Goal: Task Accomplishment & Management: Complete application form

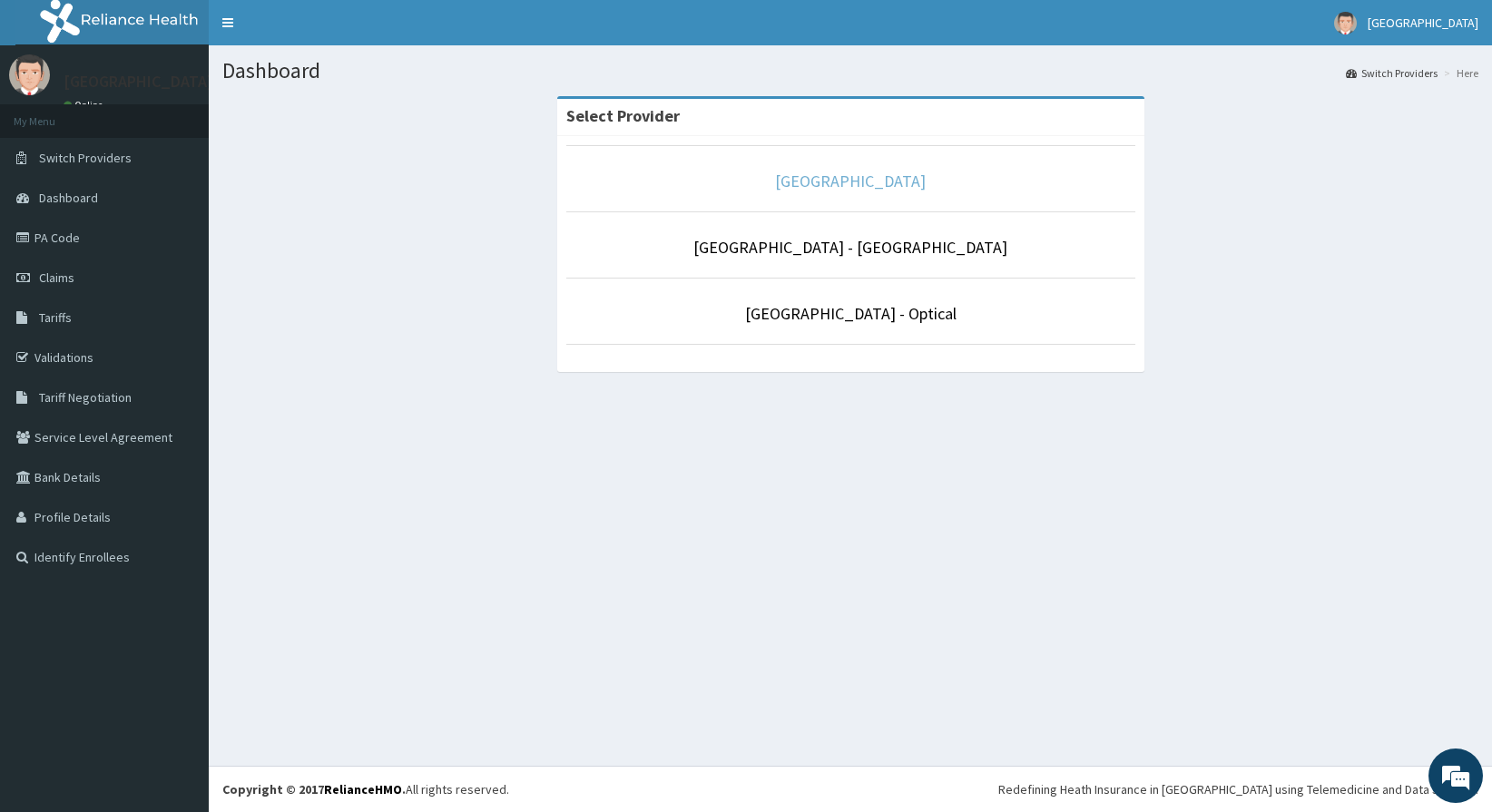
click at [853, 177] on link "[GEOGRAPHIC_DATA]" at bounding box center [851, 181] width 151 height 21
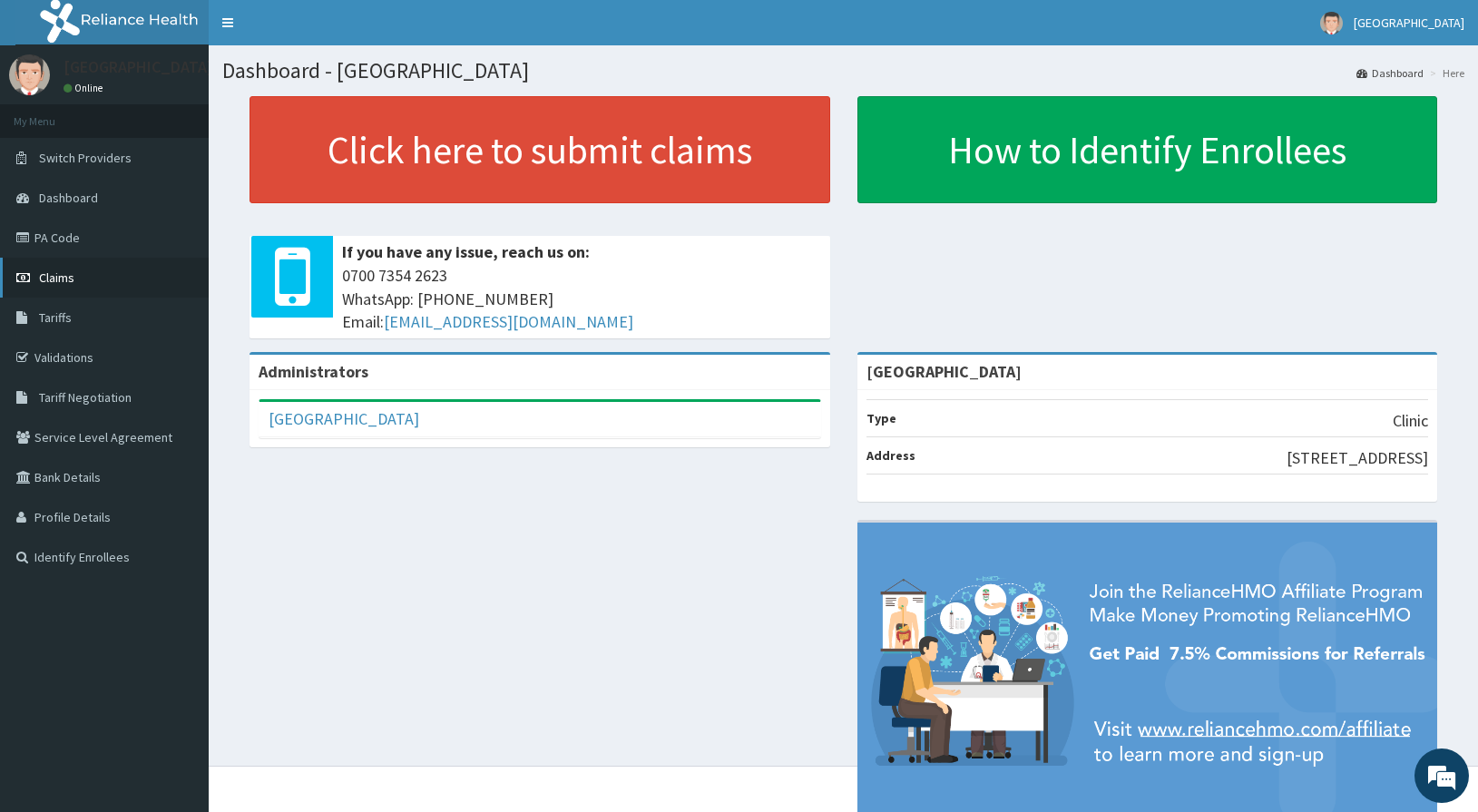
click at [55, 273] on span "Claims" at bounding box center [57, 278] width 36 height 16
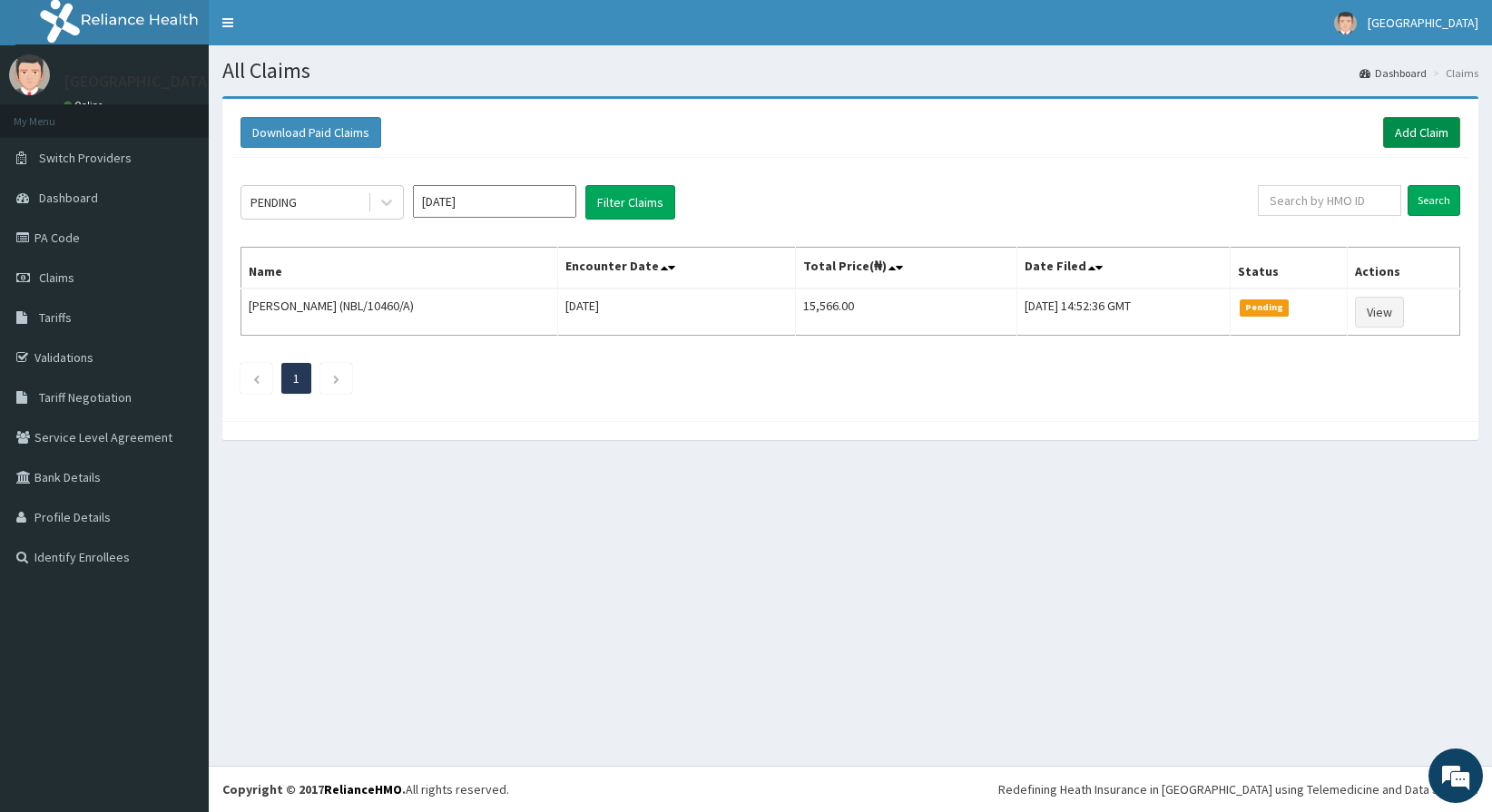
click at [1436, 137] on link "Add Claim" at bounding box center [1422, 132] width 77 height 31
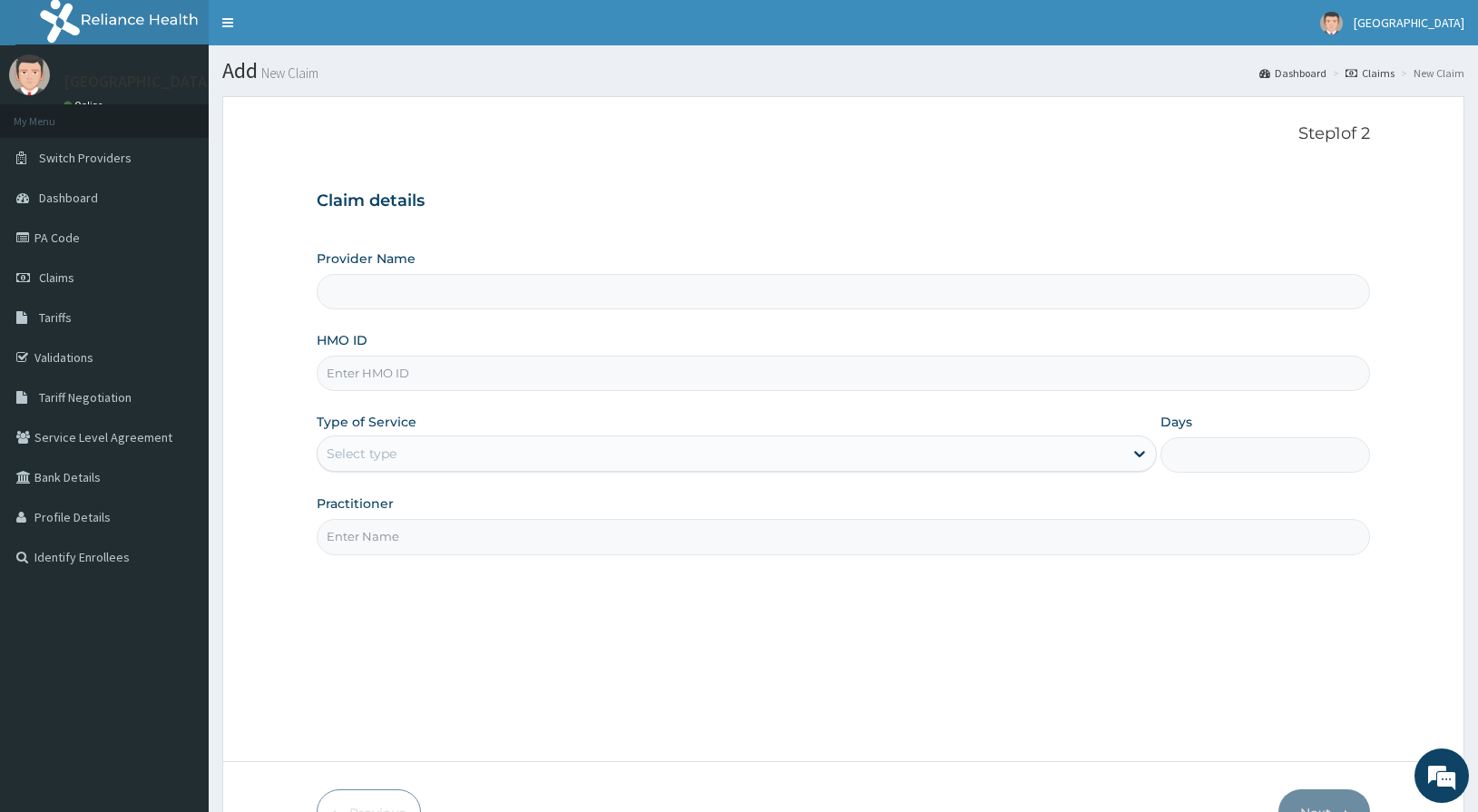
click at [408, 380] on input "HMO ID" at bounding box center [844, 373] width 1054 height 36
type input "[GEOGRAPHIC_DATA]"
type input "SNL/10345/A"
click at [342, 458] on div "Select type" at bounding box center [361, 454] width 69 height 18
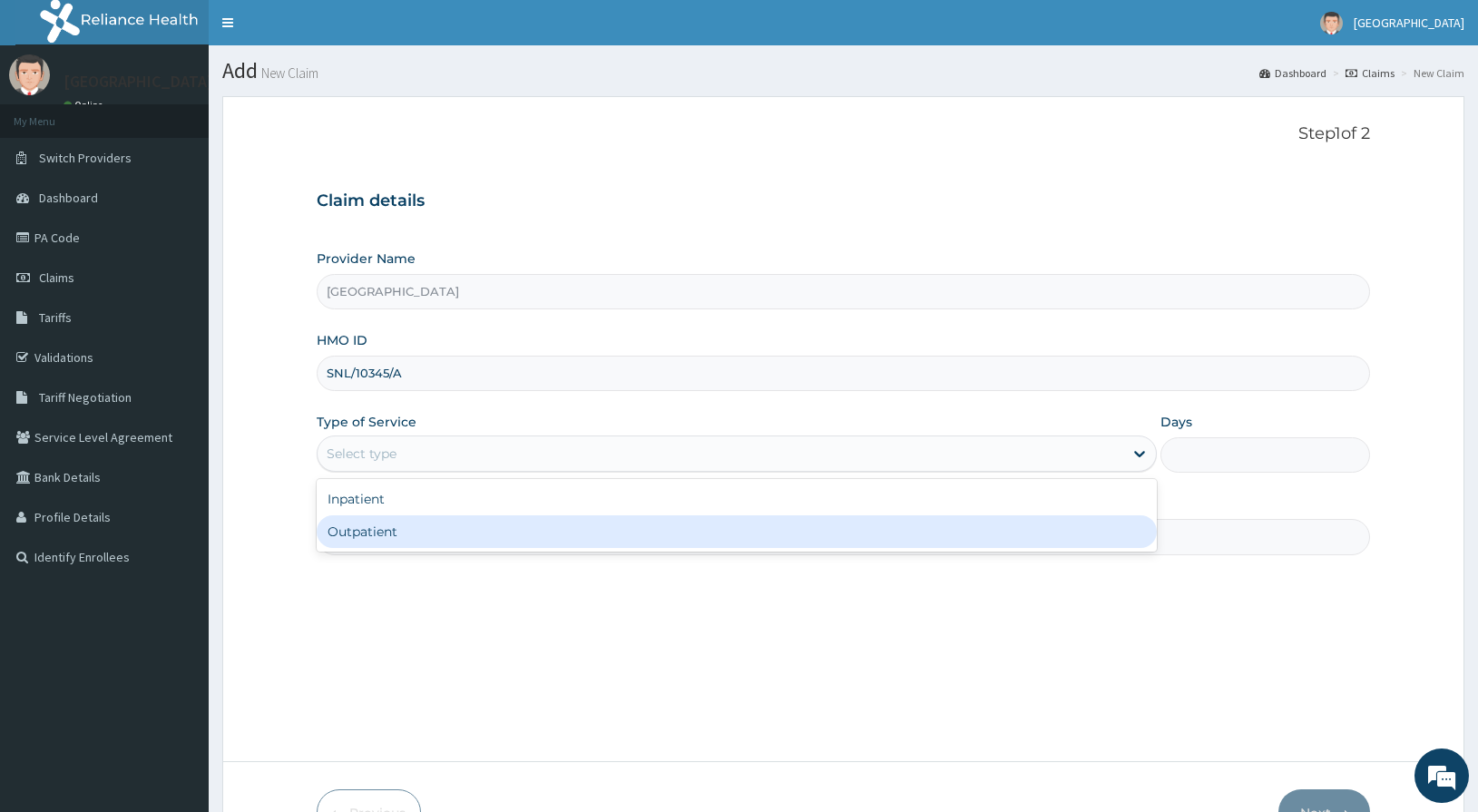
click at [355, 528] on div "Outpatient" at bounding box center [737, 531] width 841 height 33
type input "1"
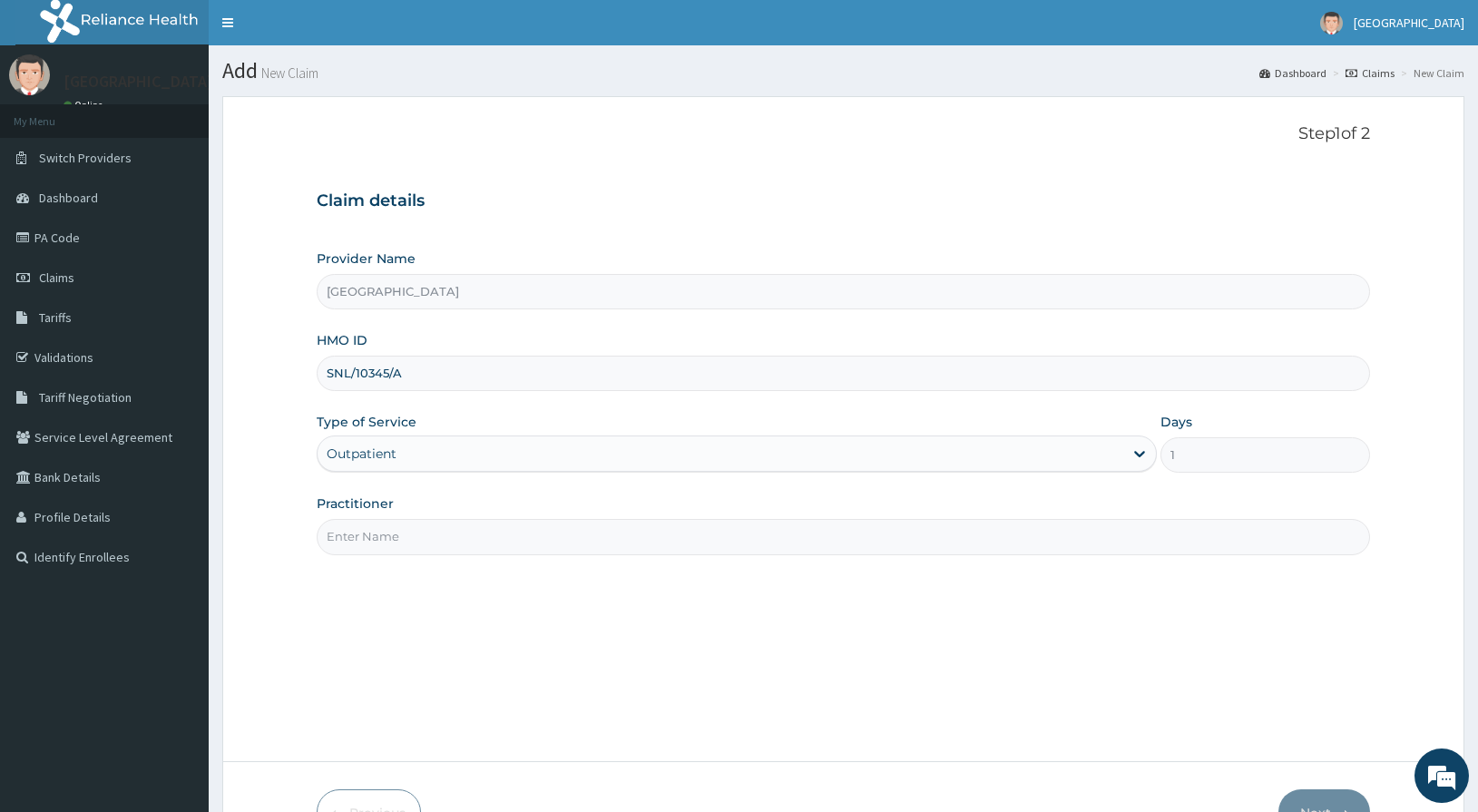
click at [362, 534] on input "Practitioner" at bounding box center [844, 537] width 1054 height 36
type input "DR OGU"
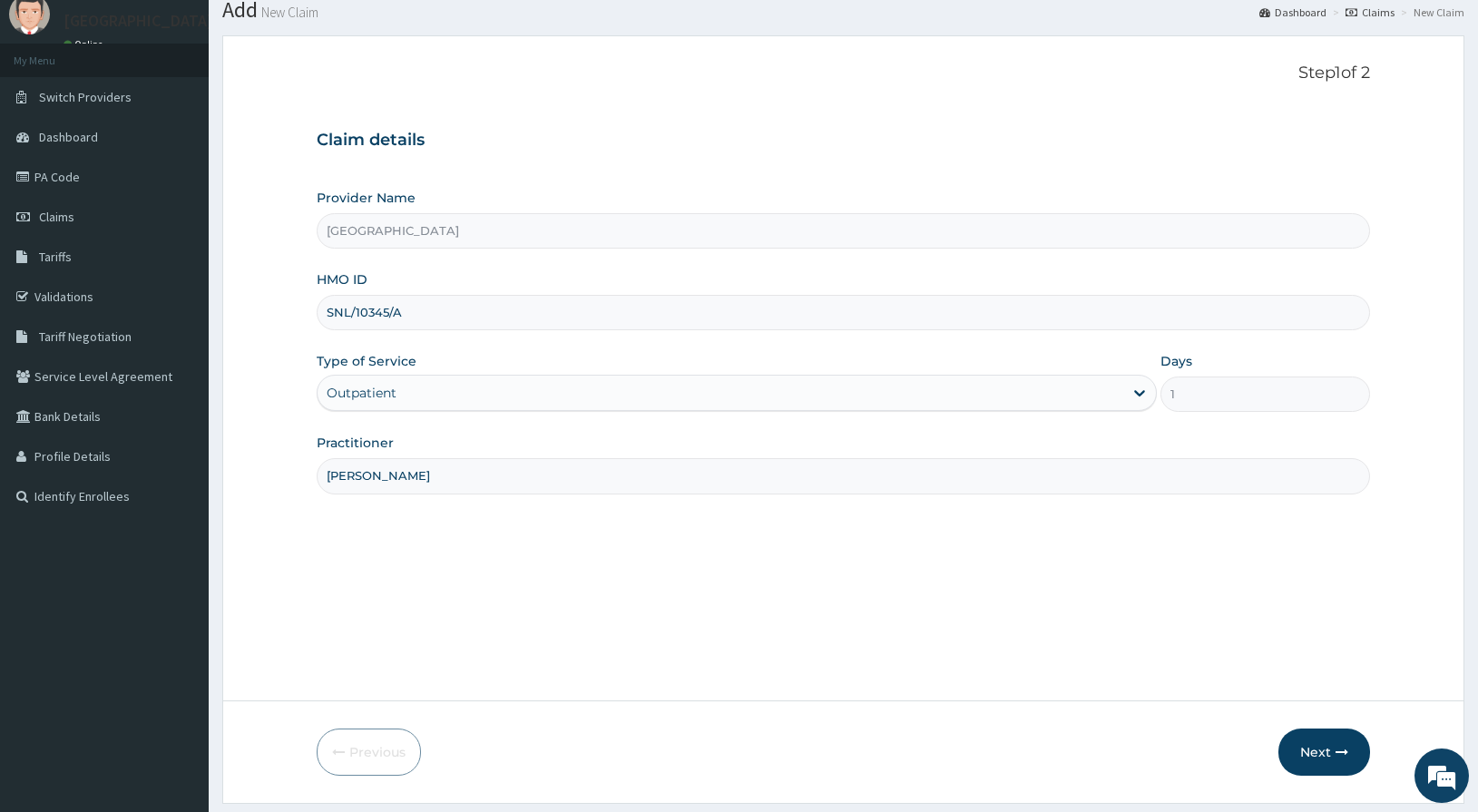
scroll to position [112, 0]
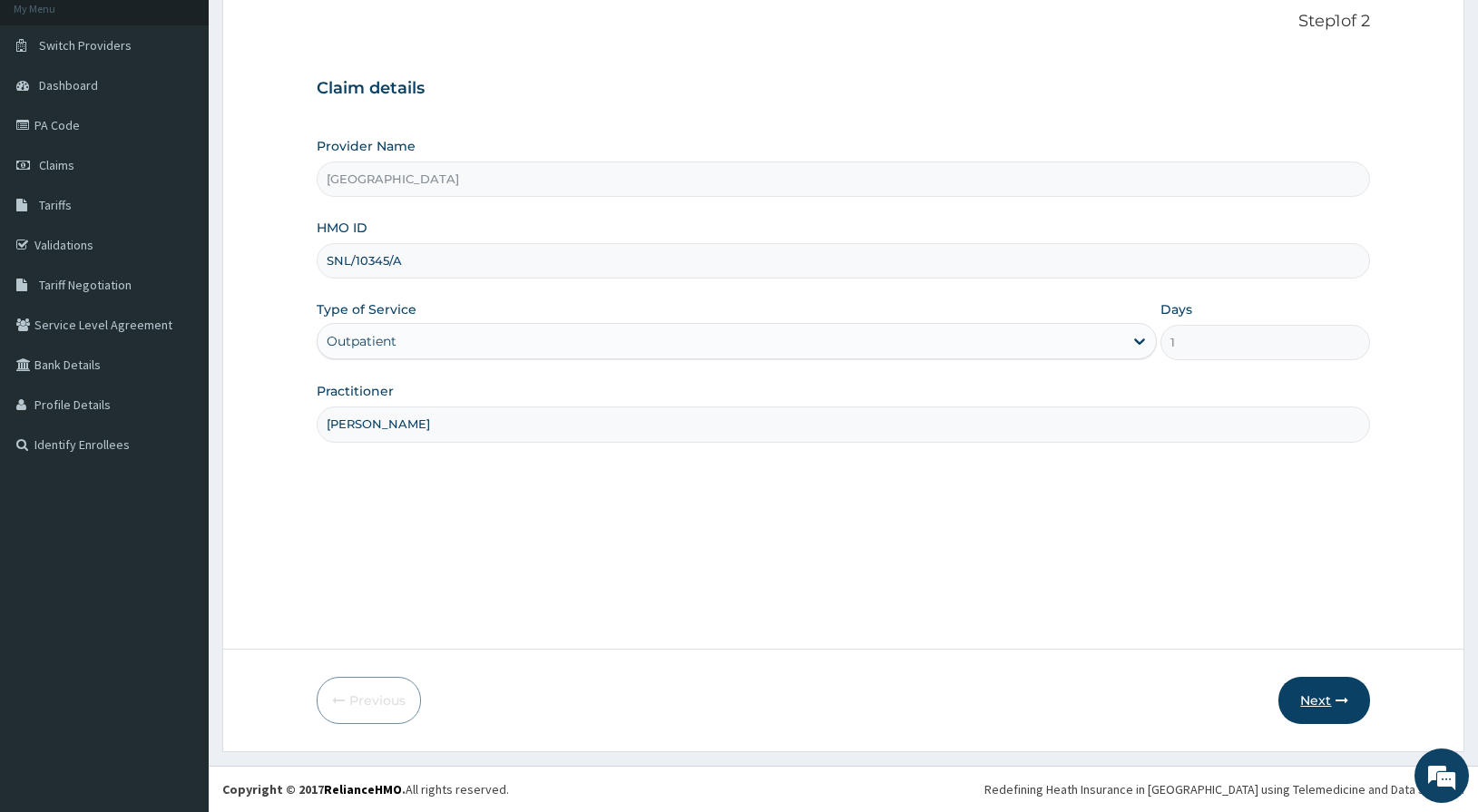
click at [1334, 707] on button "Next" at bounding box center [1324, 701] width 91 height 48
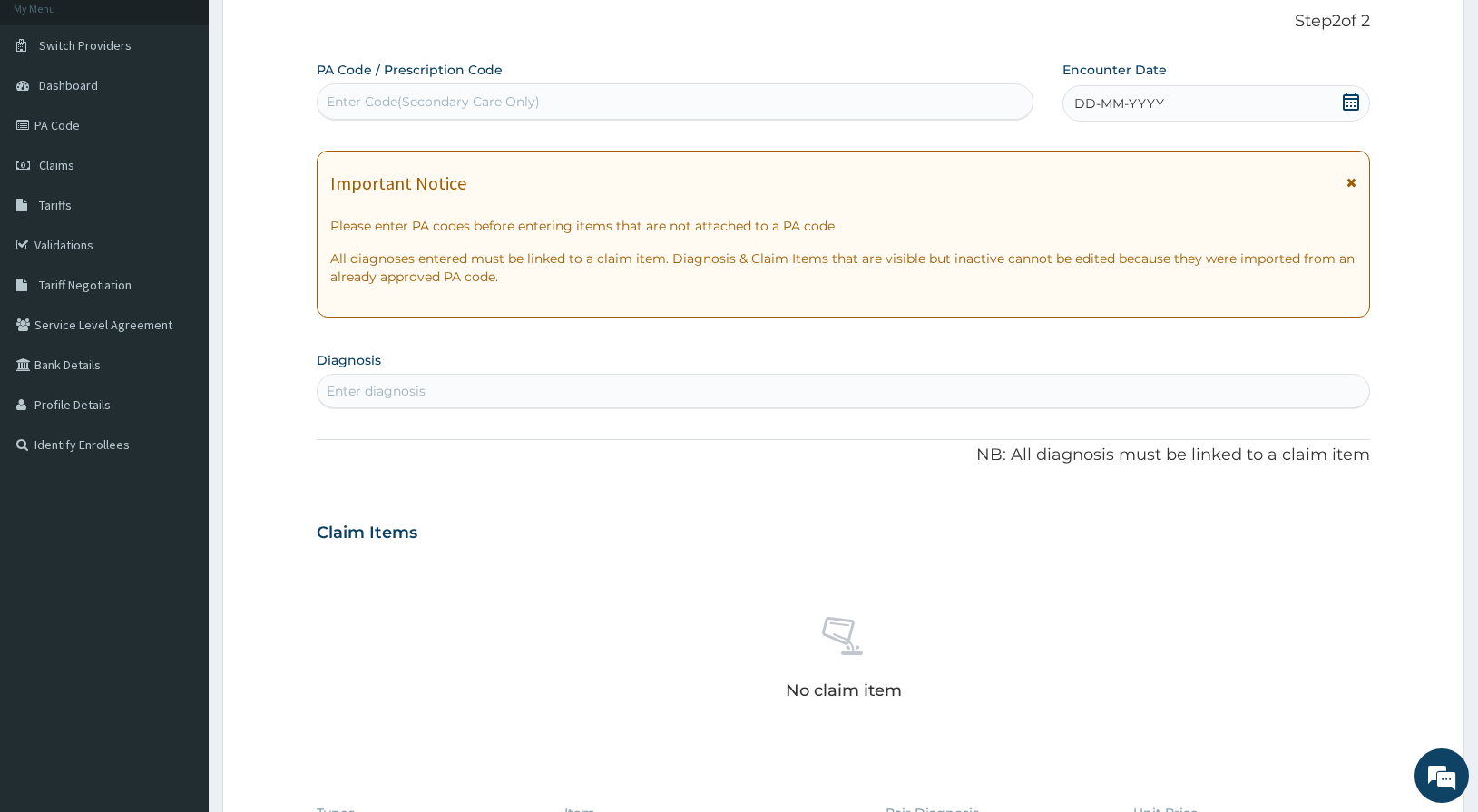
click at [431, 100] on div "Enter Code(Secondary Care Only)" at bounding box center [433, 101] width 213 height 18
type input "PA/DDABD2"
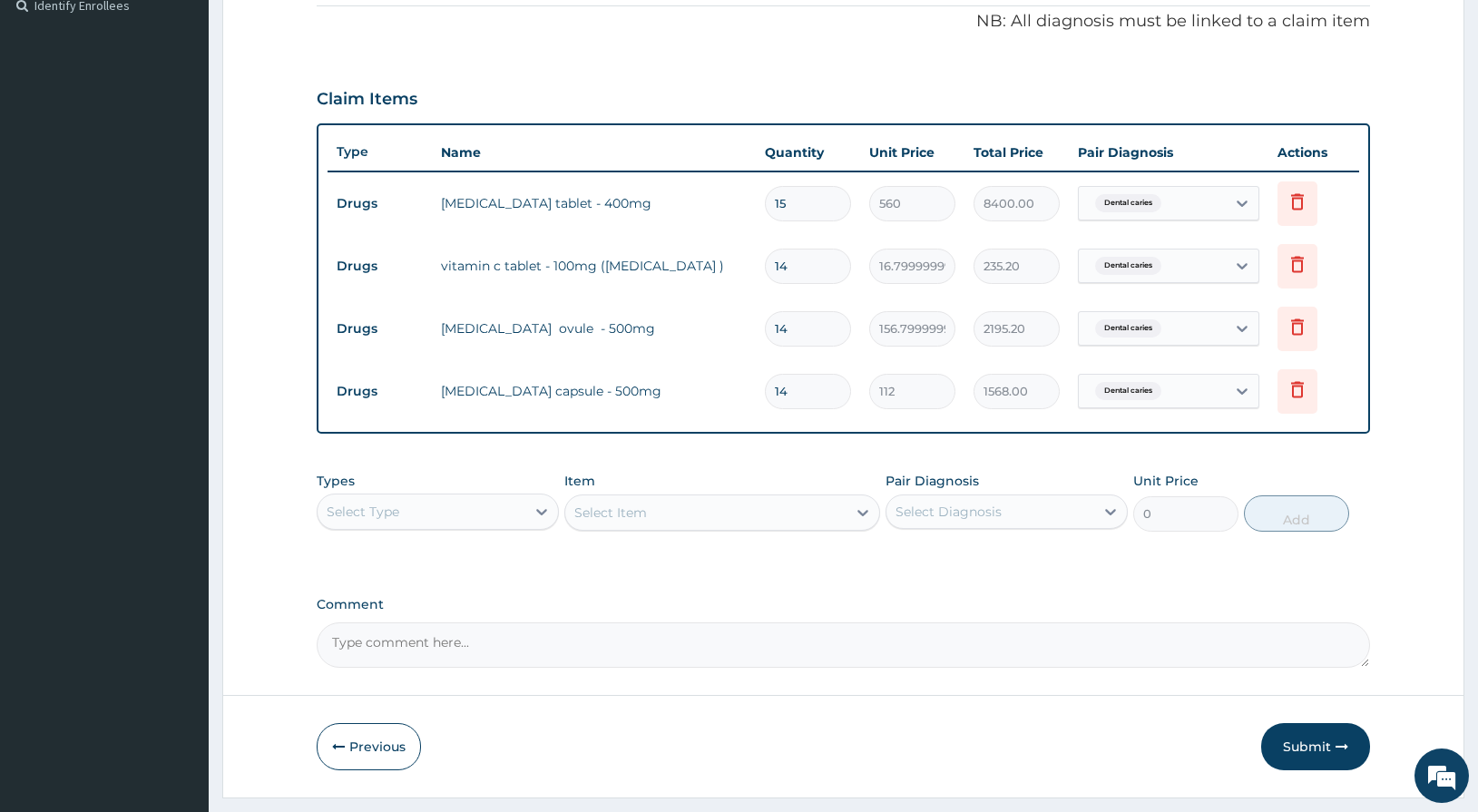
scroll to position [599, 0]
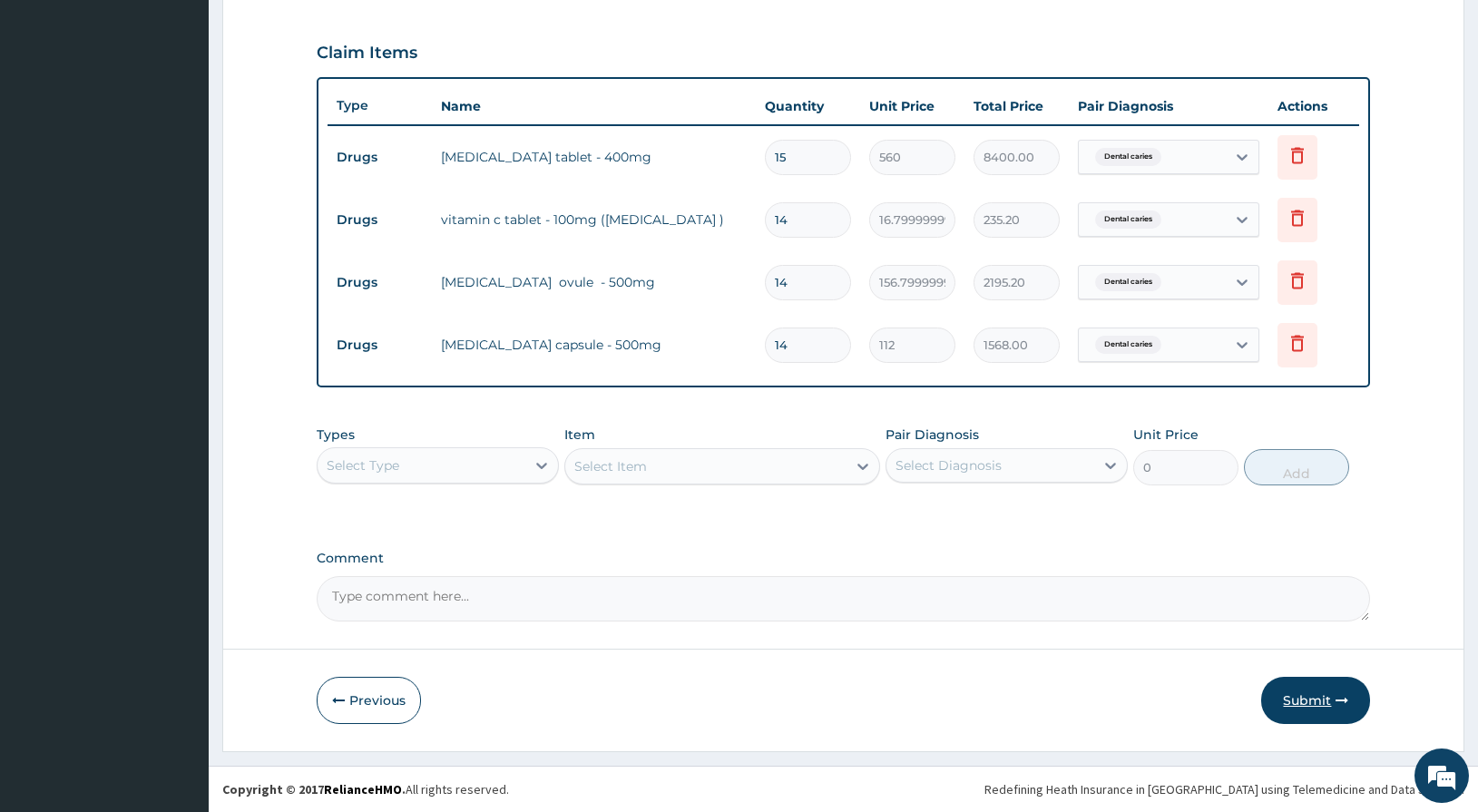
click at [1307, 700] on button "Submit" at bounding box center [1316, 701] width 109 height 48
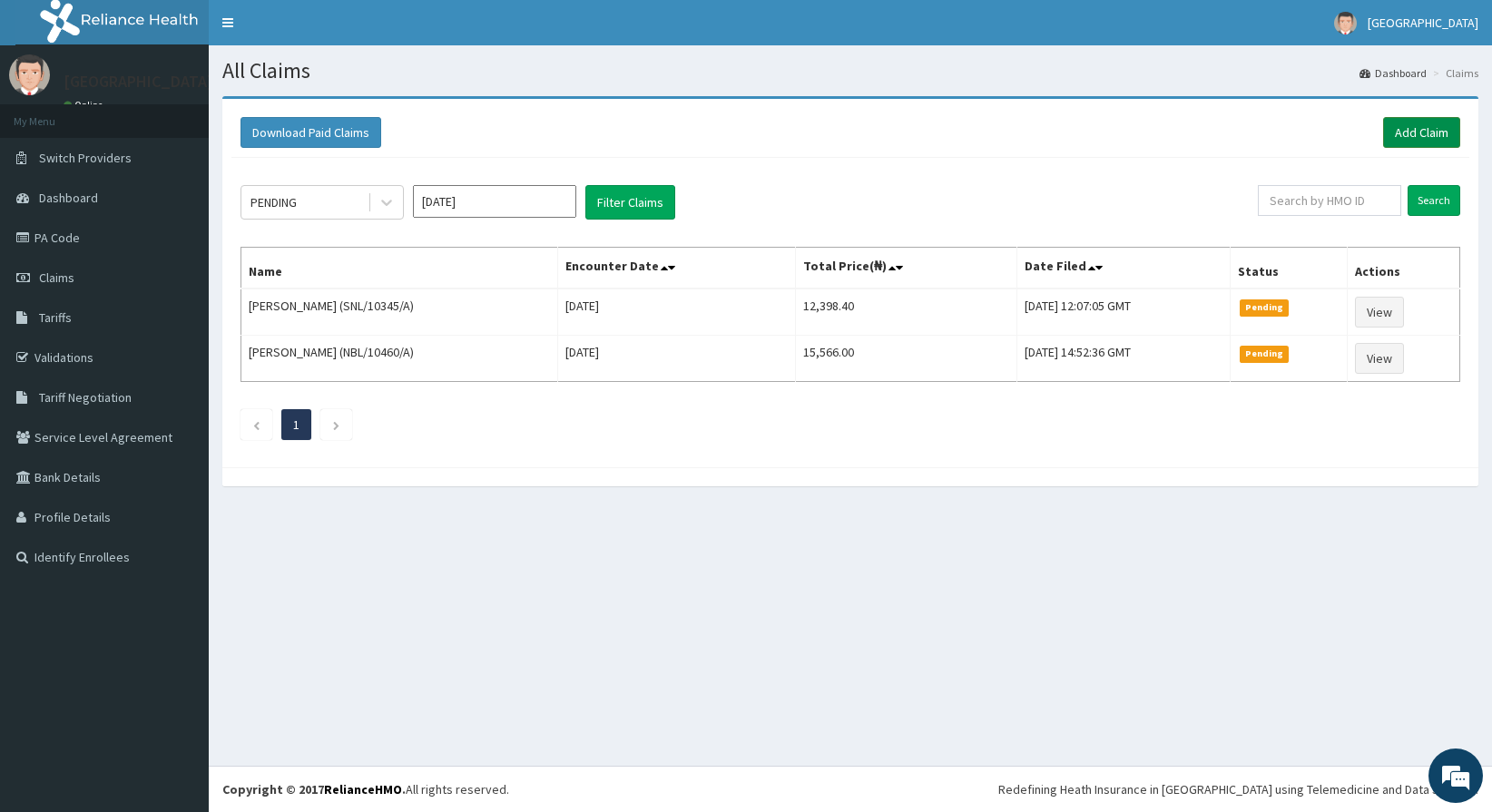
click at [1415, 122] on link "Add Claim" at bounding box center [1422, 132] width 77 height 31
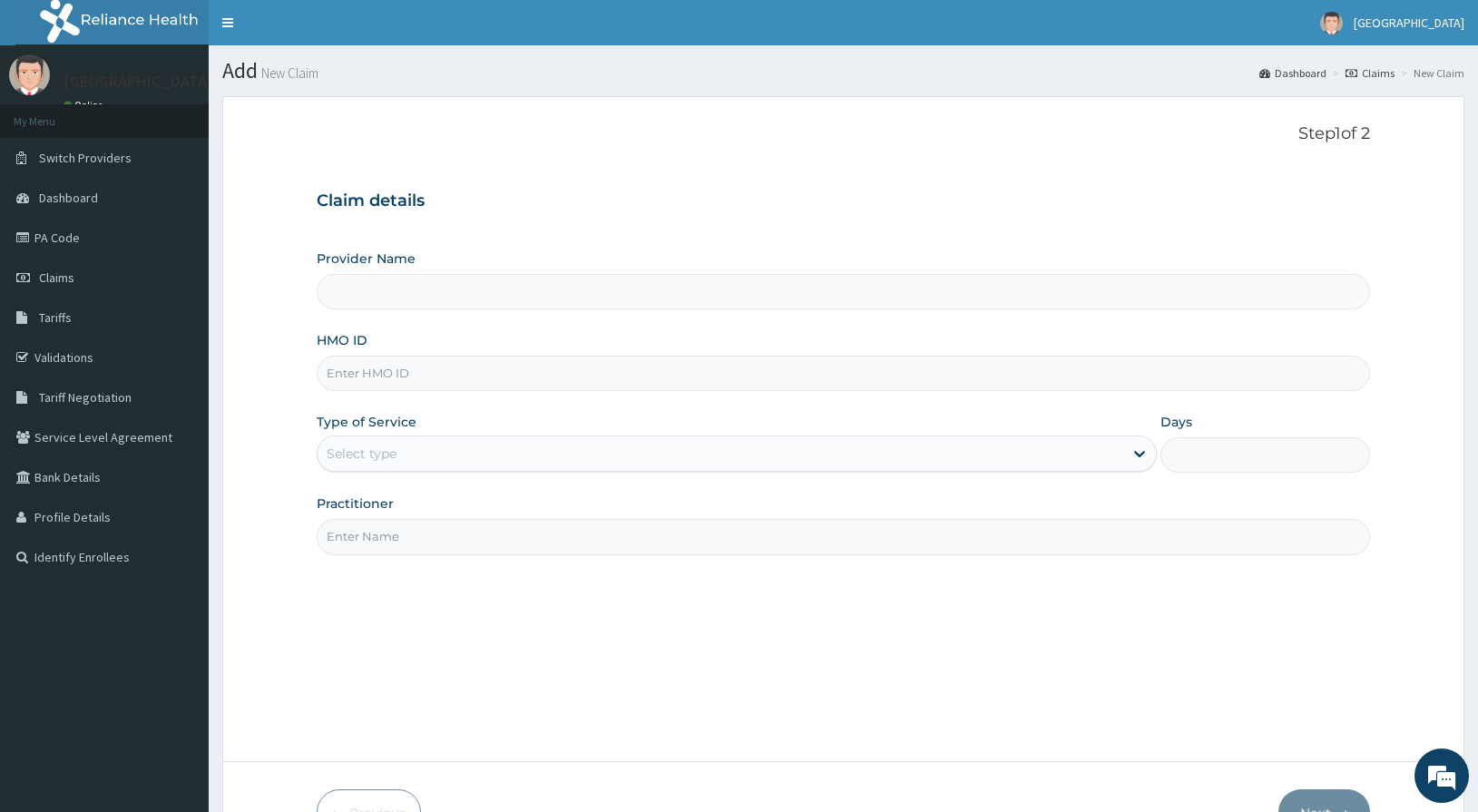
click at [520, 371] on input "HMO ID" at bounding box center [844, 373] width 1054 height 36
type input "[GEOGRAPHIC_DATA]"
type input "NPM/10727/A"
click at [373, 453] on div "Select type" at bounding box center [361, 454] width 69 height 18
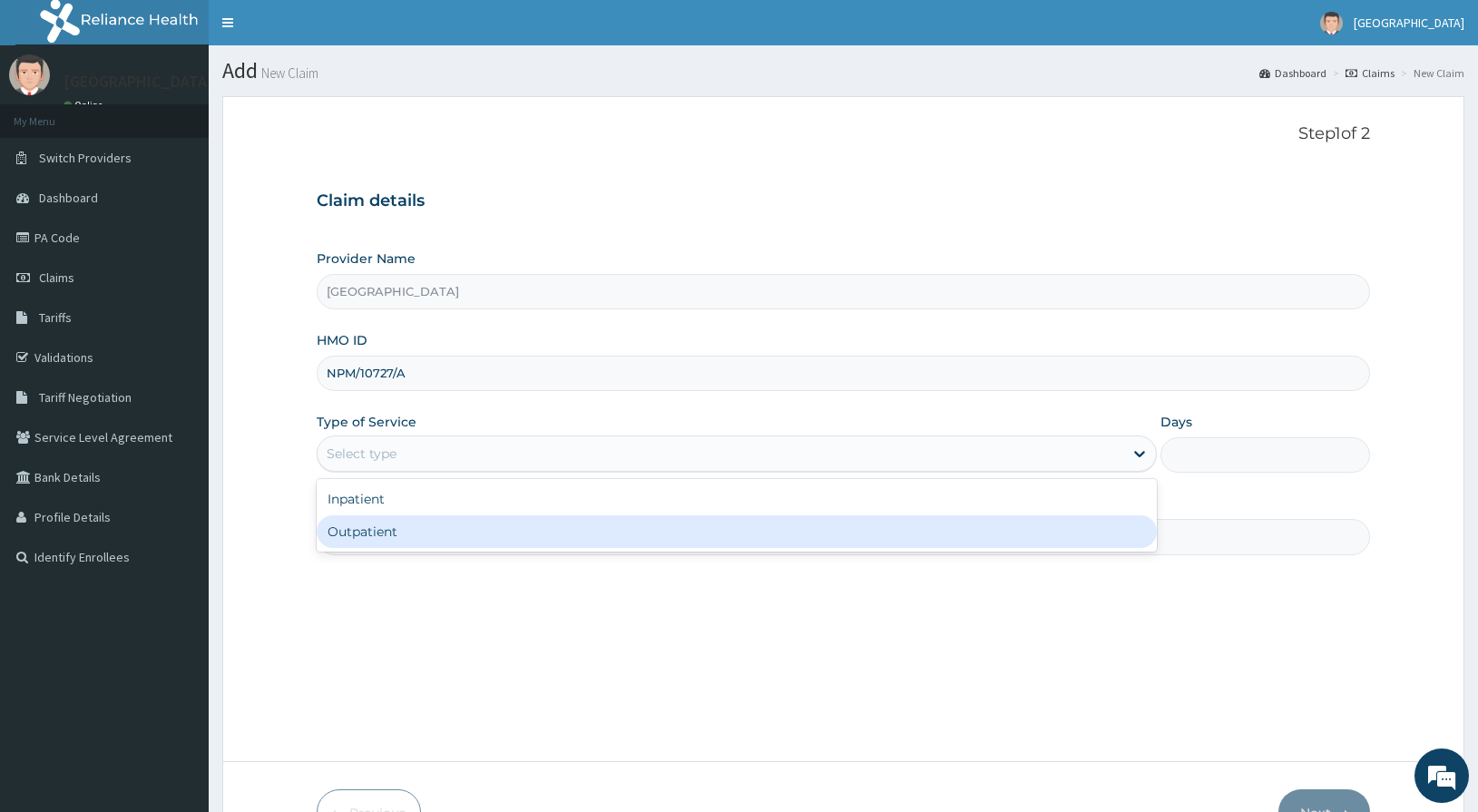
click at [368, 539] on div "Outpatient" at bounding box center [737, 531] width 841 height 33
type input "1"
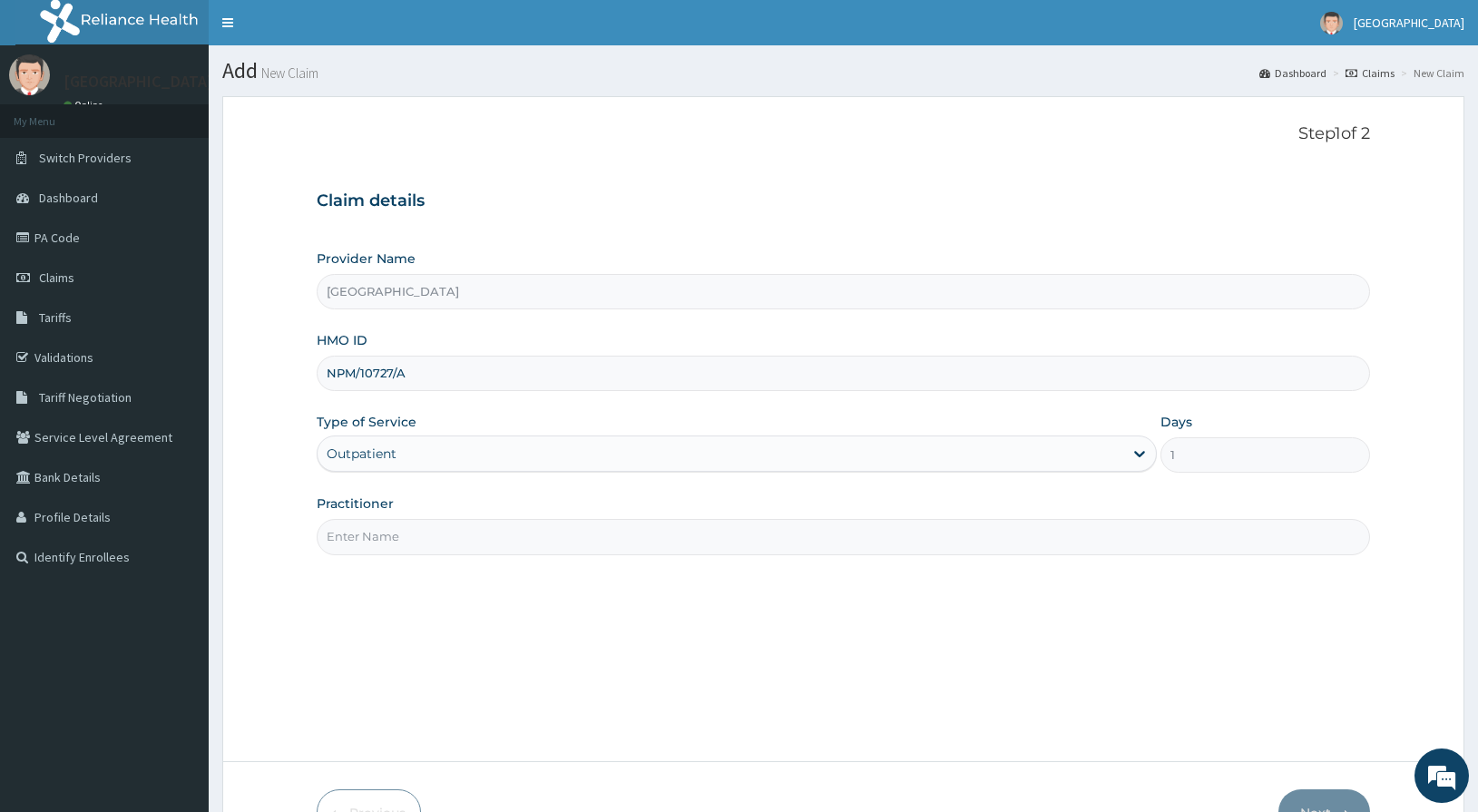
click at [374, 536] on input "Practitioner" at bounding box center [844, 537] width 1054 height 36
type input "DR OGU"
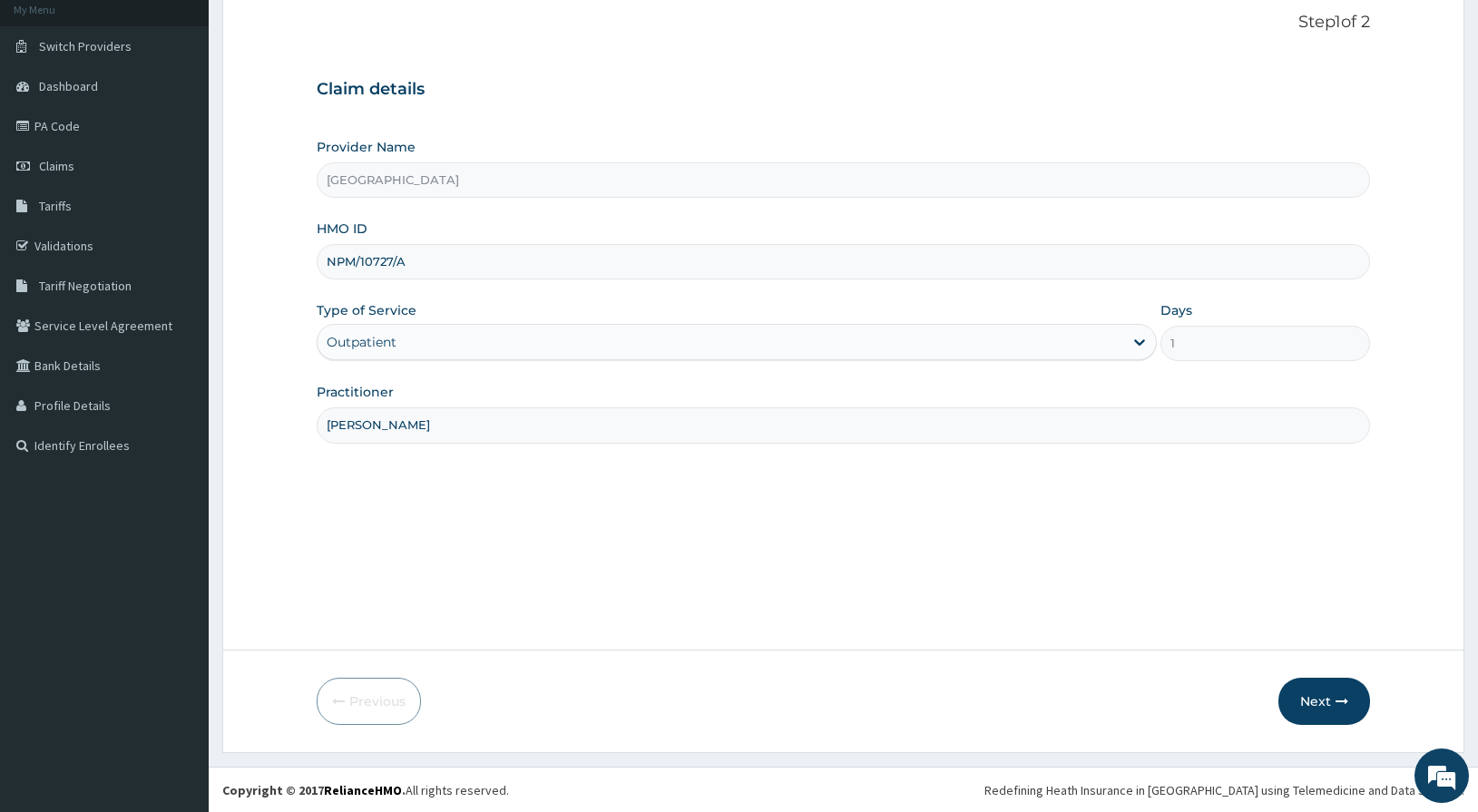
scroll to position [112, 0]
click at [1310, 700] on button "Next" at bounding box center [1324, 701] width 91 height 48
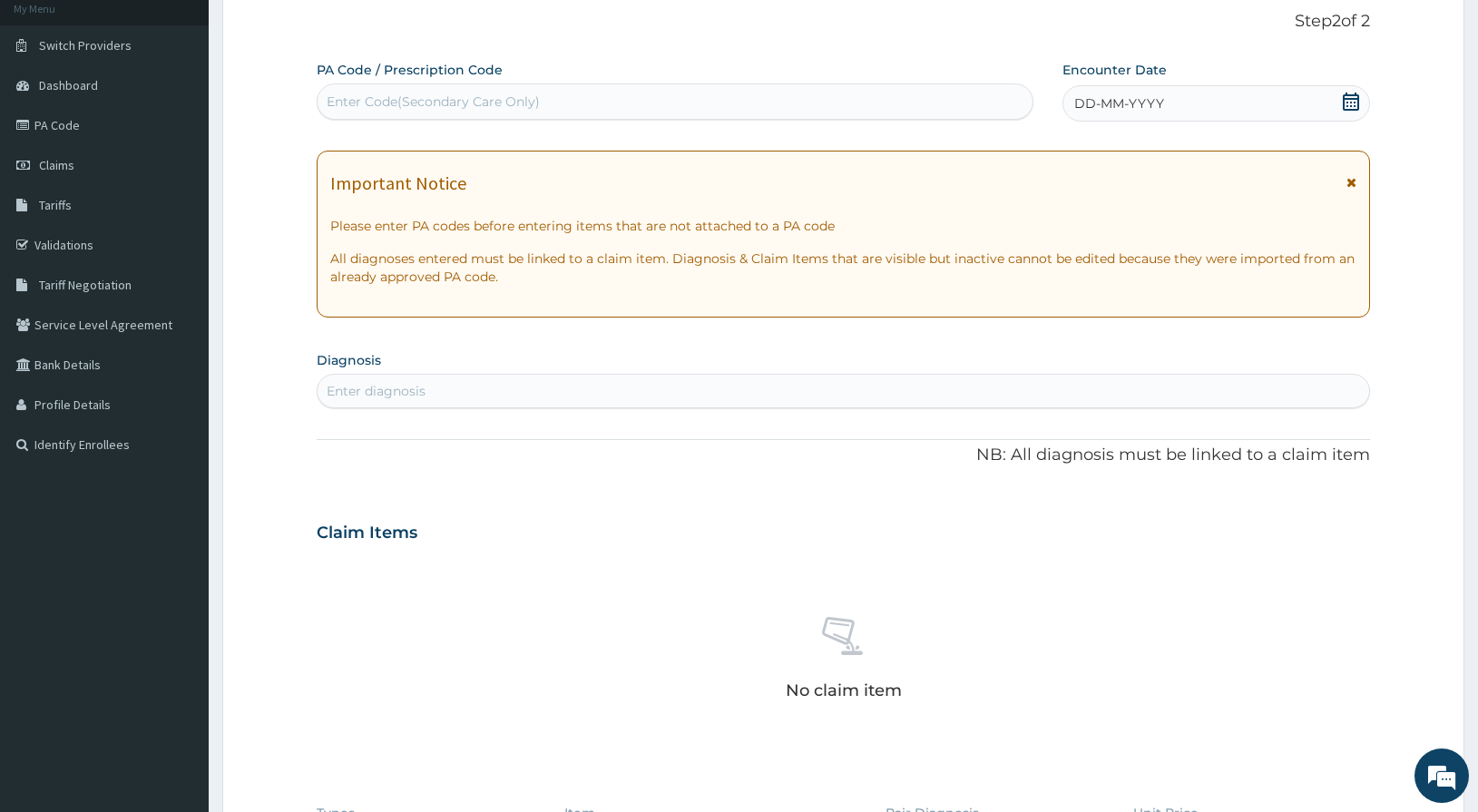
click at [556, 97] on div "Enter Code(Secondary Care Only)" at bounding box center [675, 101] width 716 height 29
type input "PA/ADD2C7"
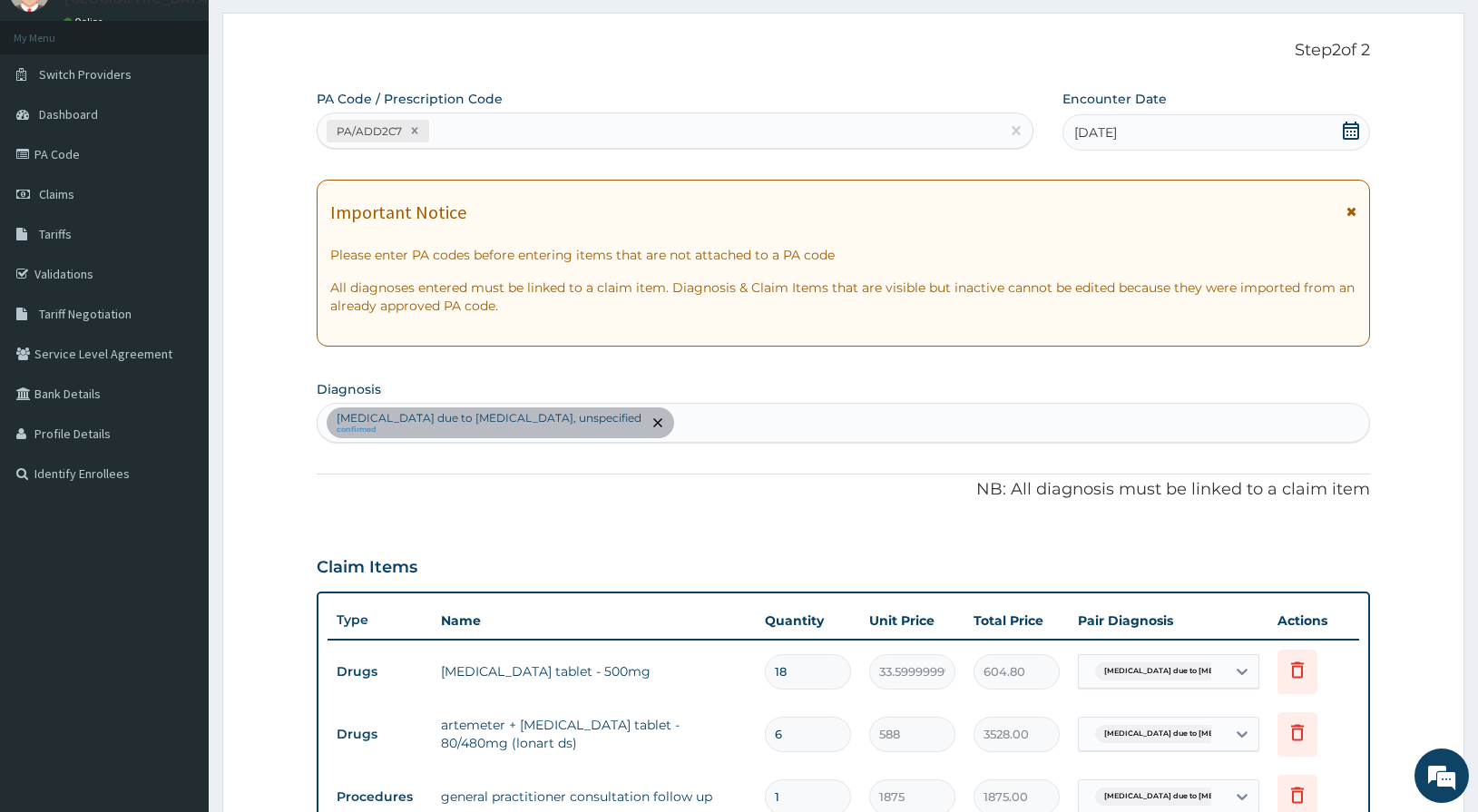
scroll to position [0, 0]
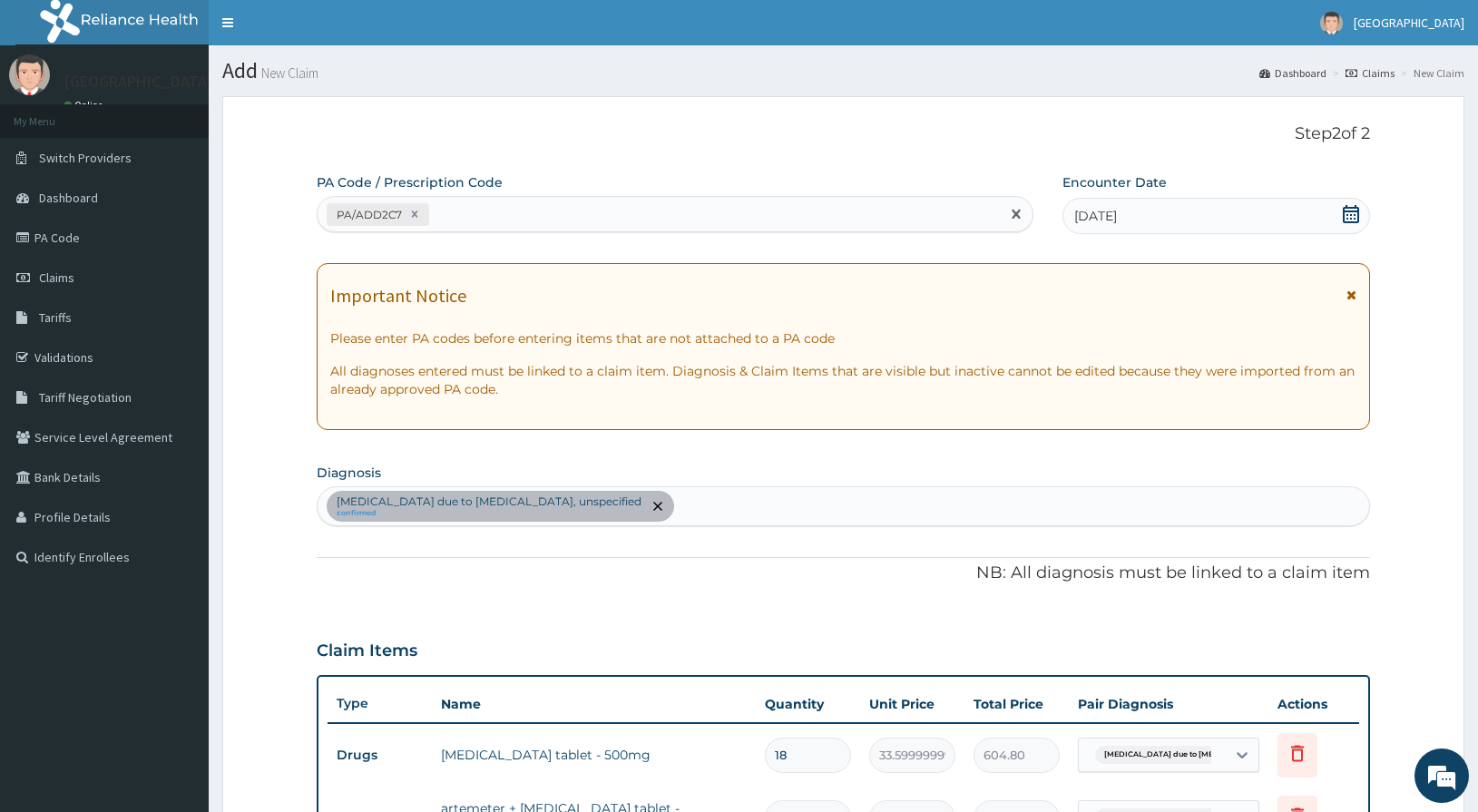
click at [517, 217] on div "PA/ADD2C7" at bounding box center [659, 214] width 684 height 30
type input "PA/CEF32E"
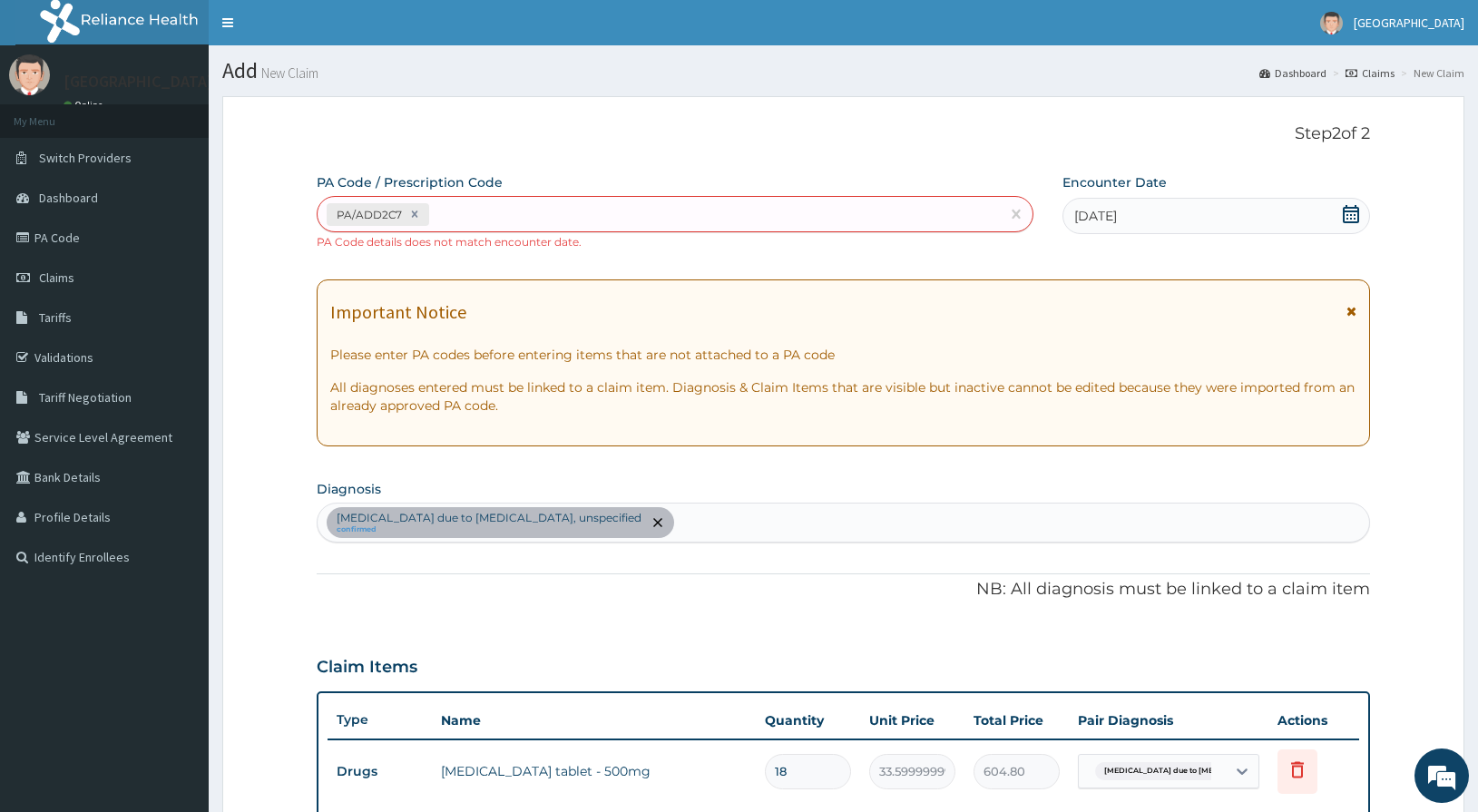
click at [503, 221] on div "PA/ADD2C7" at bounding box center [659, 214] width 684 height 30
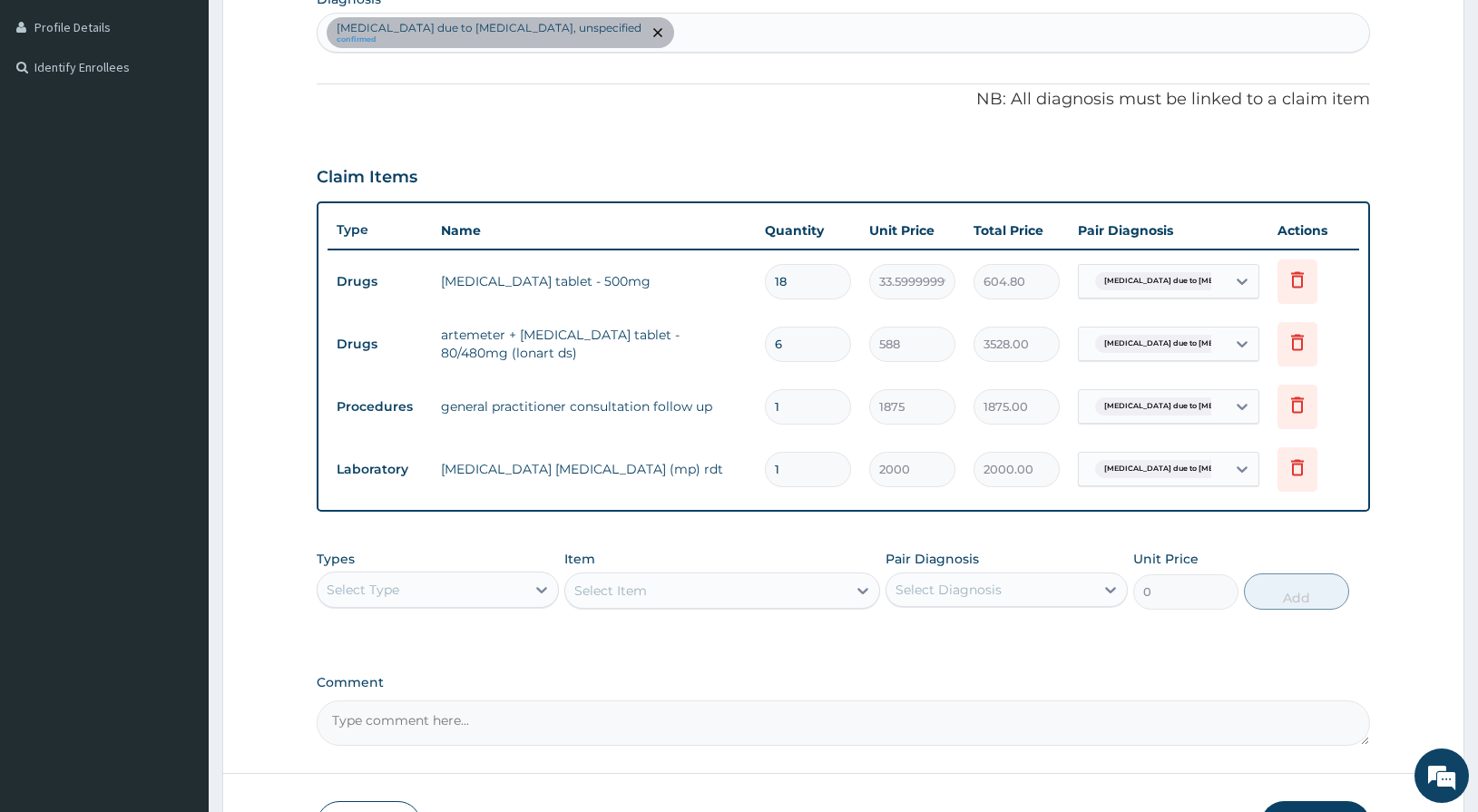
scroll to position [614, 0]
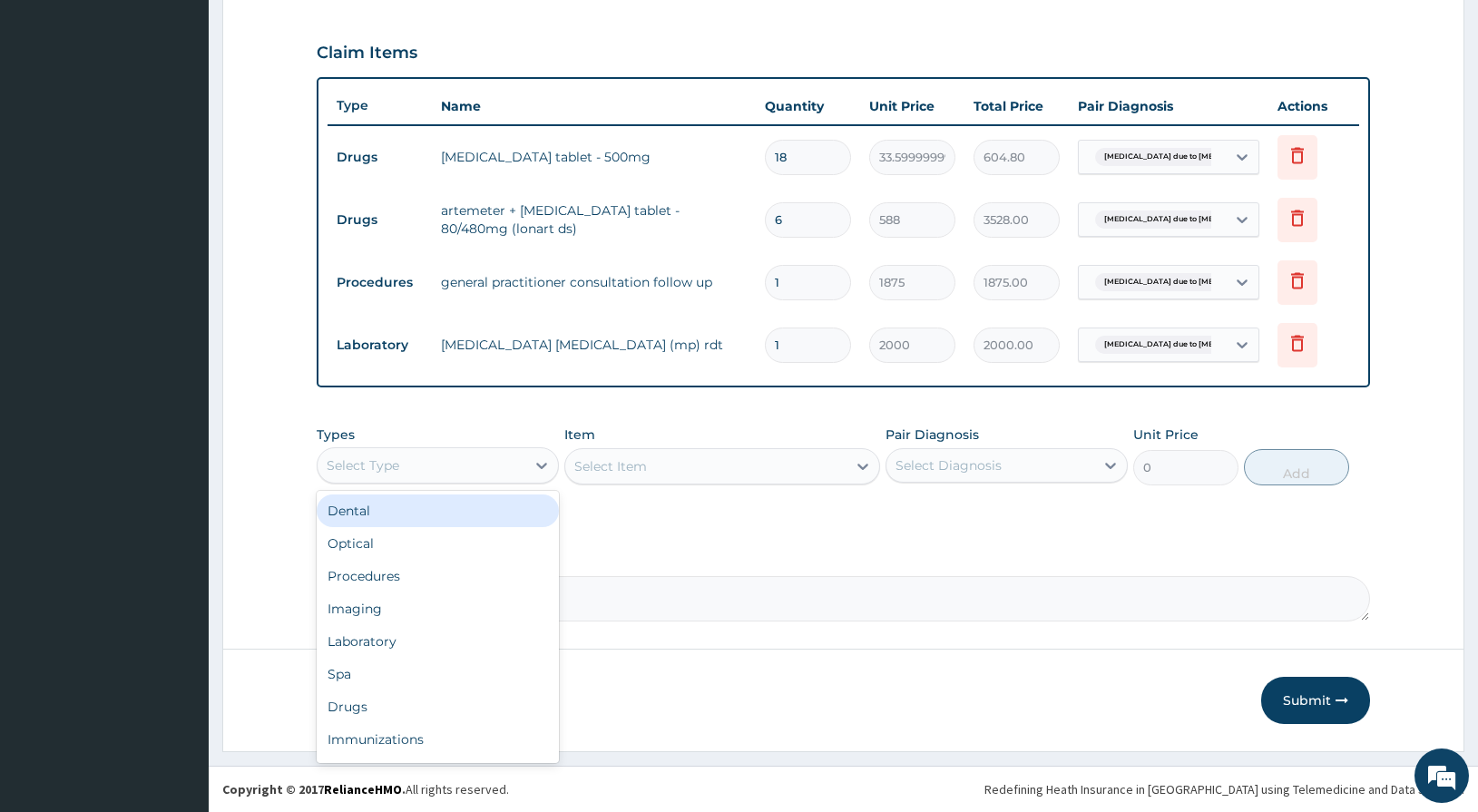
click at [410, 472] on div "Select Type" at bounding box center [421, 465] width 207 height 29
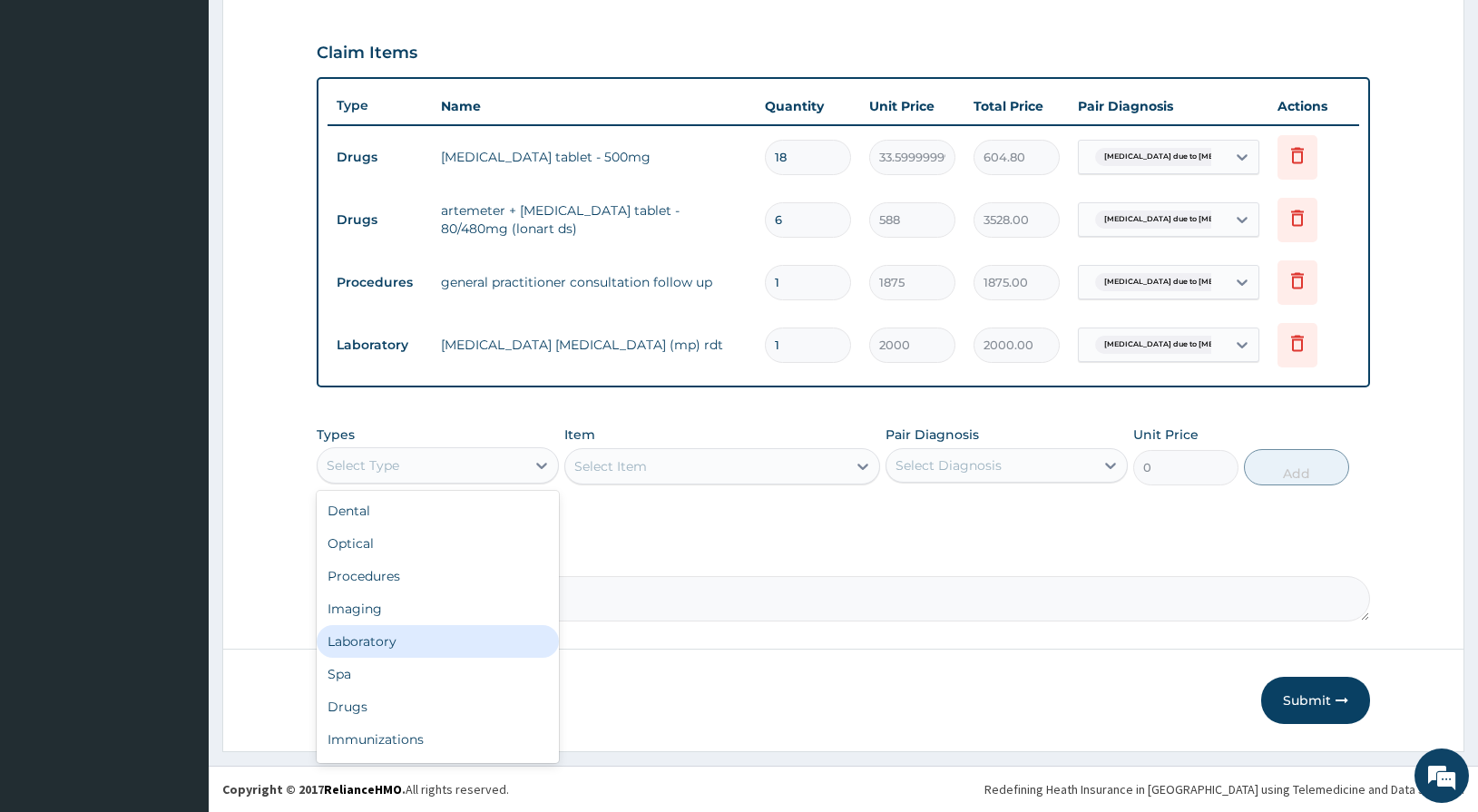
click at [366, 639] on div "Laboratory" at bounding box center [438, 641] width 242 height 33
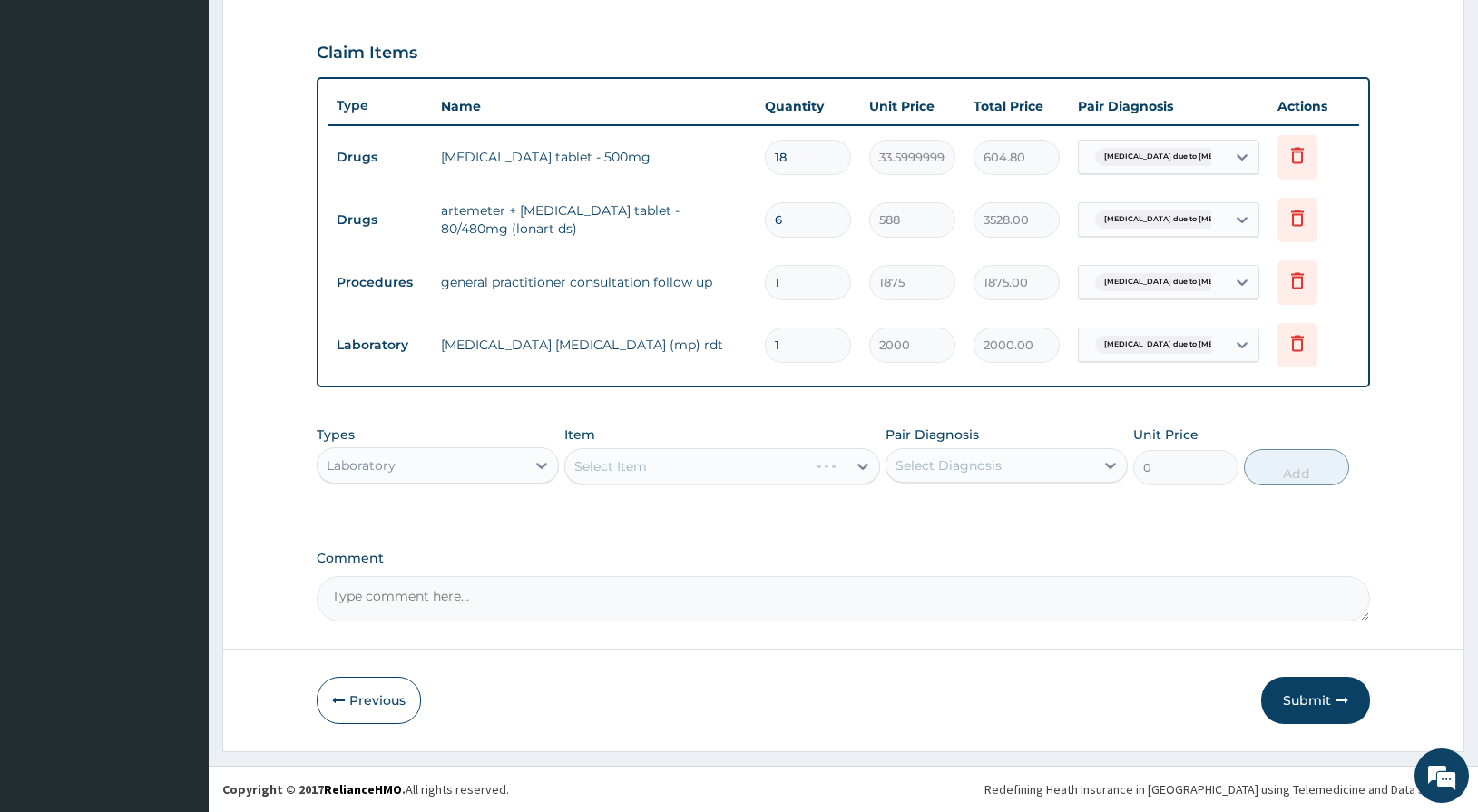
click at [676, 461] on div "Select Item" at bounding box center [723, 467] width 317 height 37
click at [676, 461] on div "Select Item" at bounding box center [707, 466] width 282 height 29
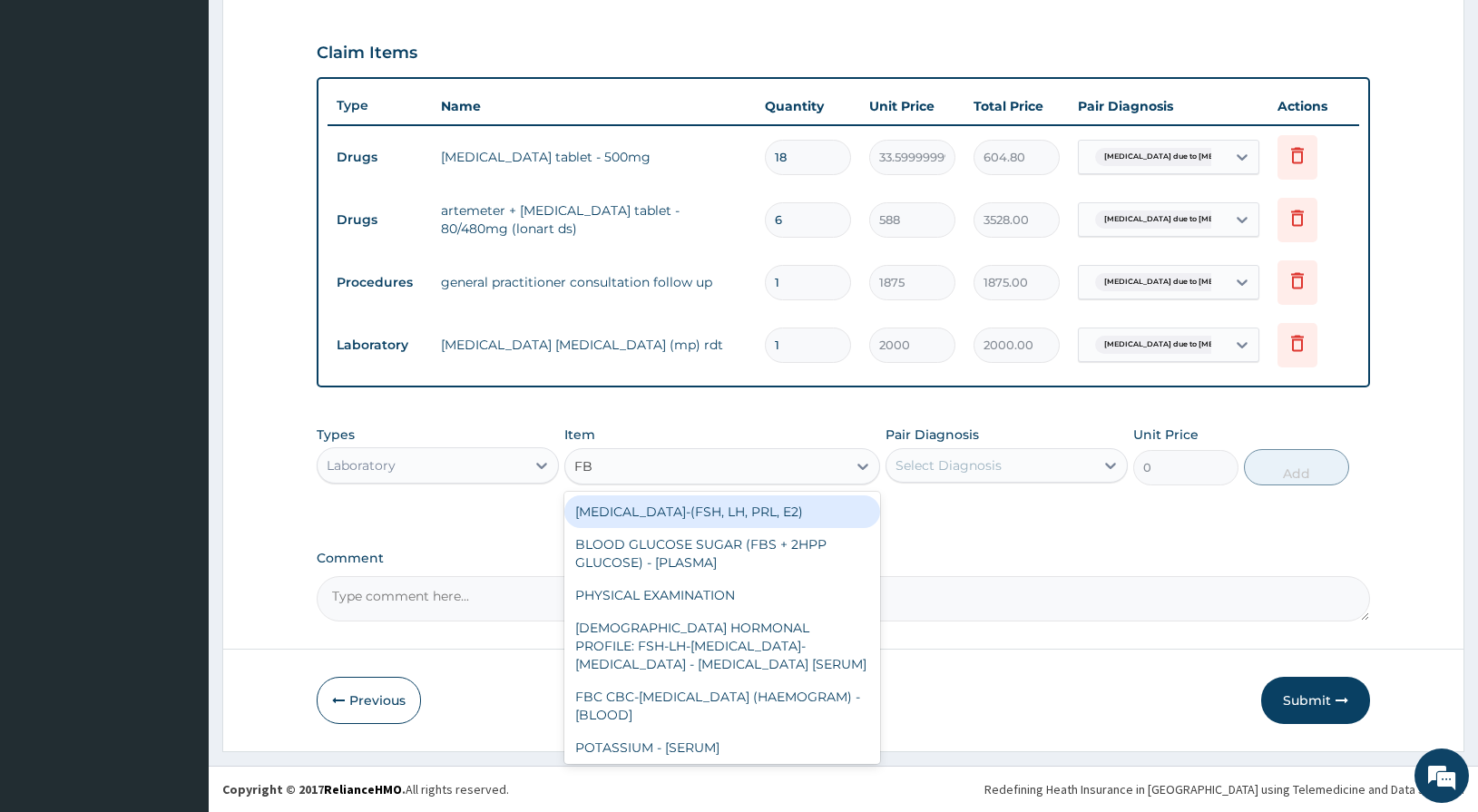
type input "FBC"
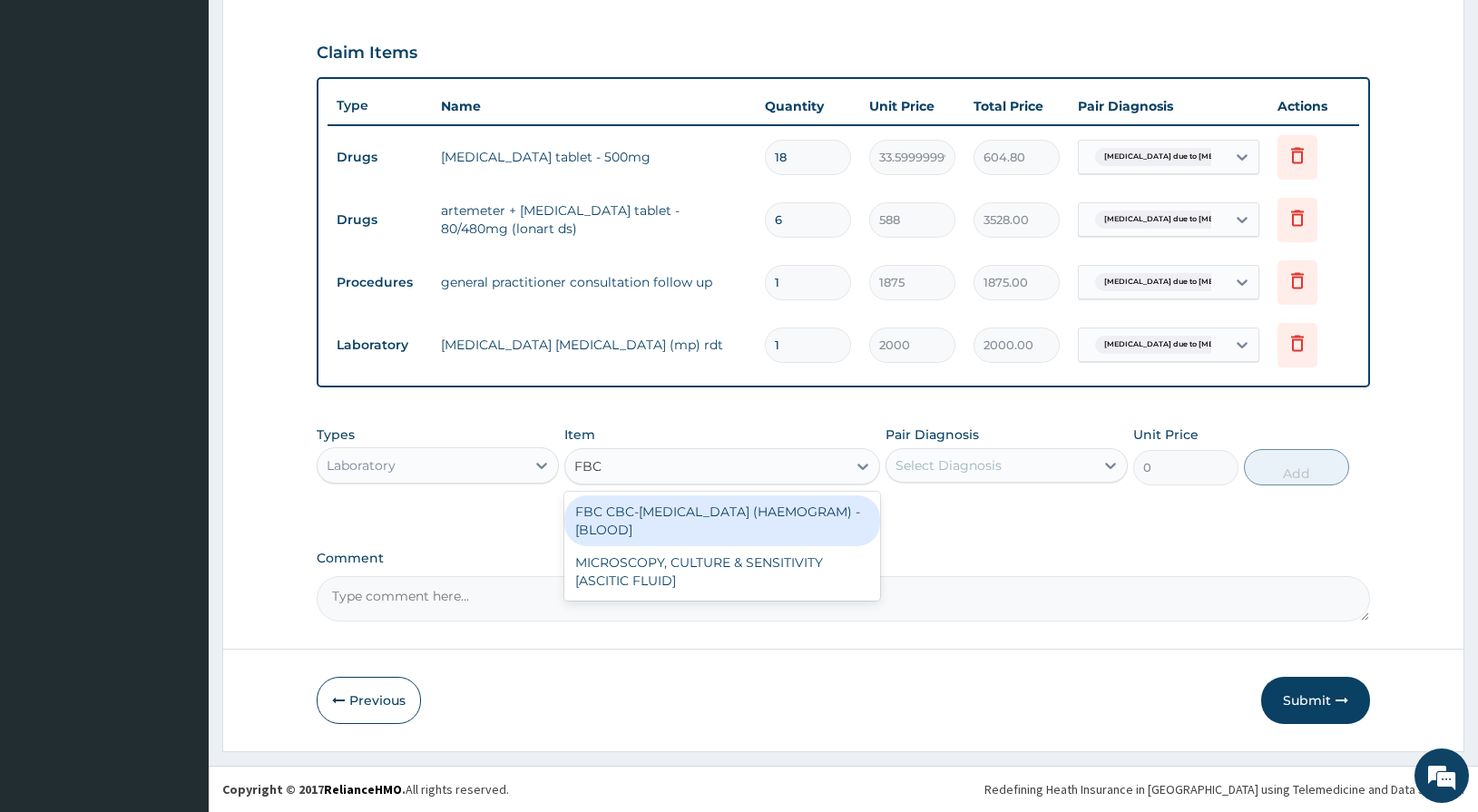
click at [685, 506] on div "FBC CBC-COMPLETE BLOOD COUNT (HAEMOGRAM) - [BLOOD]" at bounding box center [723, 520] width 317 height 51
type input "5000"
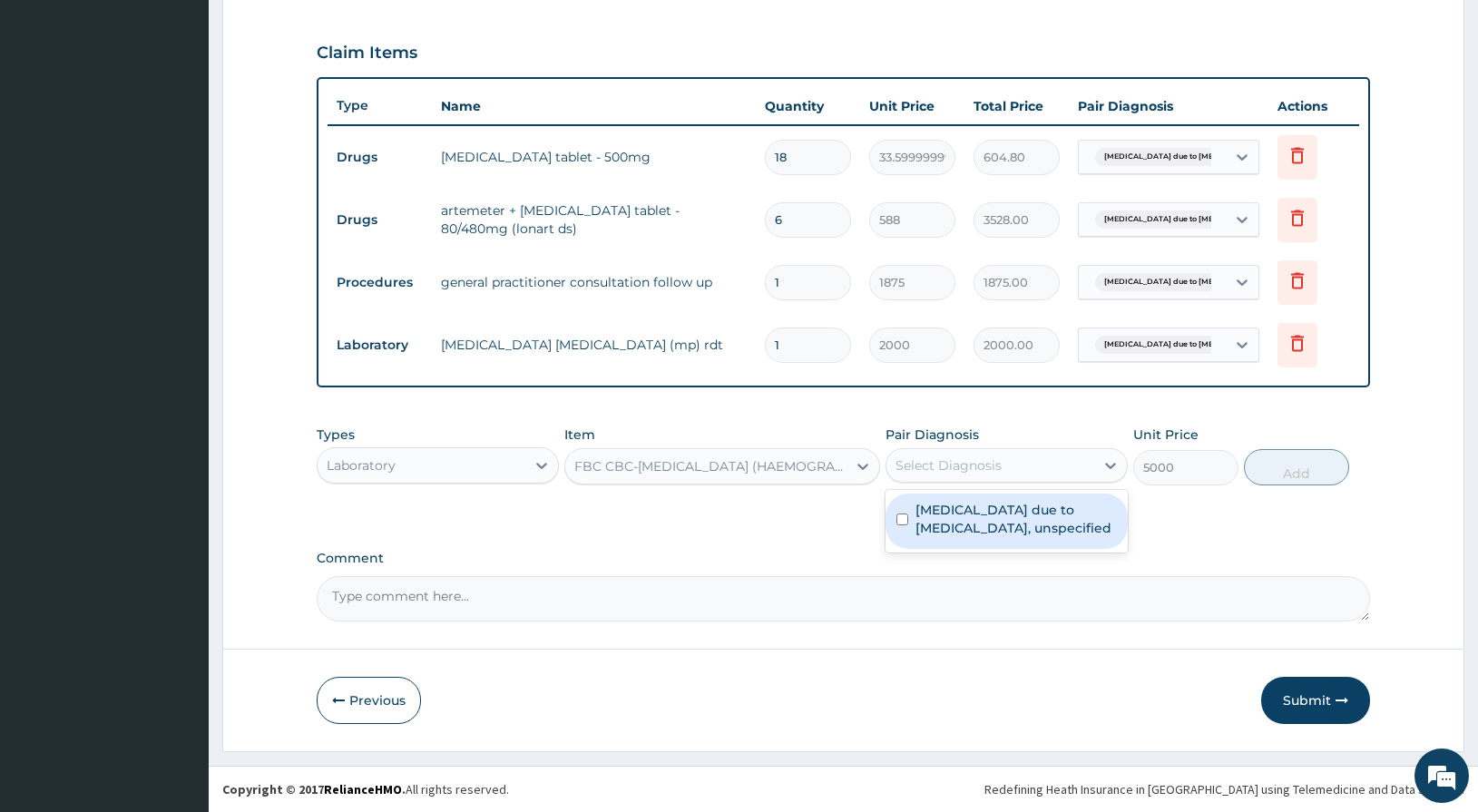
click at [963, 471] on div "Select Diagnosis" at bounding box center [948, 466] width 106 height 18
click at [965, 525] on label "Malaria due to Plasmodium falciparum, unspecified" at bounding box center [1016, 519] width 202 height 37
checkbox input "true"
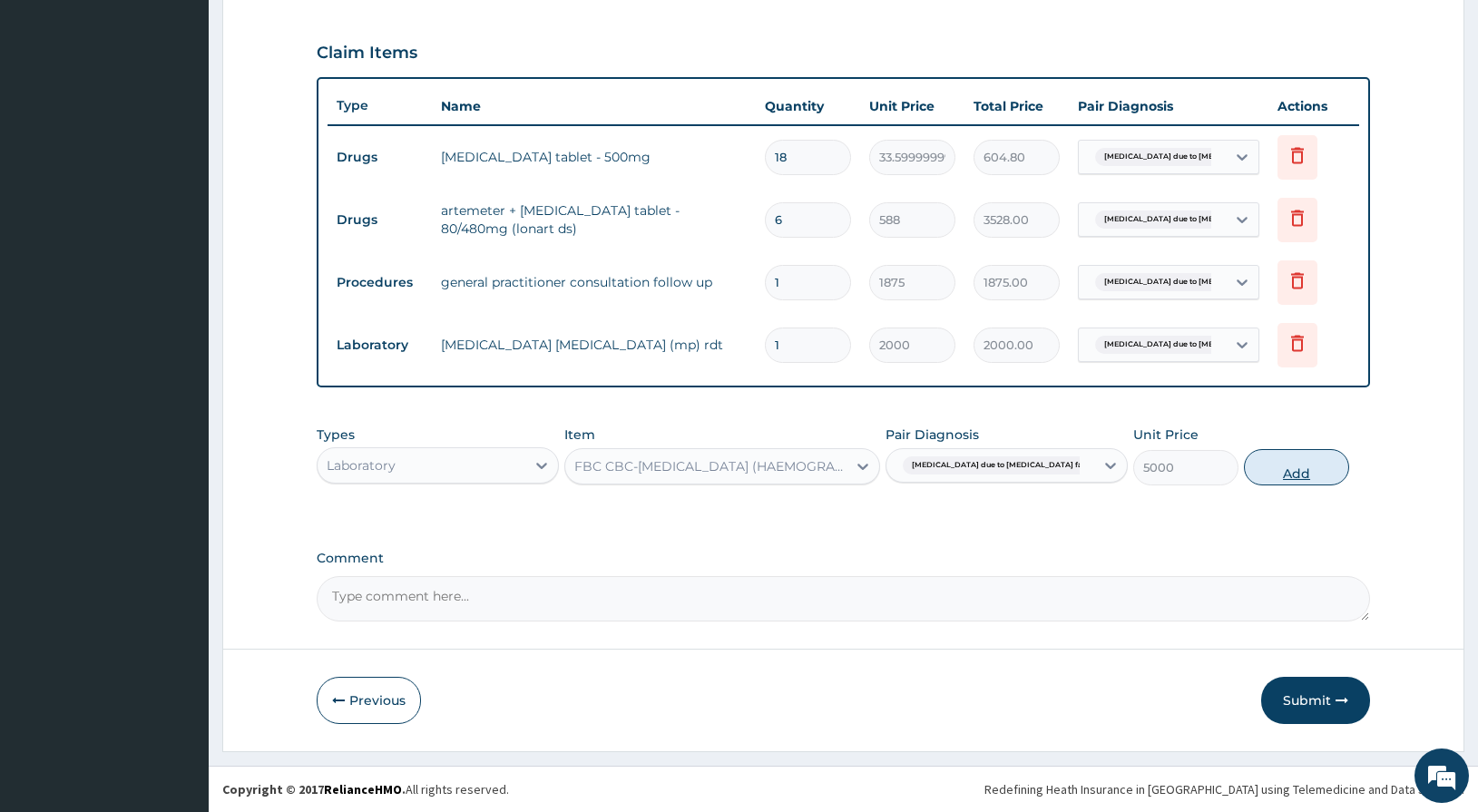
click at [1309, 464] on button "Add" at bounding box center [1297, 468] width 105 height 37
type input "0"
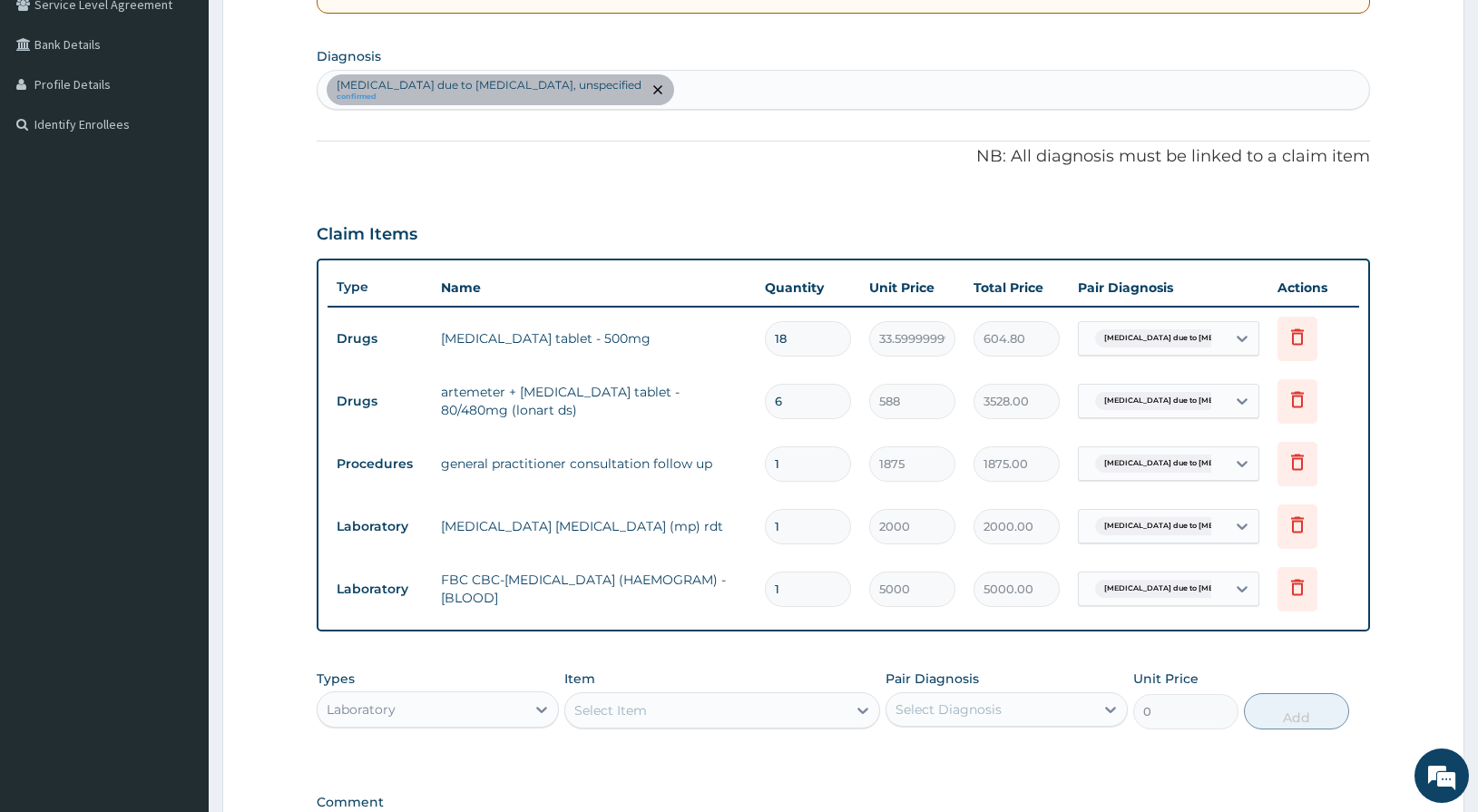
scroll to position [342, 0]
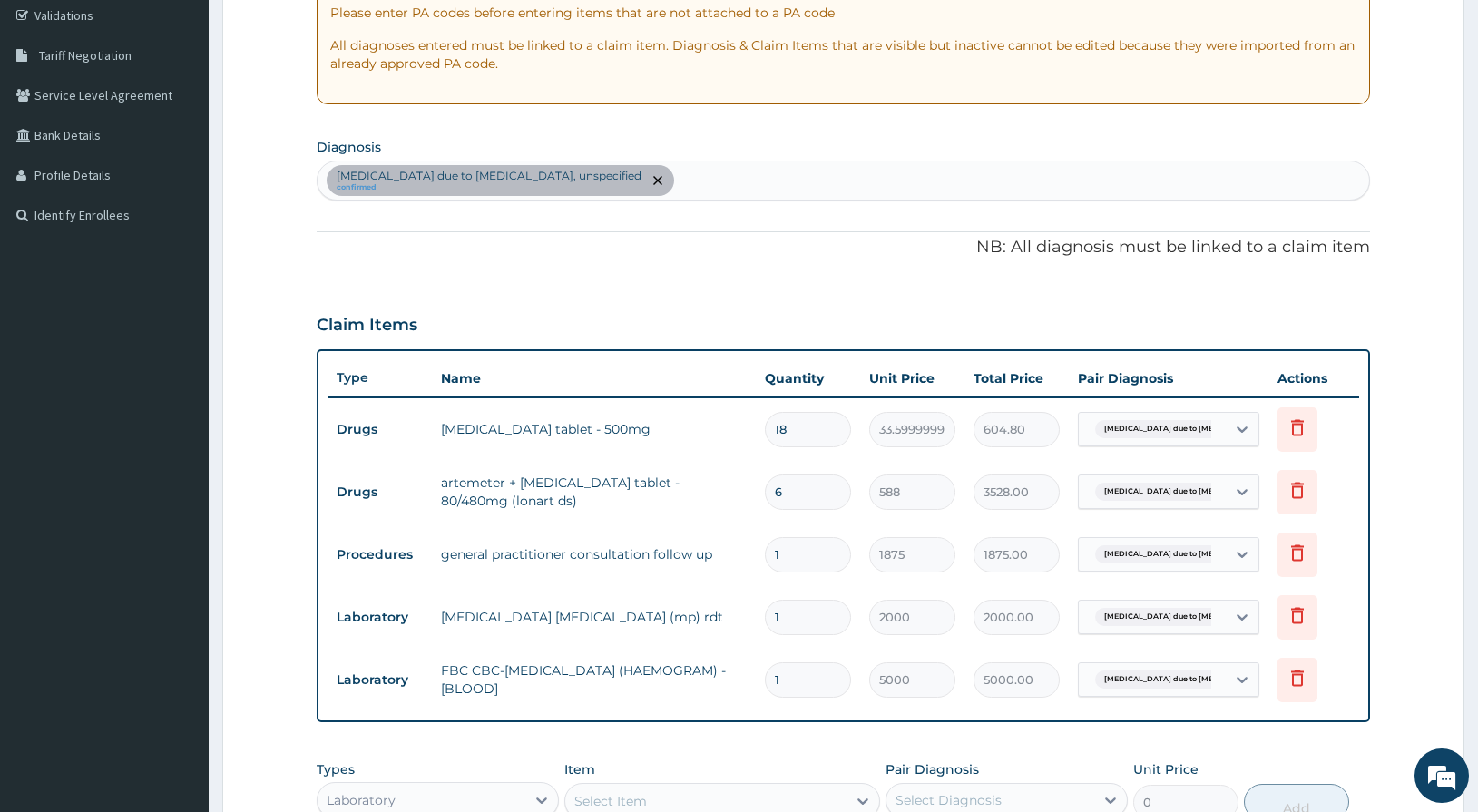
click at [738, 191] on div "Malaria due to Plasmodium falciparum, unspecified confirmed" at bounding box center [844, 181] width 1053 height 38
type input "SEPSIS"
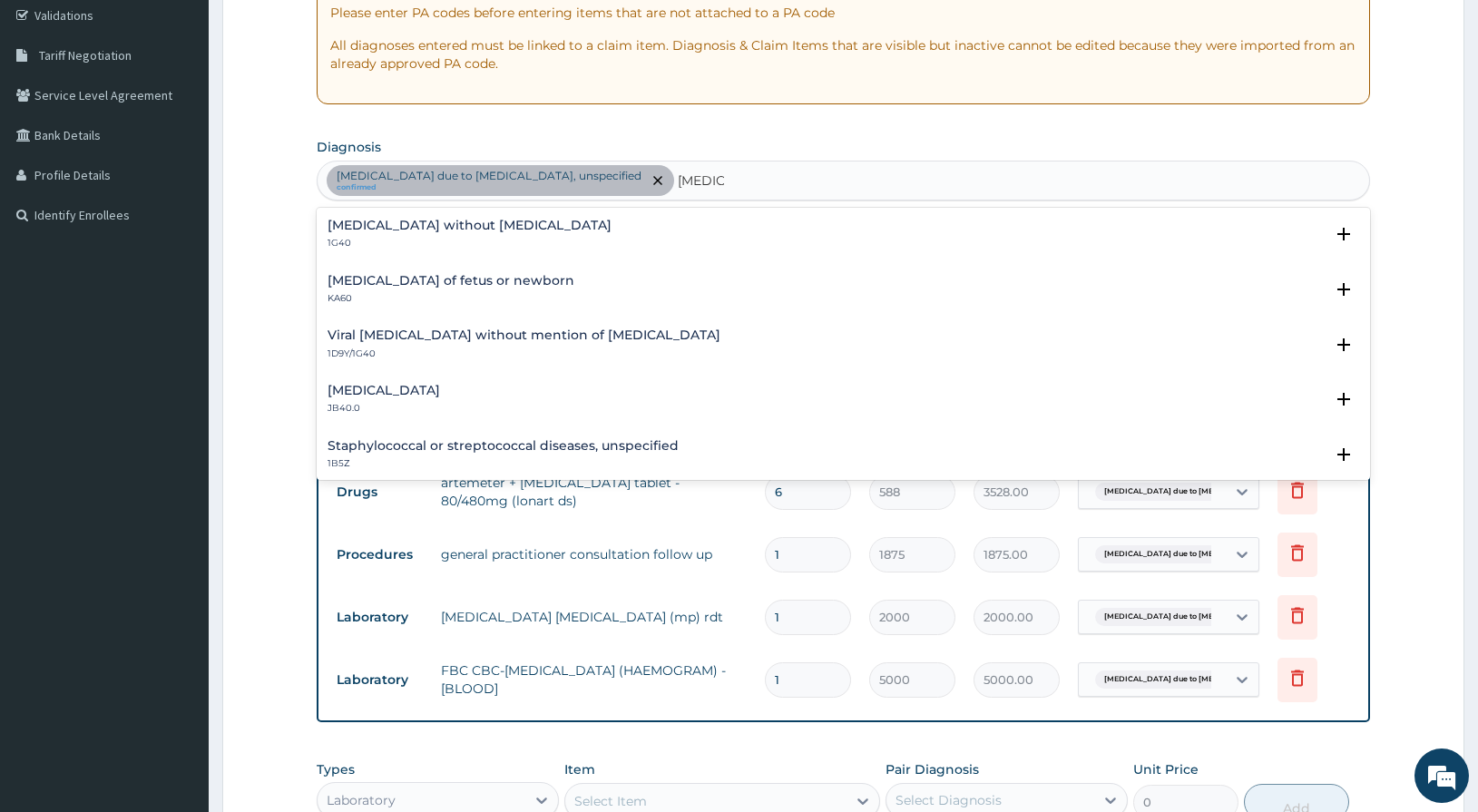
click at [355, 245] on p "1G40" at bounding box center [470, 243] width 284 height 13
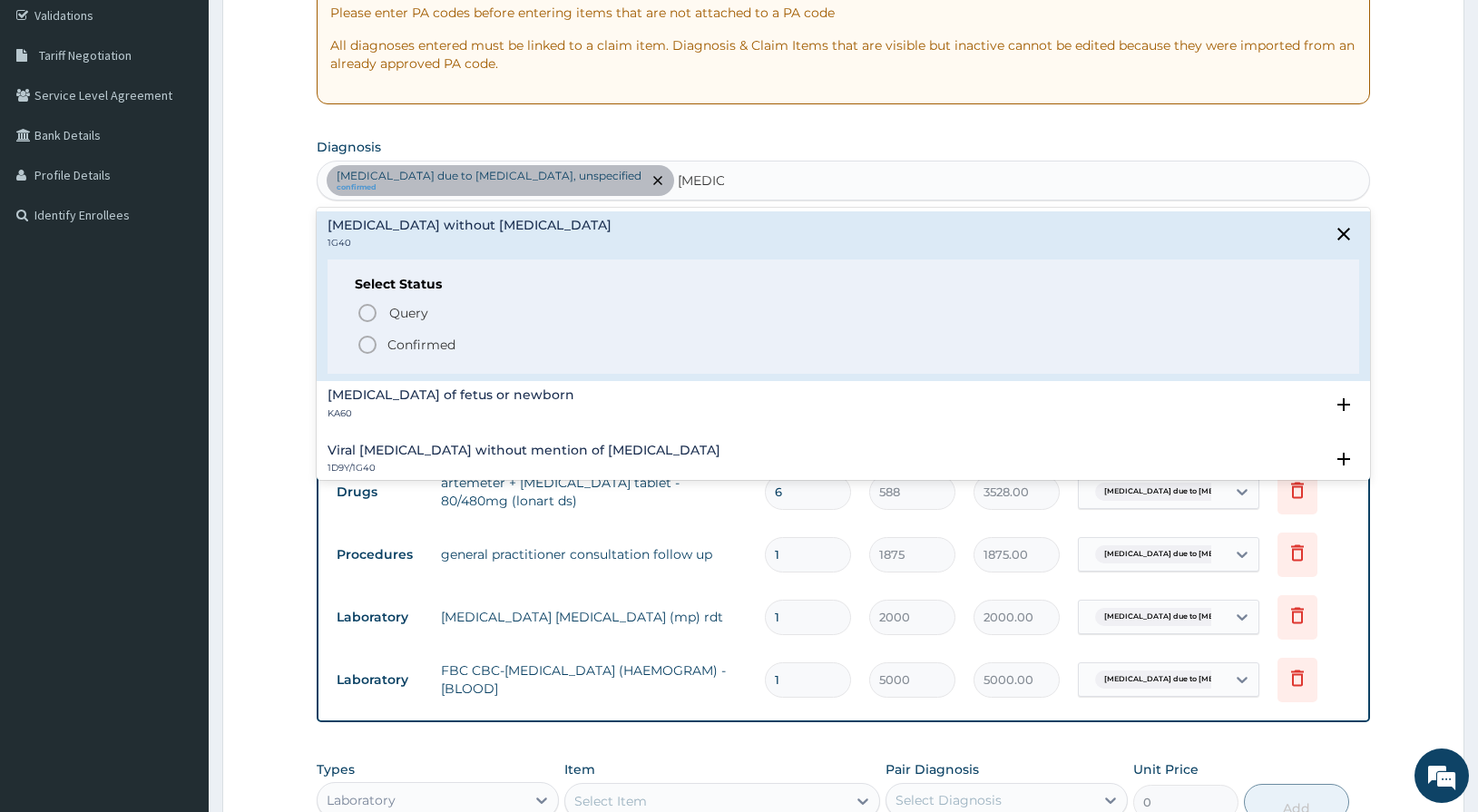
click at [362, 347] on icon "status option filled" at bounding box center [367, 344] width 22 height 22
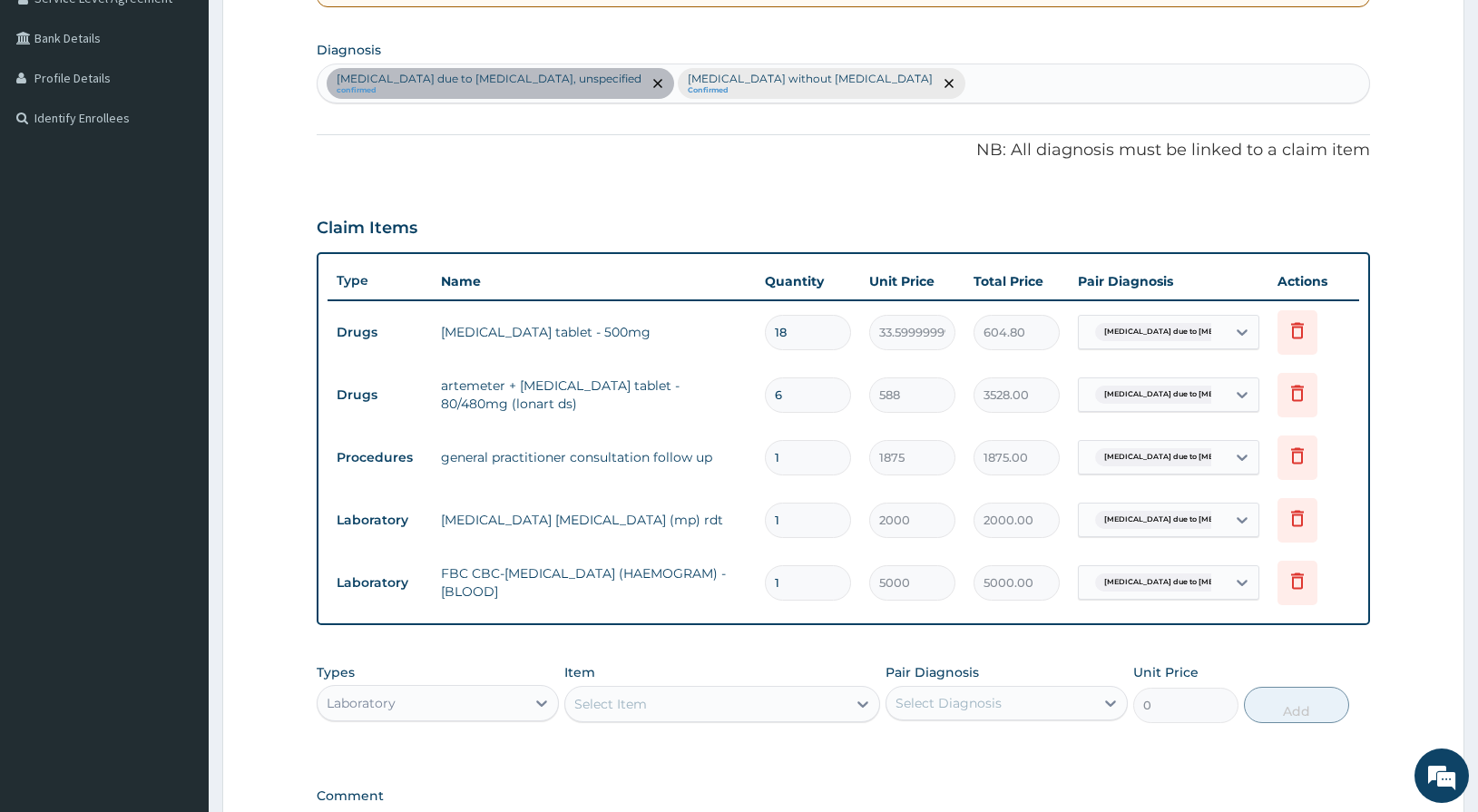
scroll to position [677, 0]
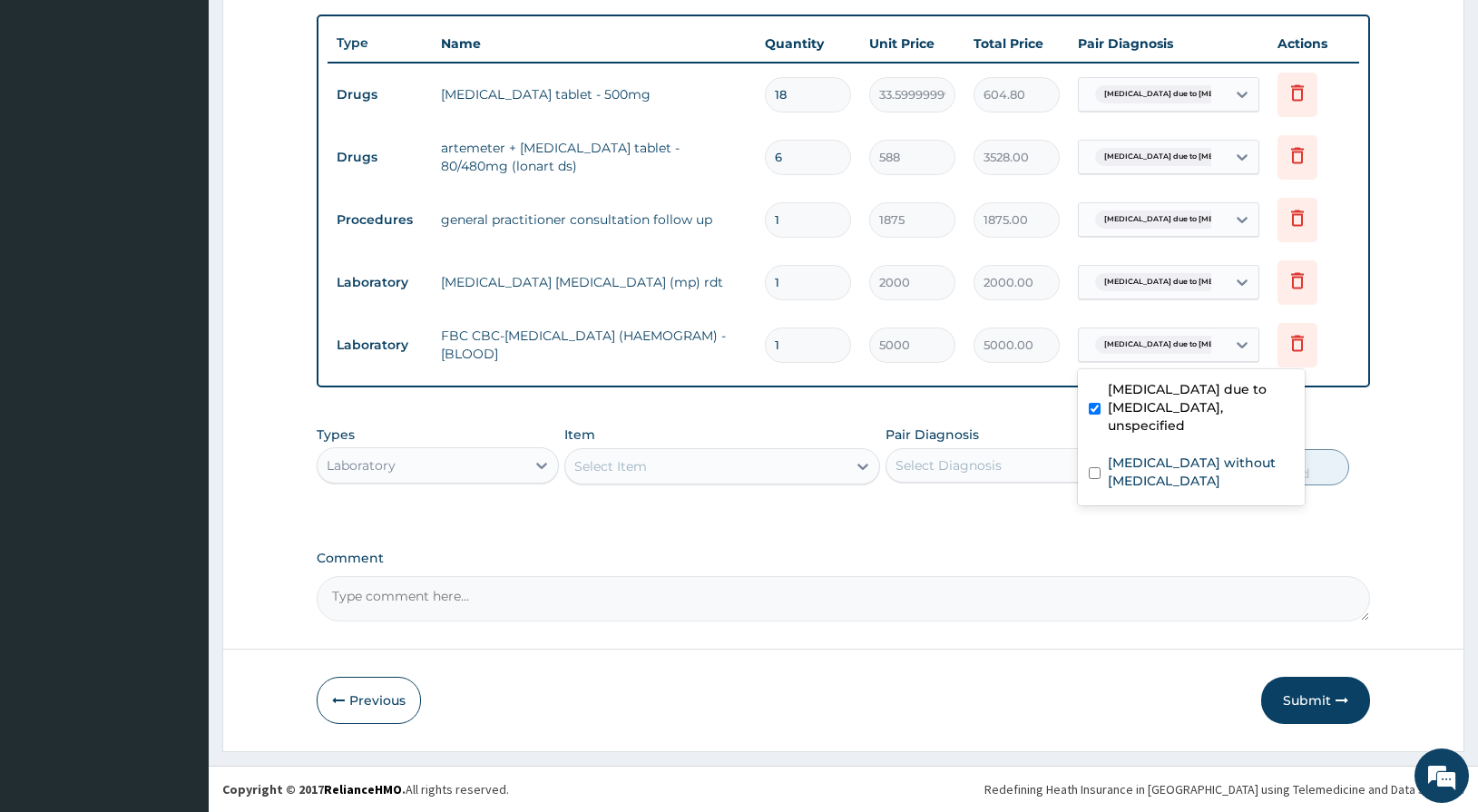
drag, startPoint x: 1152, startPoint y: 335, endPoint x: 1135, endPoint y: 402, distance: 69.1
click at [1152, 336] on div "Malaria due to Plasmodium falc..." at bounding box center [1149, 345] width 123 height 24
click at [1129, 454] on label "Sepsis without septic shock" at bounding box center [1200, 472] width 186 height 37
checkbox input "true"
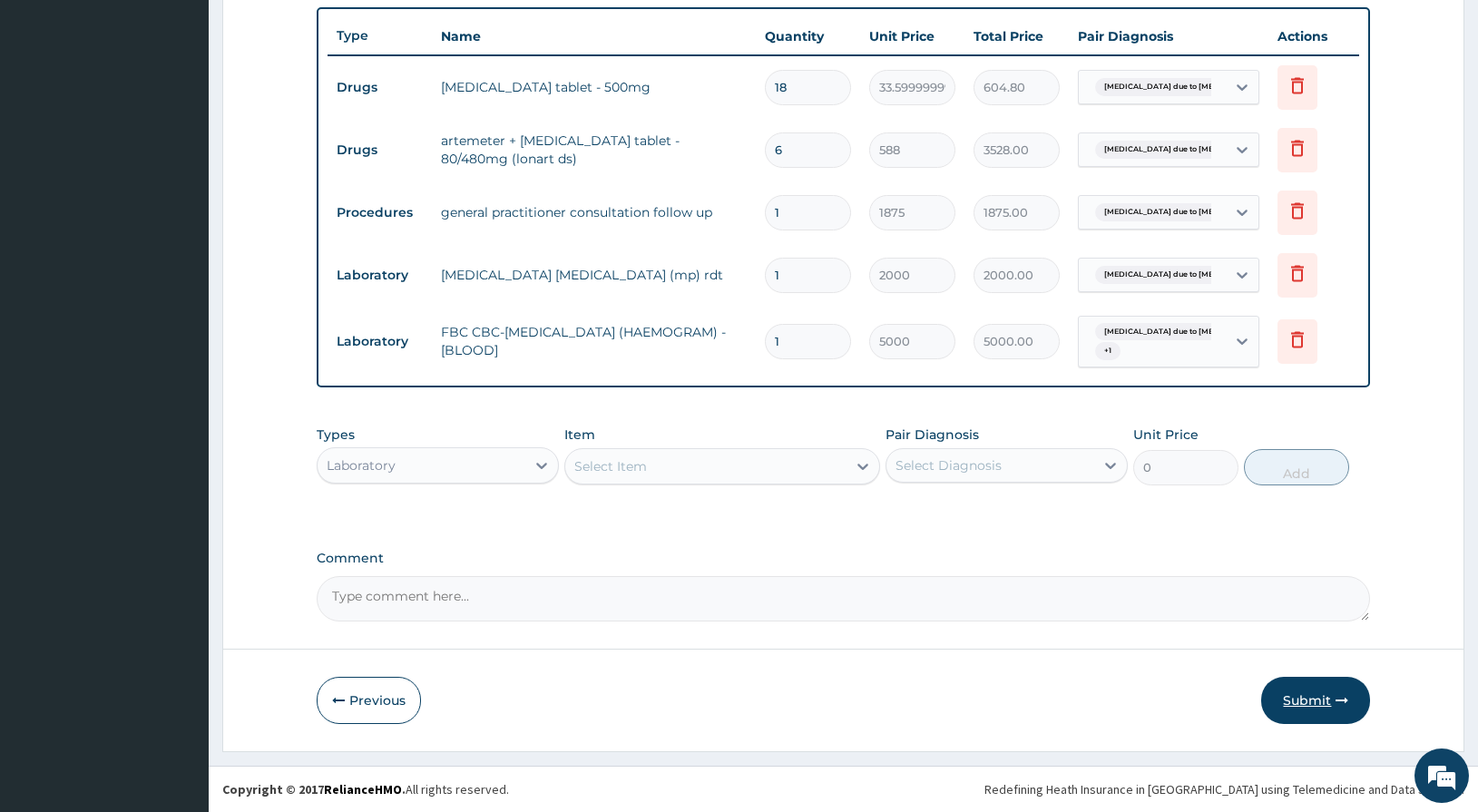
click at [1311, 699] on button "Submit" at bounding box center [1316, 701] width 109 height 48
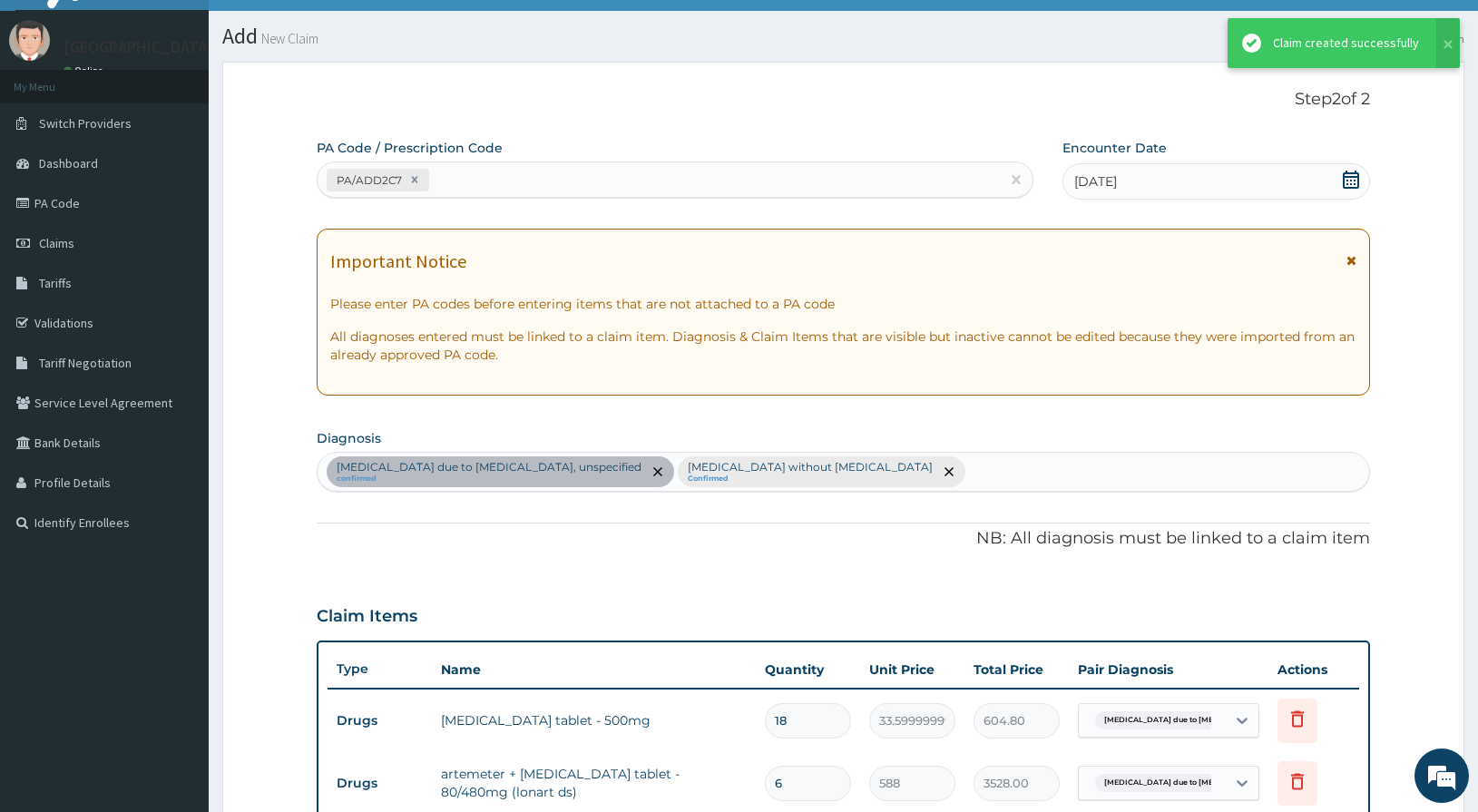
scroll to position [668, 0]
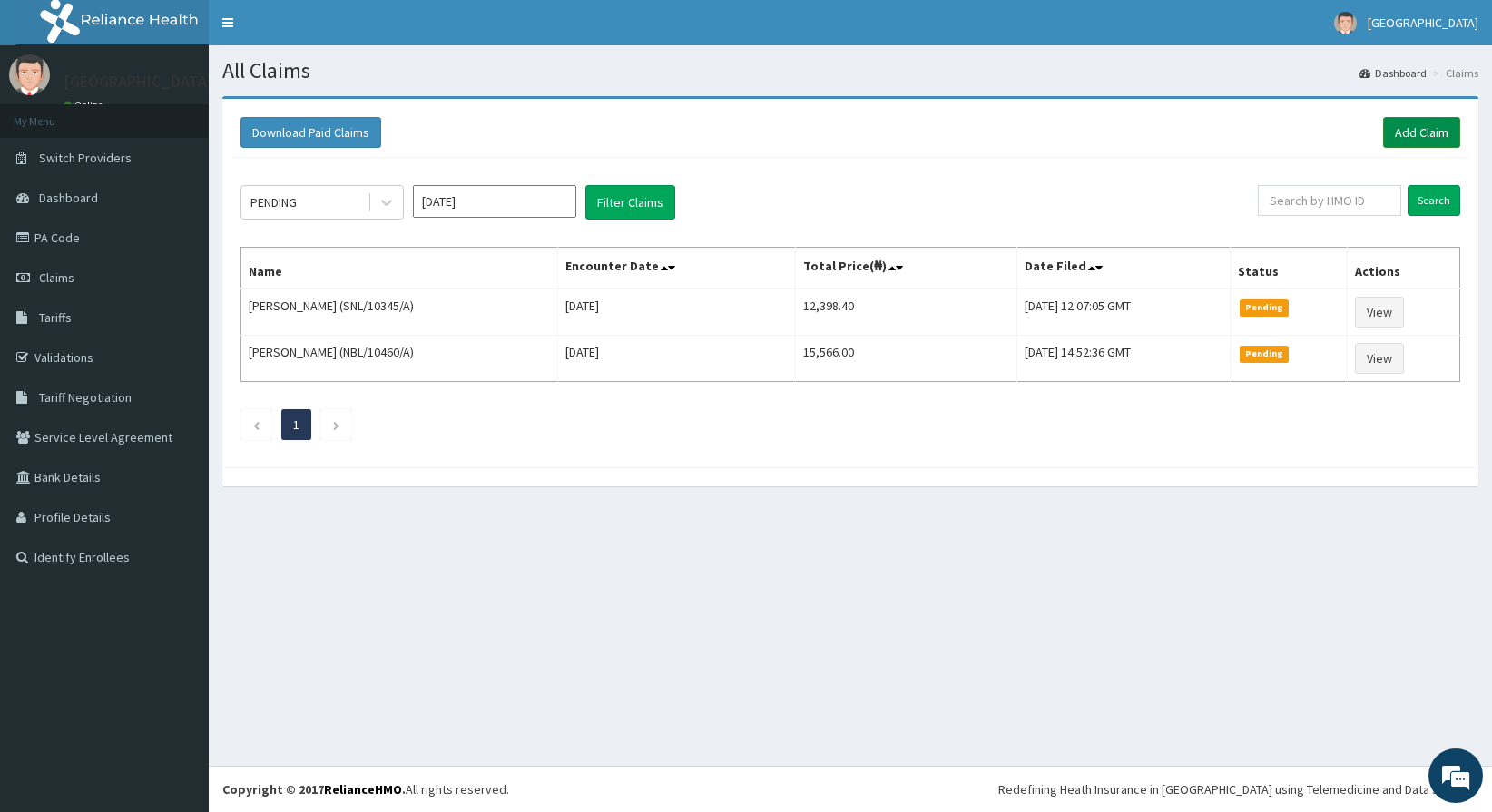
click at [1416, 125] on link "Add Claim" at bounding box center [1422, 132] width 77 height 31
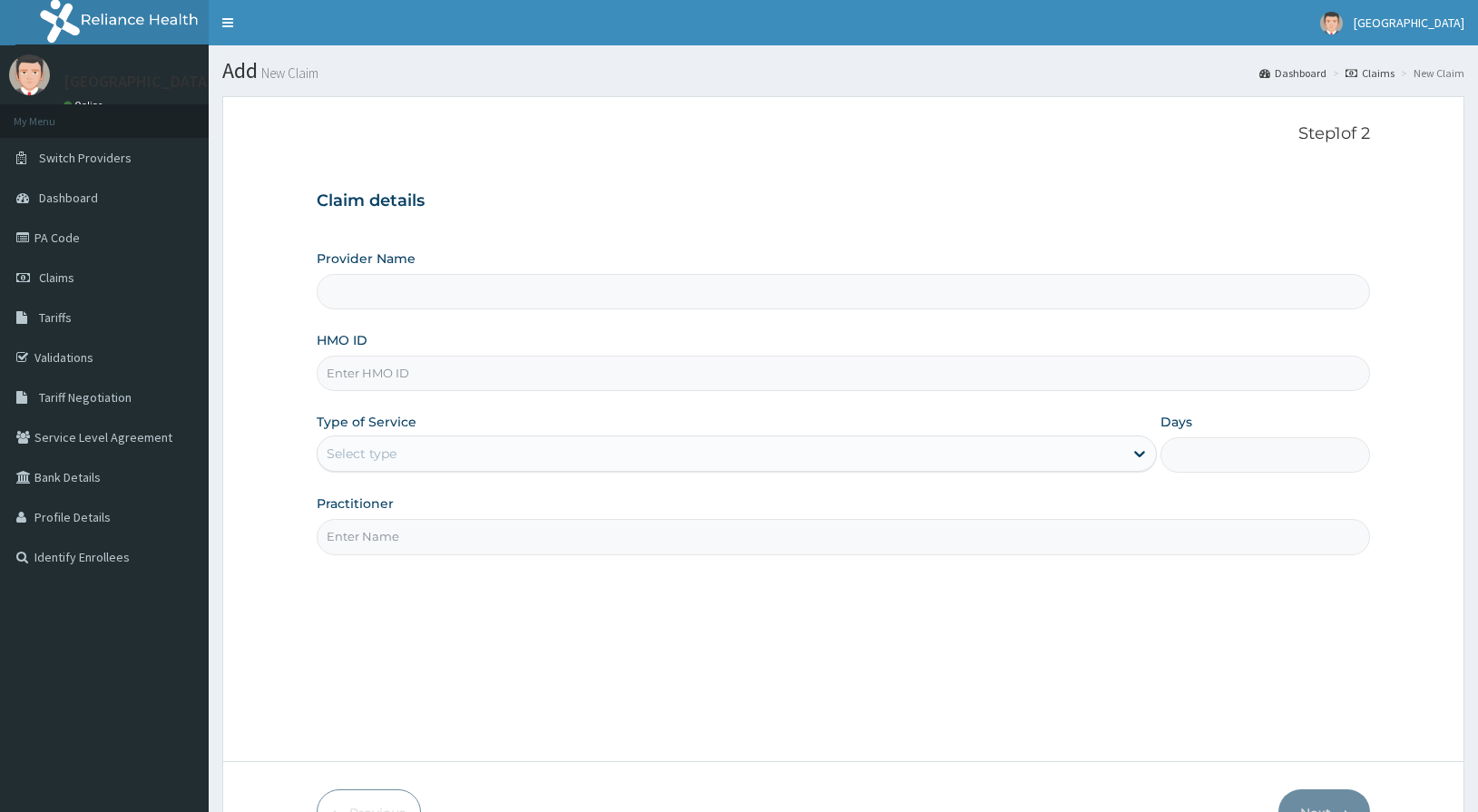
click at [406, 375] on input "HMO ID" at bounding box center [844, 373] width 1054 height 36
type input "[GEOGRAPHIC_DATA]"
type input "LMG/10110/A"
click at [345, 448] on div "Select type" at bounding box center [361, 454] width 69 height 18
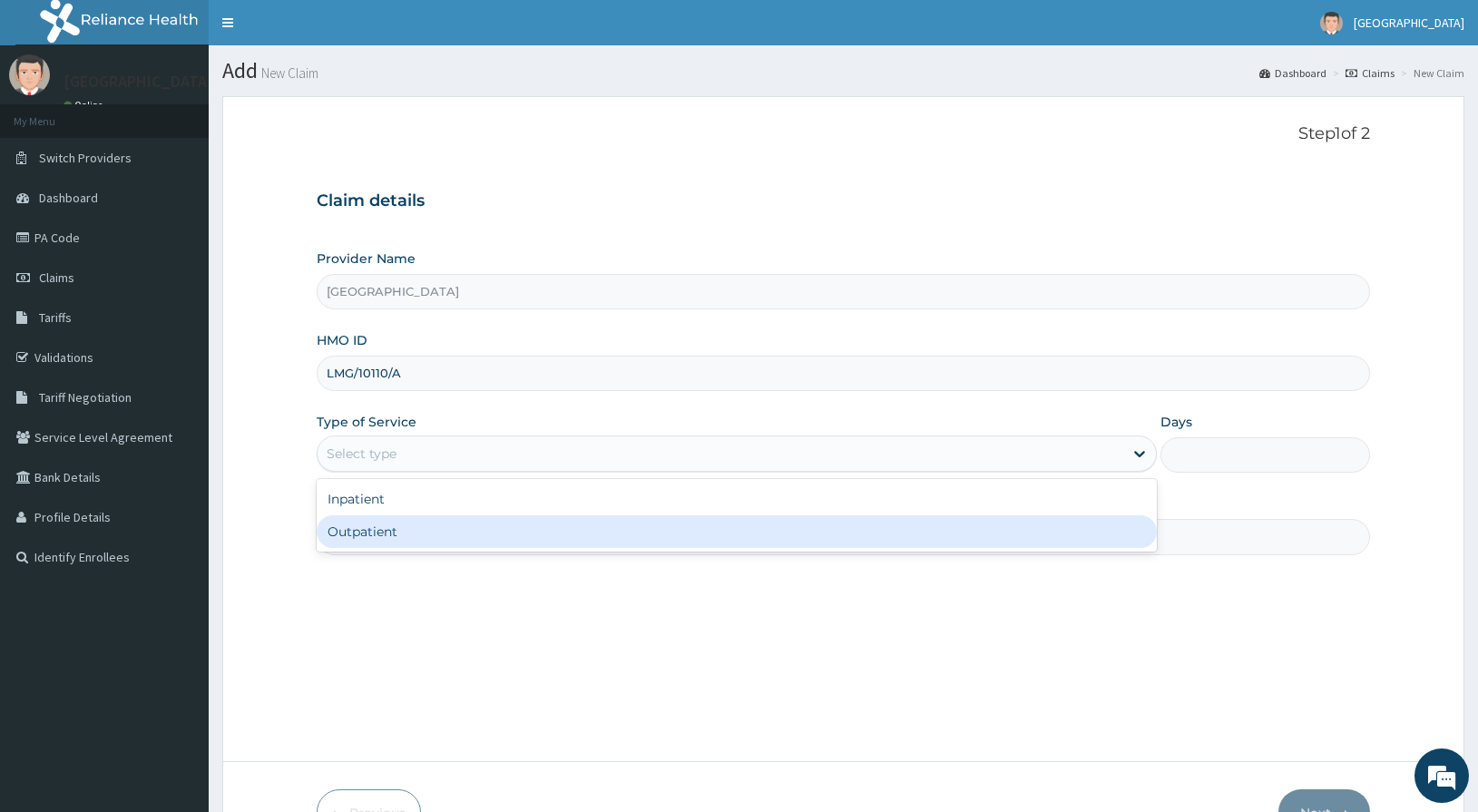
click at [382, 542] on div "Outpatient" at bounding box center [737, 531] width 841 height 33
type input "1"
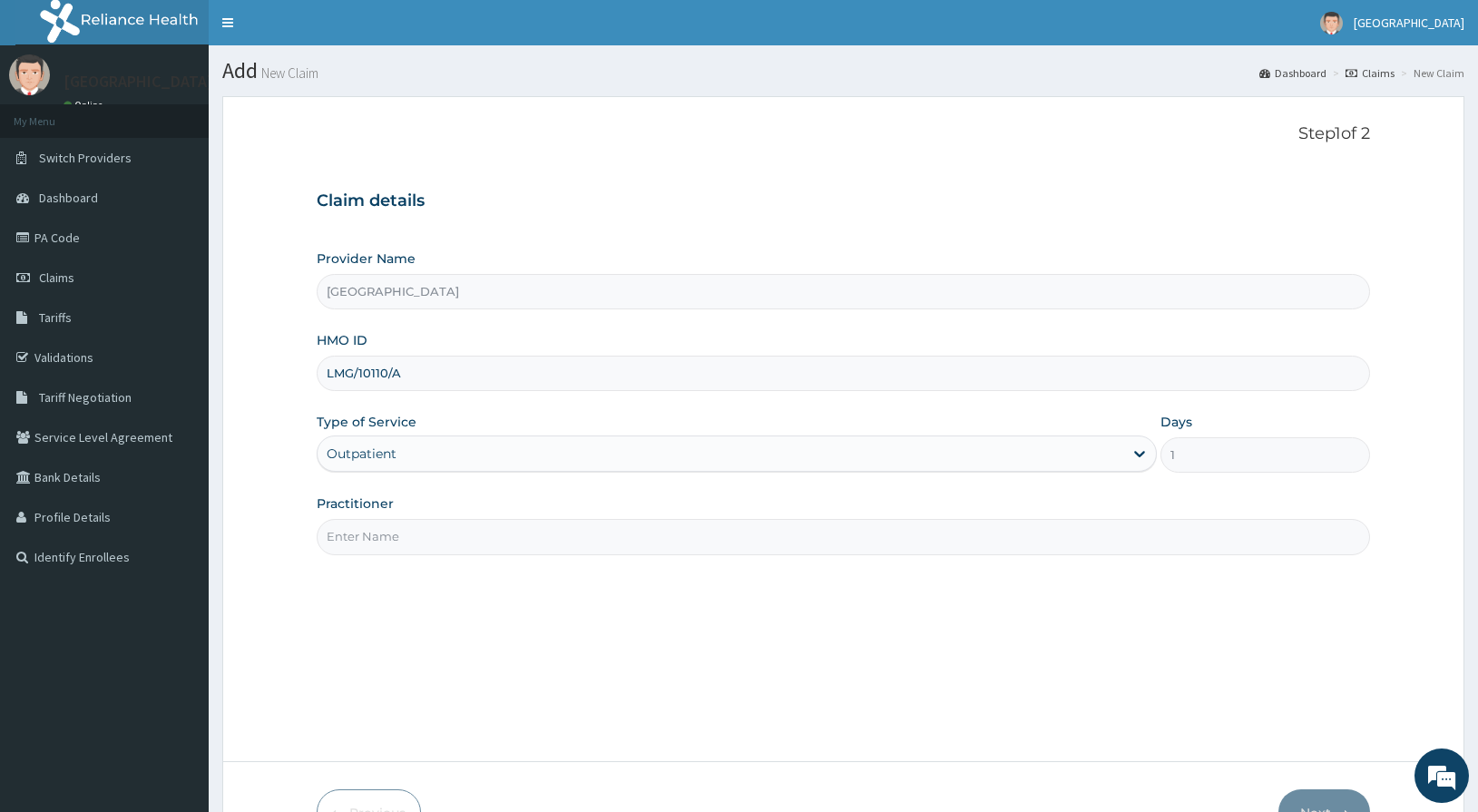
click at [383, 542] on input "Practitioner" at bounding box center [844, 537] width 1054 height 36
type input "DR OGU"
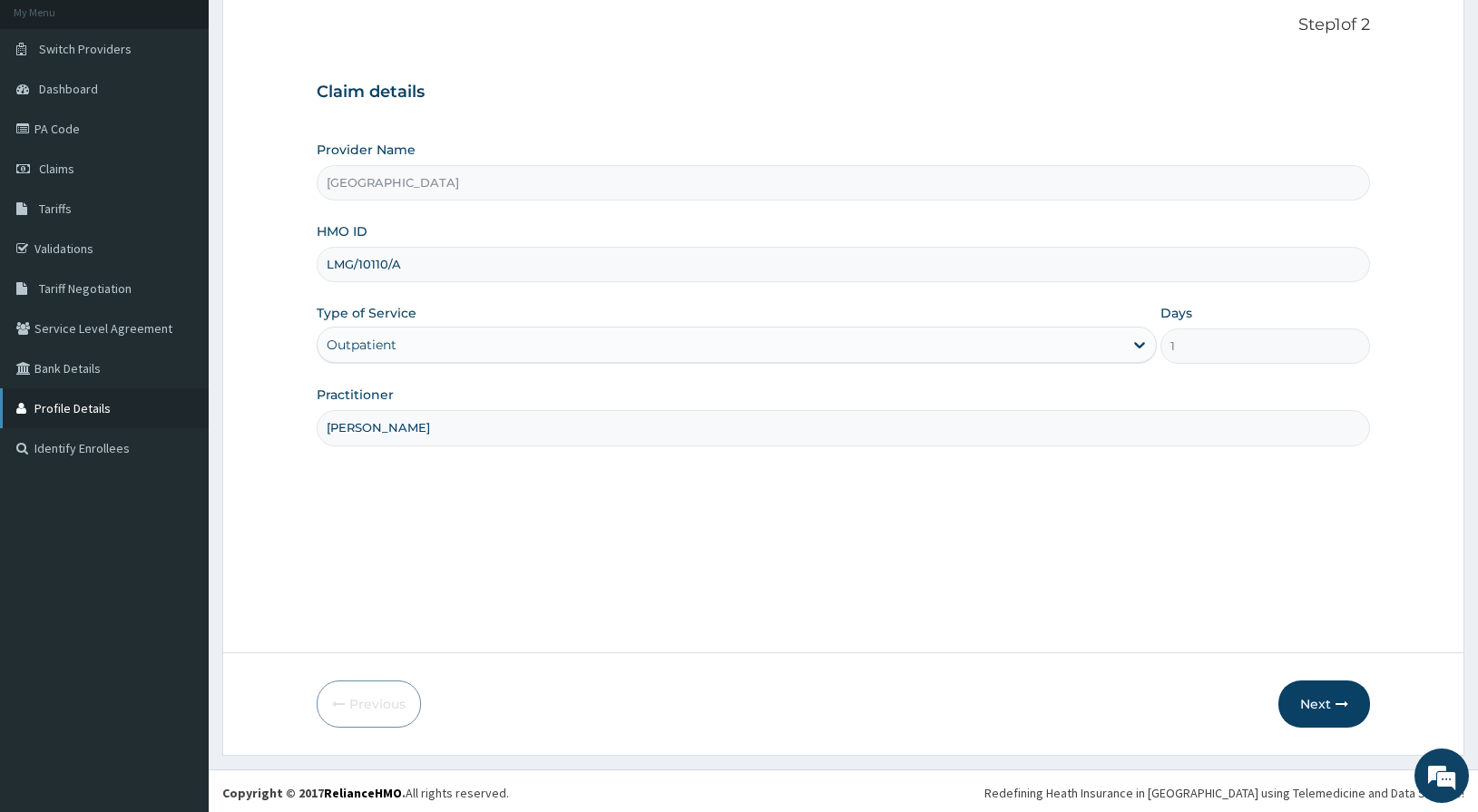
scroll to position [112, 0]
click at [1331, 706] on button "Next" at bounding box center [1324, 701] width 91 height 48
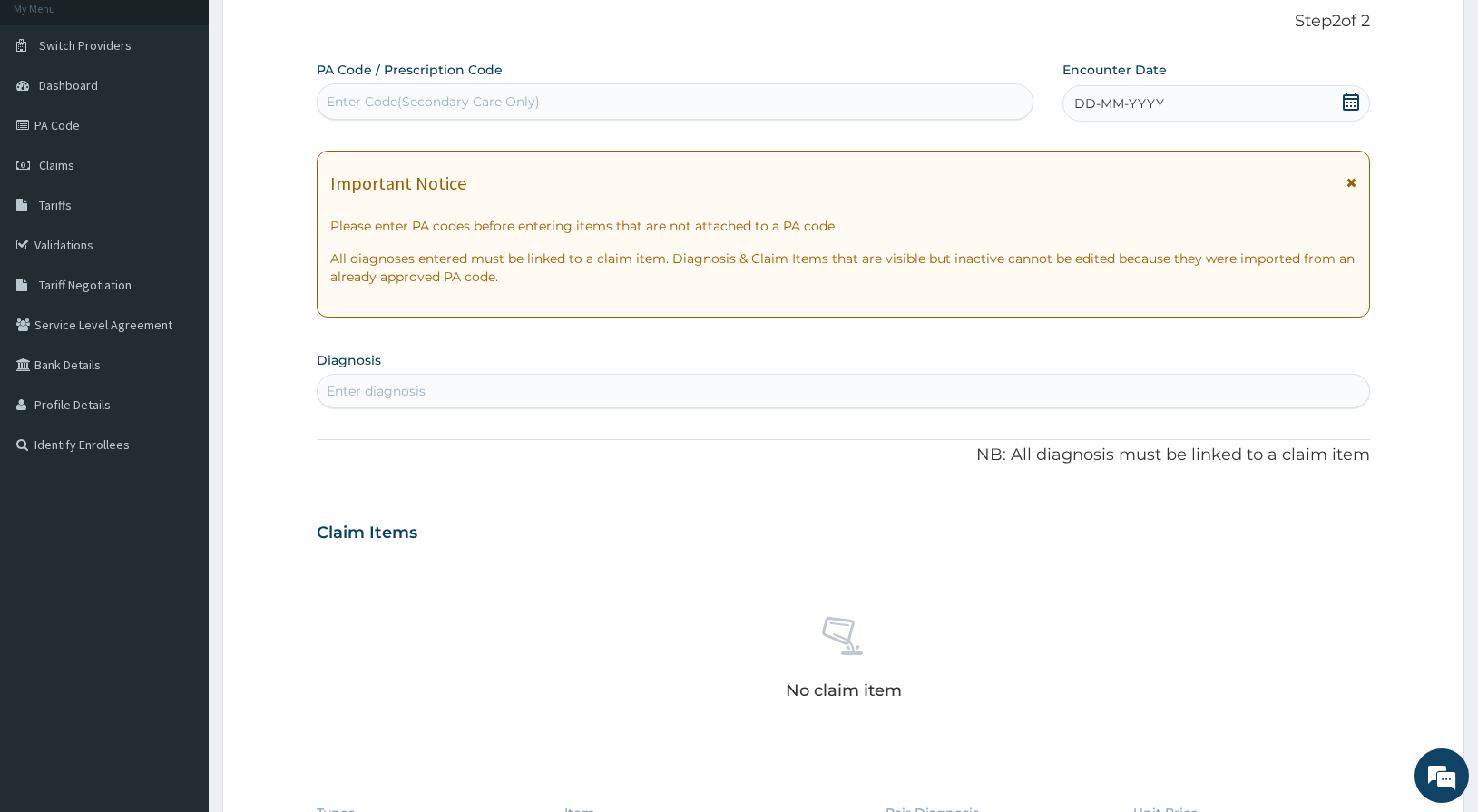
click at [582, 108] on div "Enter Code(Secondary Care Only)" at bounding box center [675, 101] width 716 height 29
type input "PA/76BF44"
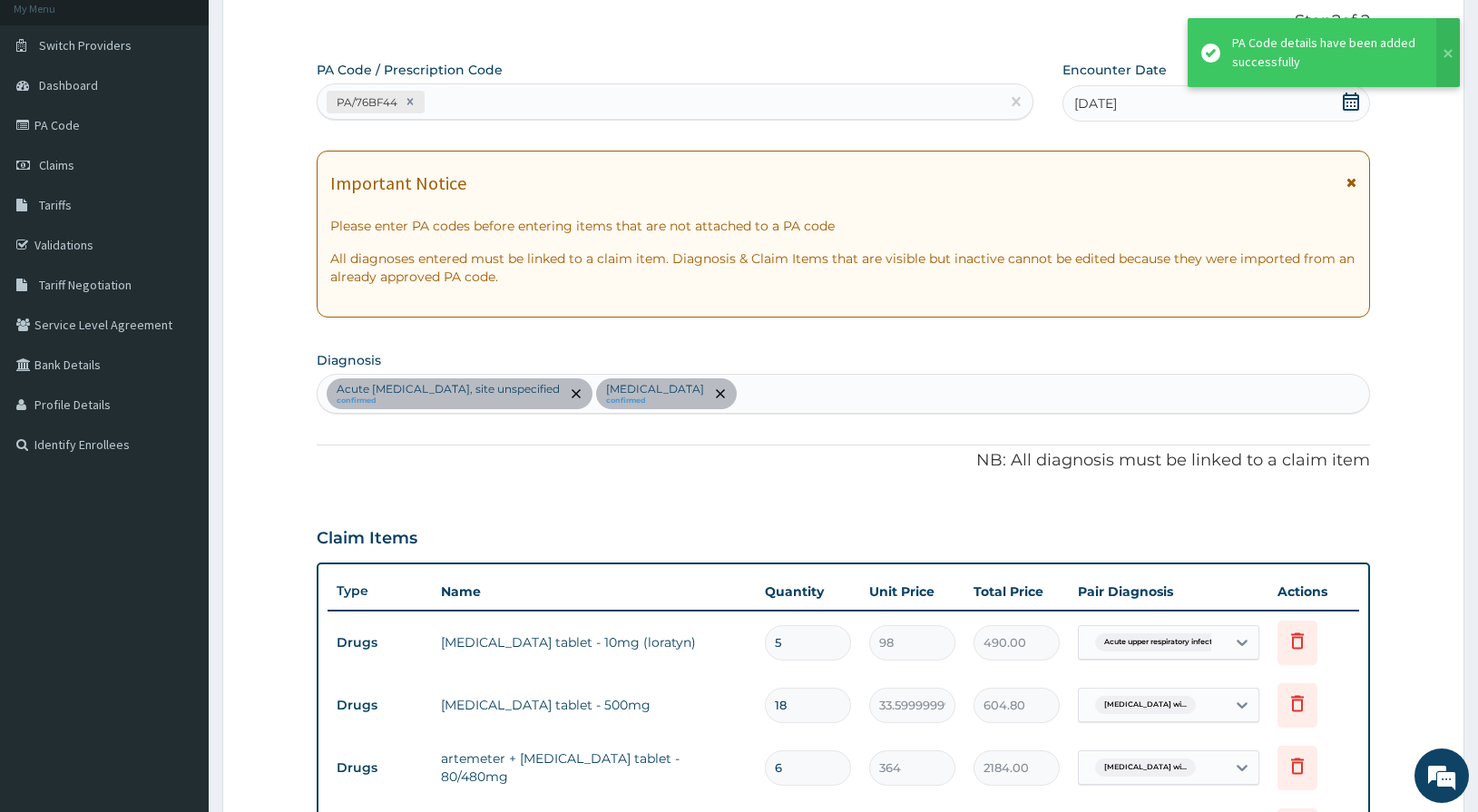
scroll to position [600, 0]
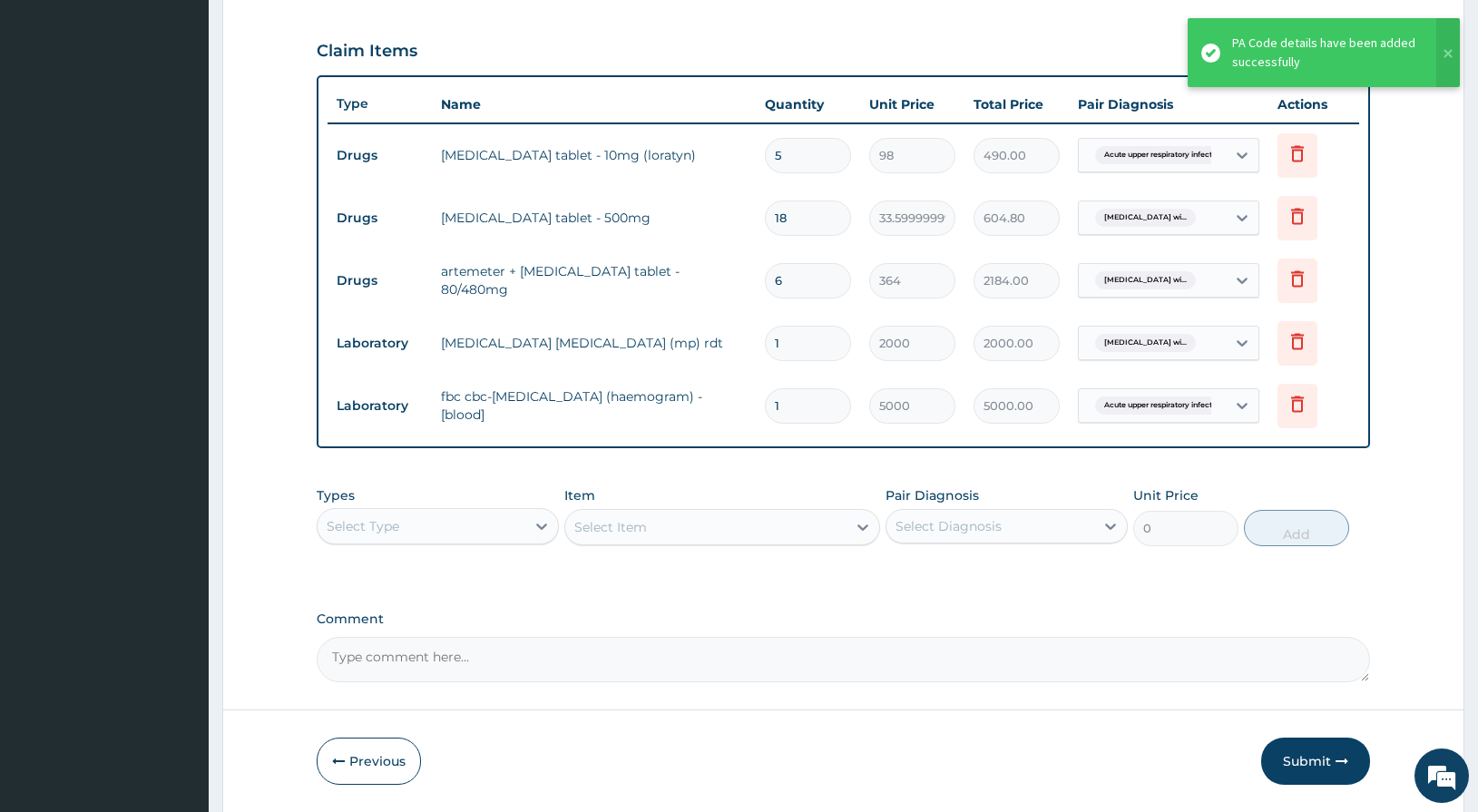
click at [471, 536] on div "Select Type" at bounding box center [421, 526] width 207 height 29
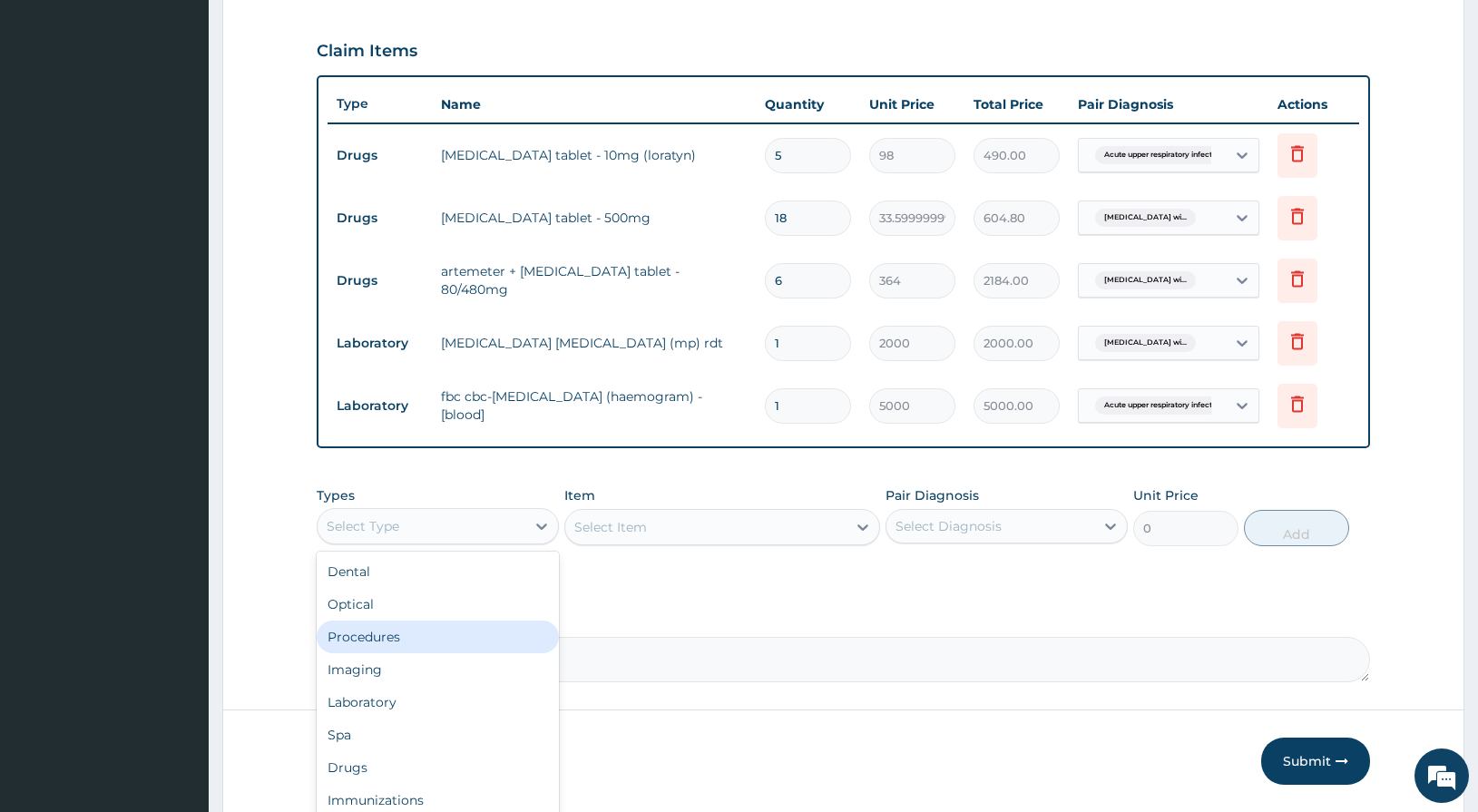
click at [412, 635] on div "Procedures" at bounding box center [438, 636] width 242 height 33
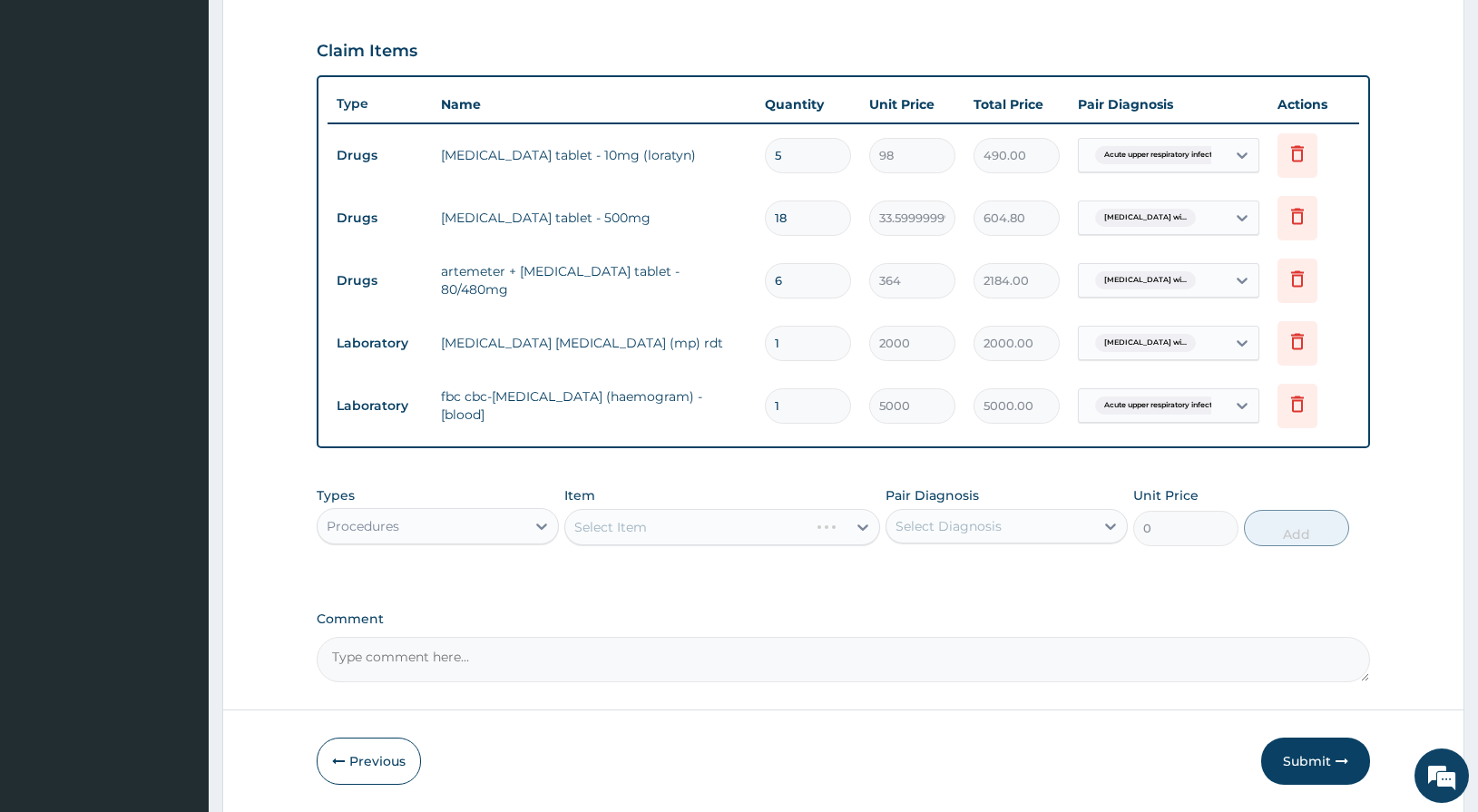
click at [674, 536] on div "Select Item" at bounding box center [723, 527] width 317 height 37
click at [678, 529] on div "Select Item" at bounding box center [723, 527] width 317 height 37
click at [678, 529] on div "Select Item" at bounding box center [707, 527] width 282 height 29
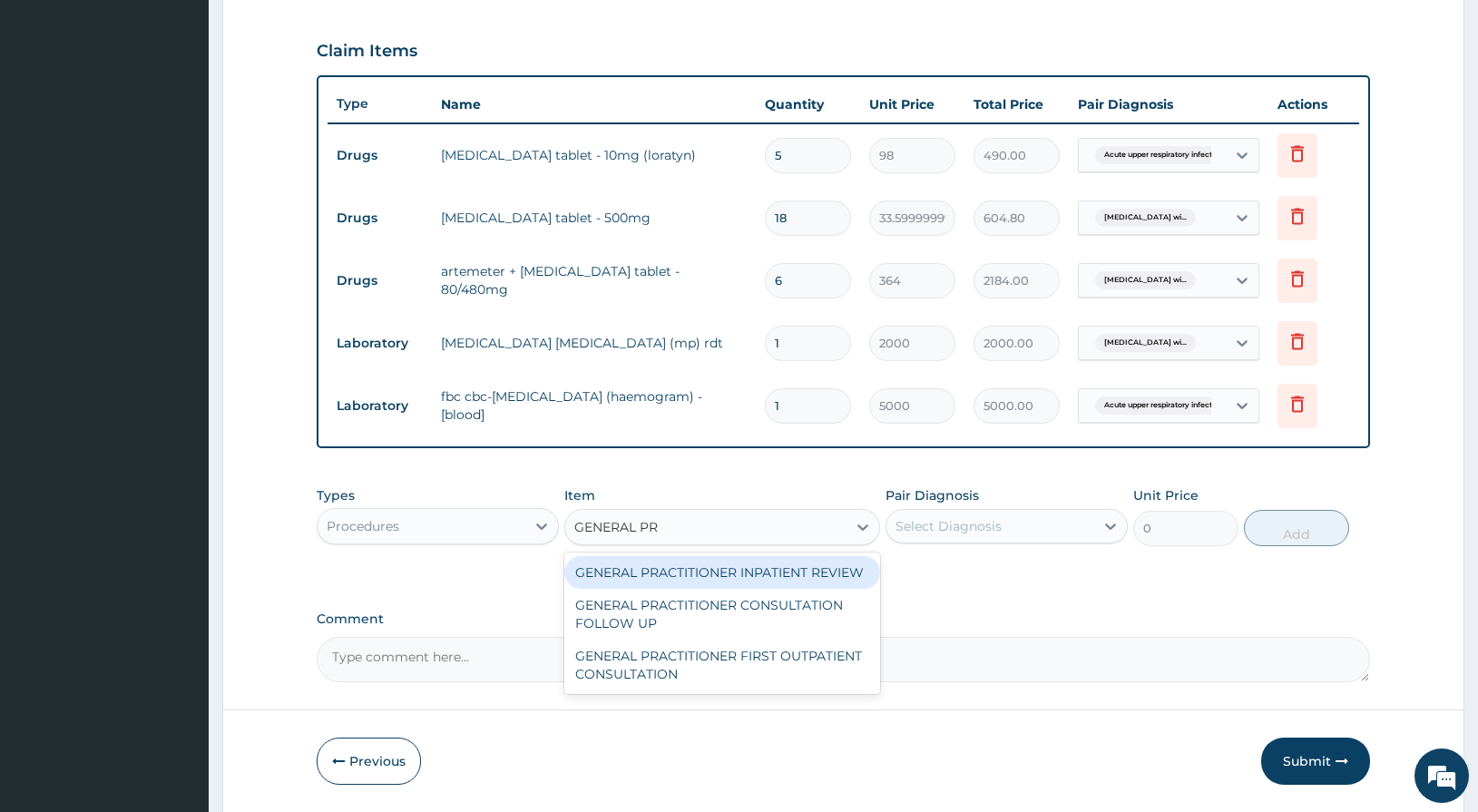
type input "GENERAL PRA"
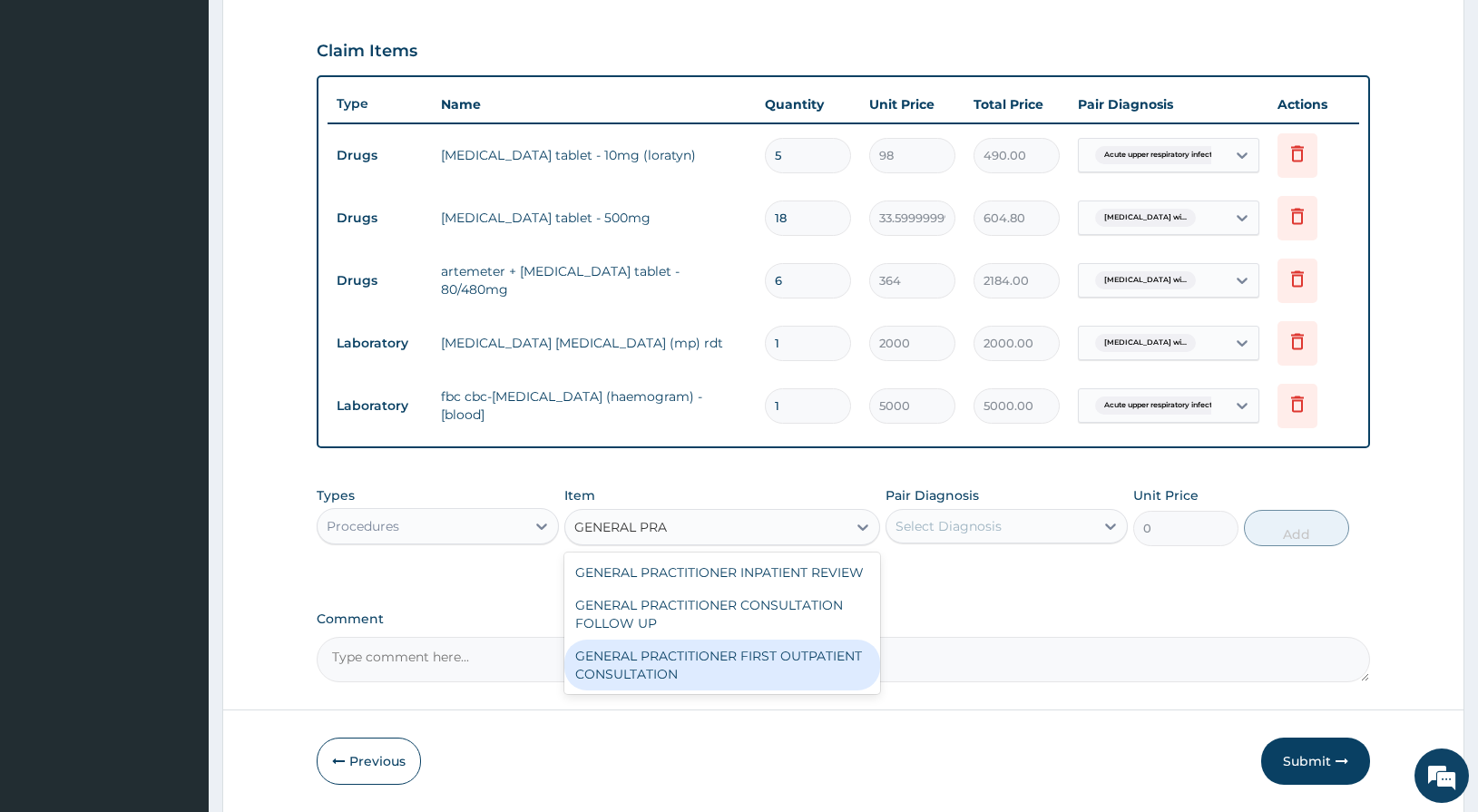
click at [662, 660] on div "GENERAL PRACTITIONER FIRST OUTPATIENT CONSULTATION" at bounding box center [723, 665] width 317 height 51
type input "3750"
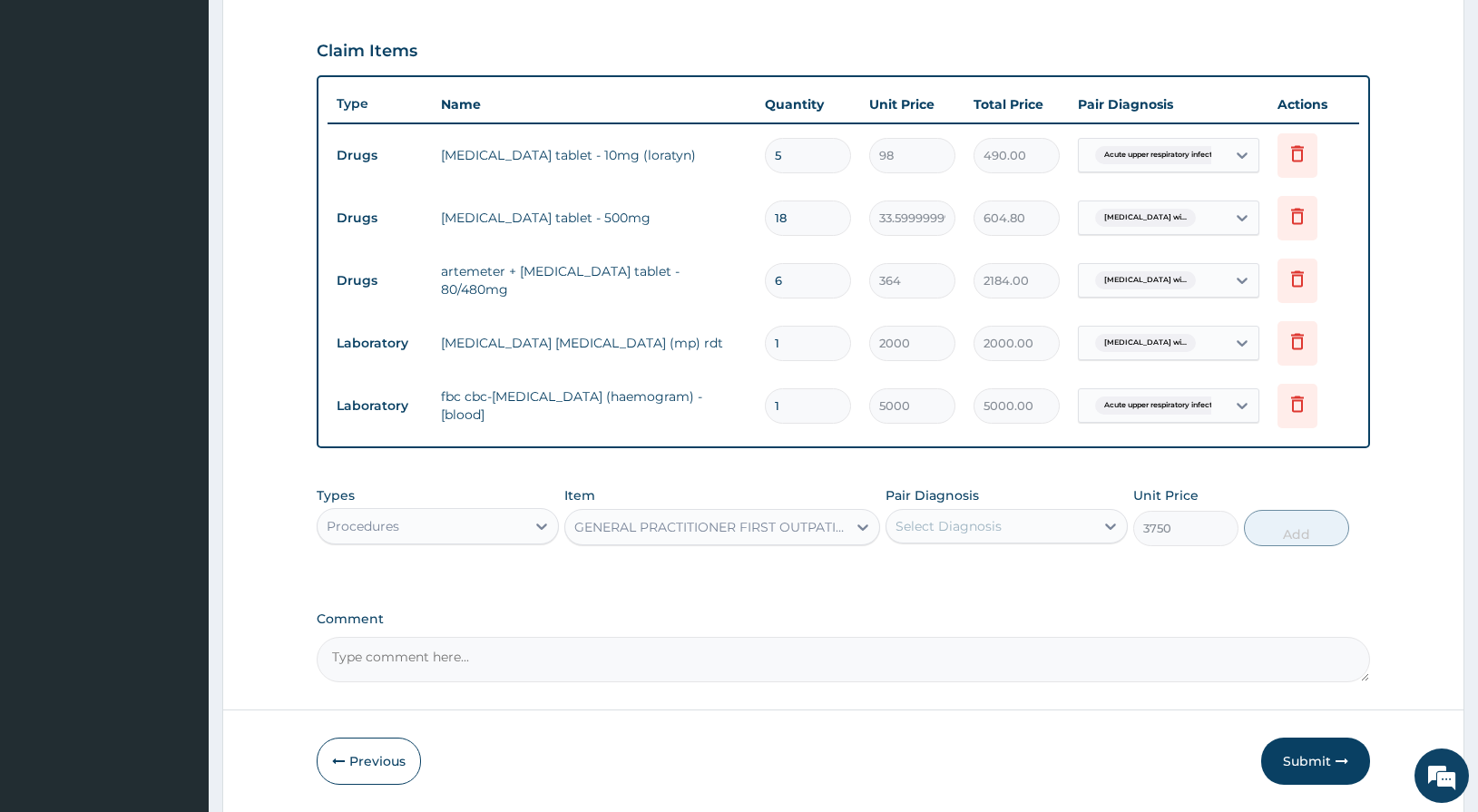
click at [959, 526] on div "Select Diagnosis" at bounding box center [948, 526] width 106 height 18
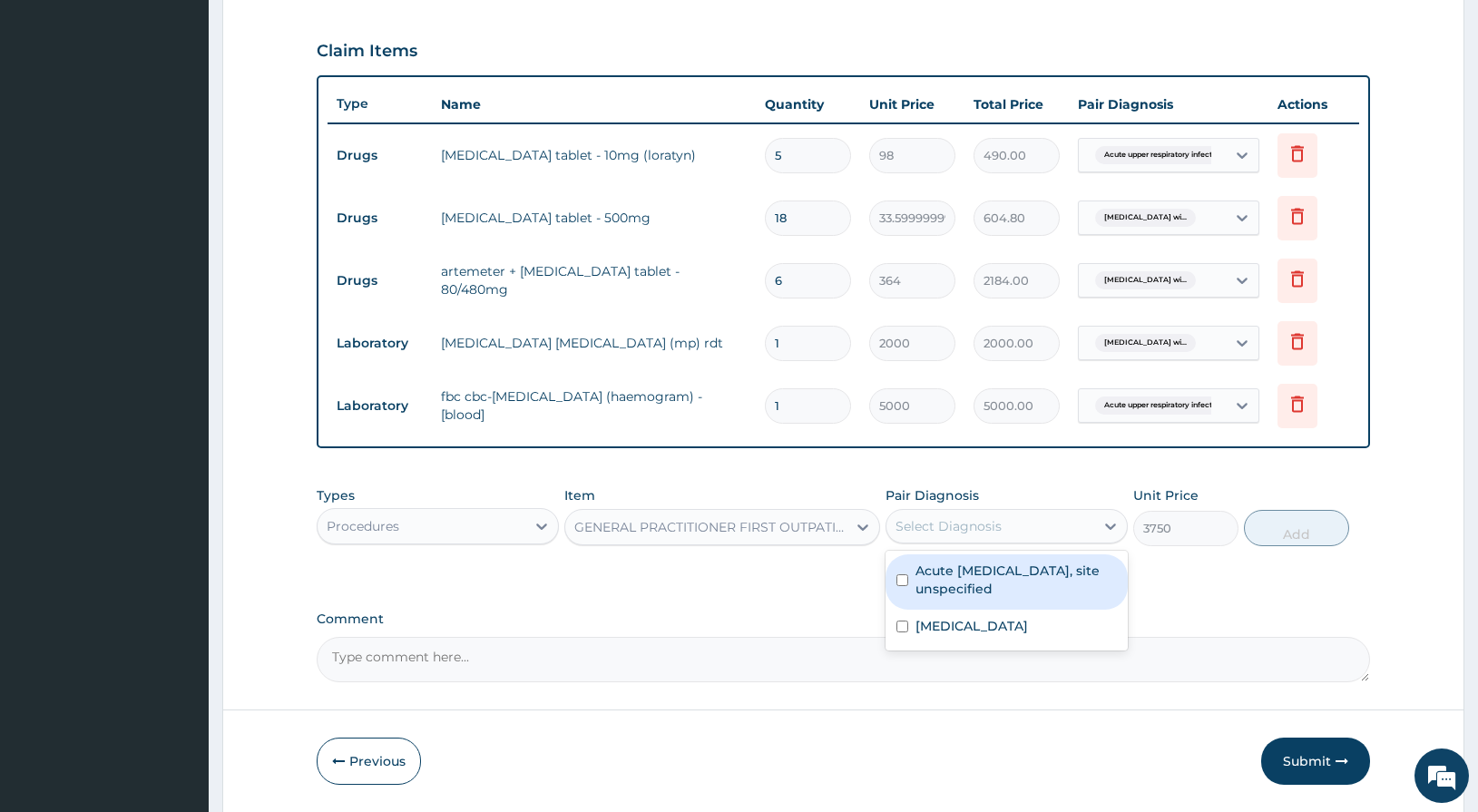
click at [958, 570] on label "Acute upper respiratory infection, site unspecified" at bounding box center [1016, 580] width 202 height 37
checkbox input "true"
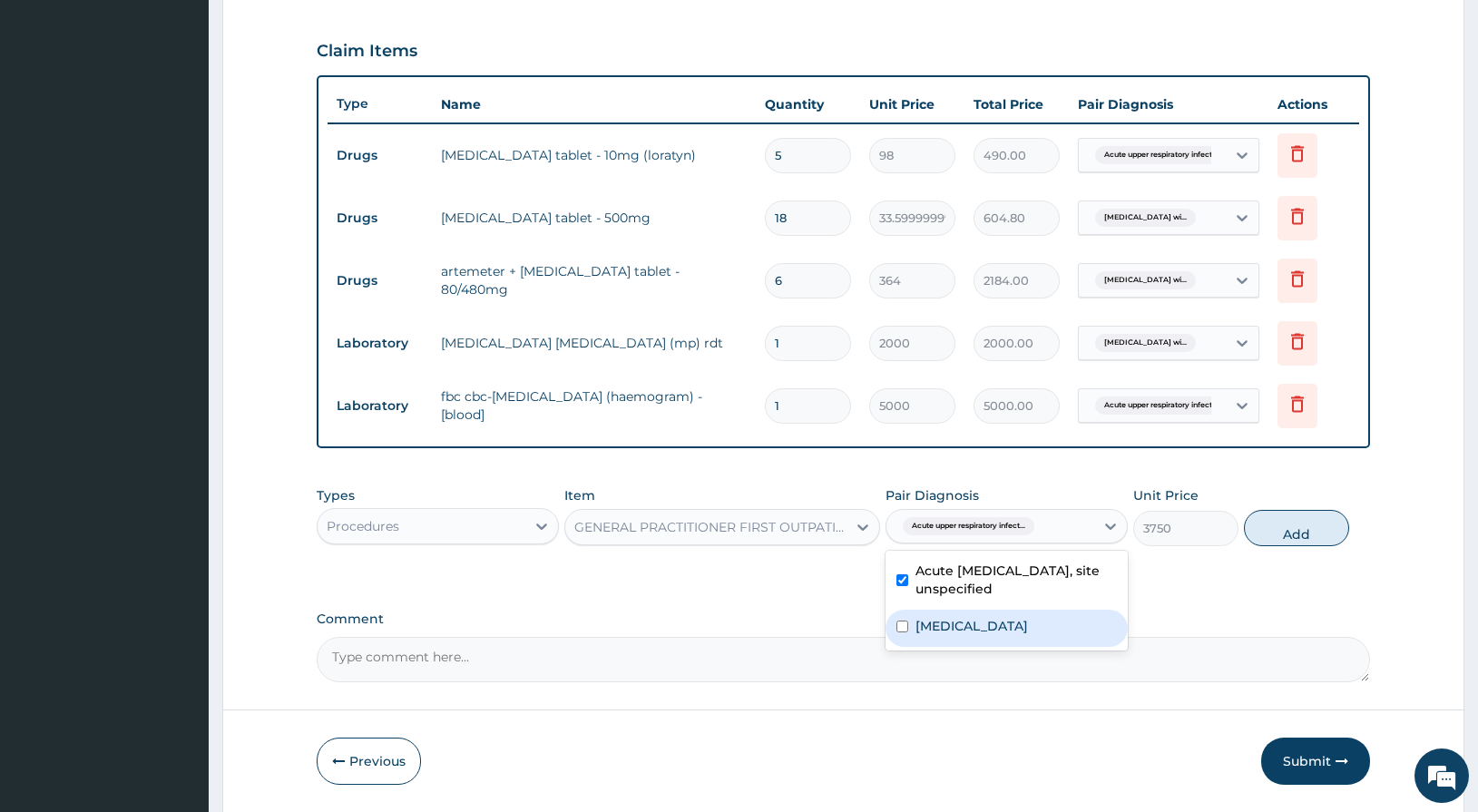
drag, startPoint x: 956, startPoint y: 630, endPoint x: 1037, endPoint y: 581, distance: 94.7
click at [957, 630] on label "Plasmodium malariae malaria without complication" at bounding box center [972, 626] width 112 height 18
checkbox input "true"
click at [1308, 521] on button "Add" at bounding box center [1297, 528] width 105 height 37
type input "0"
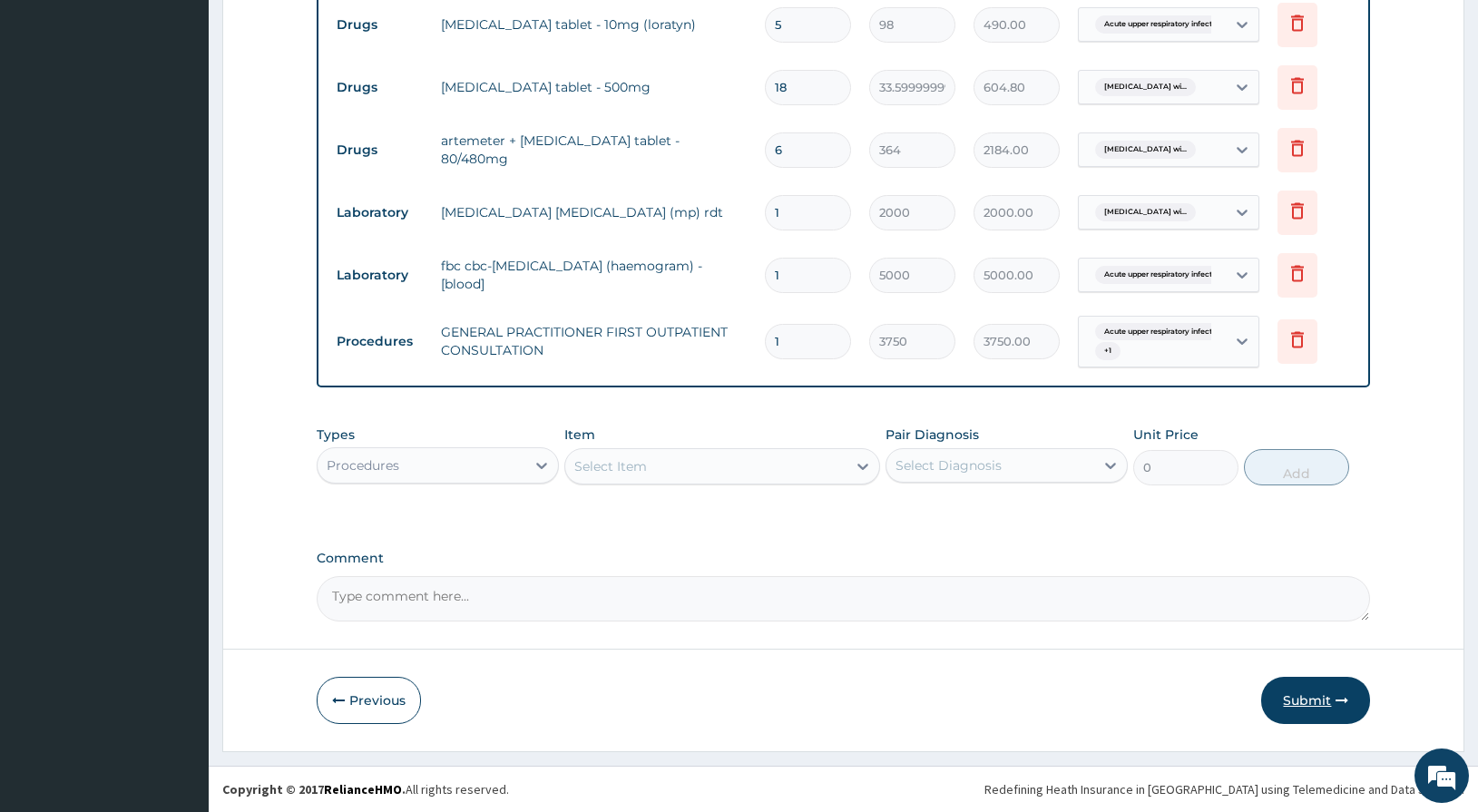
click at [1300, 687] on button "Submit" at bounding box center [1316, 701] width 109 height 48
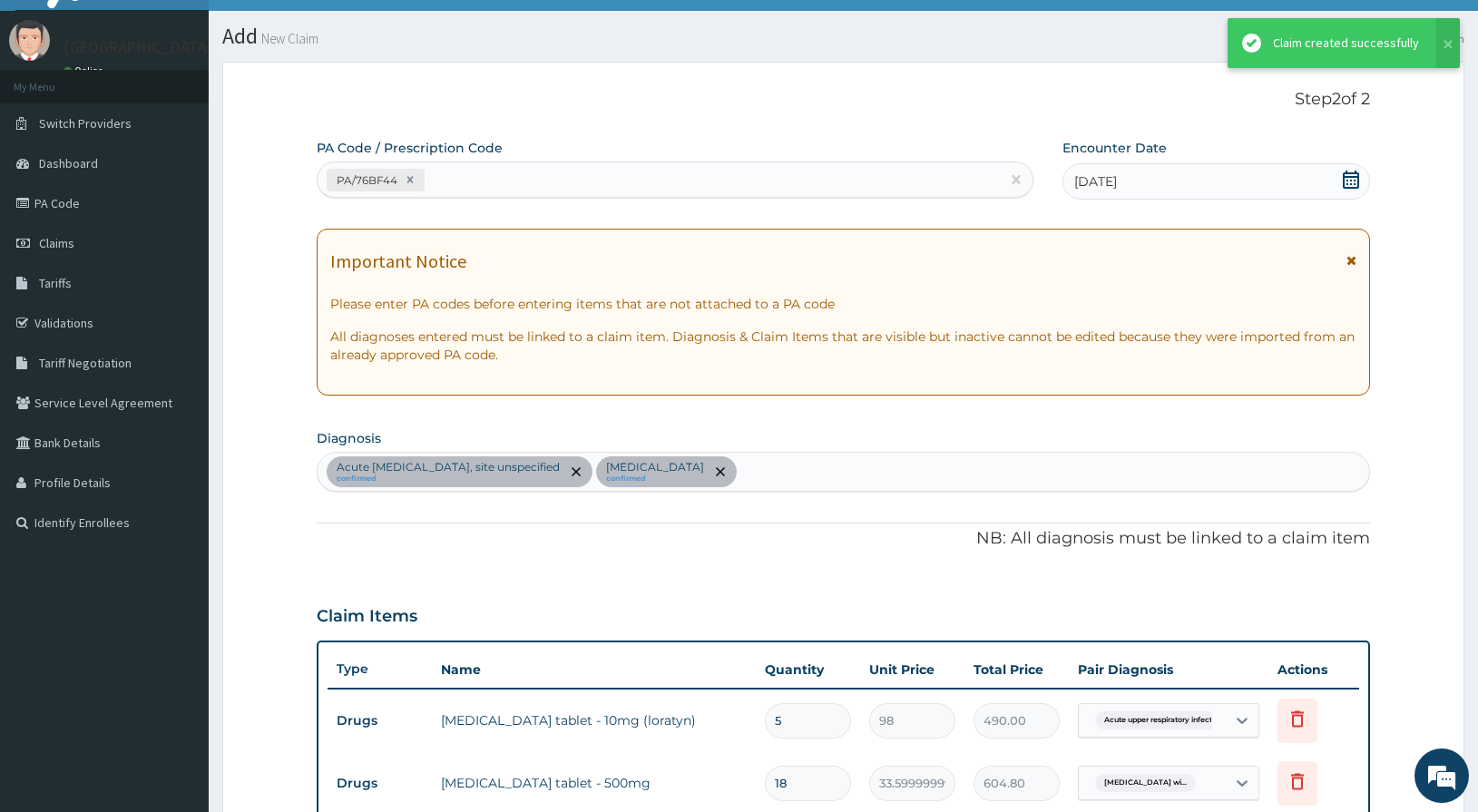
scroll to position [731, 0]
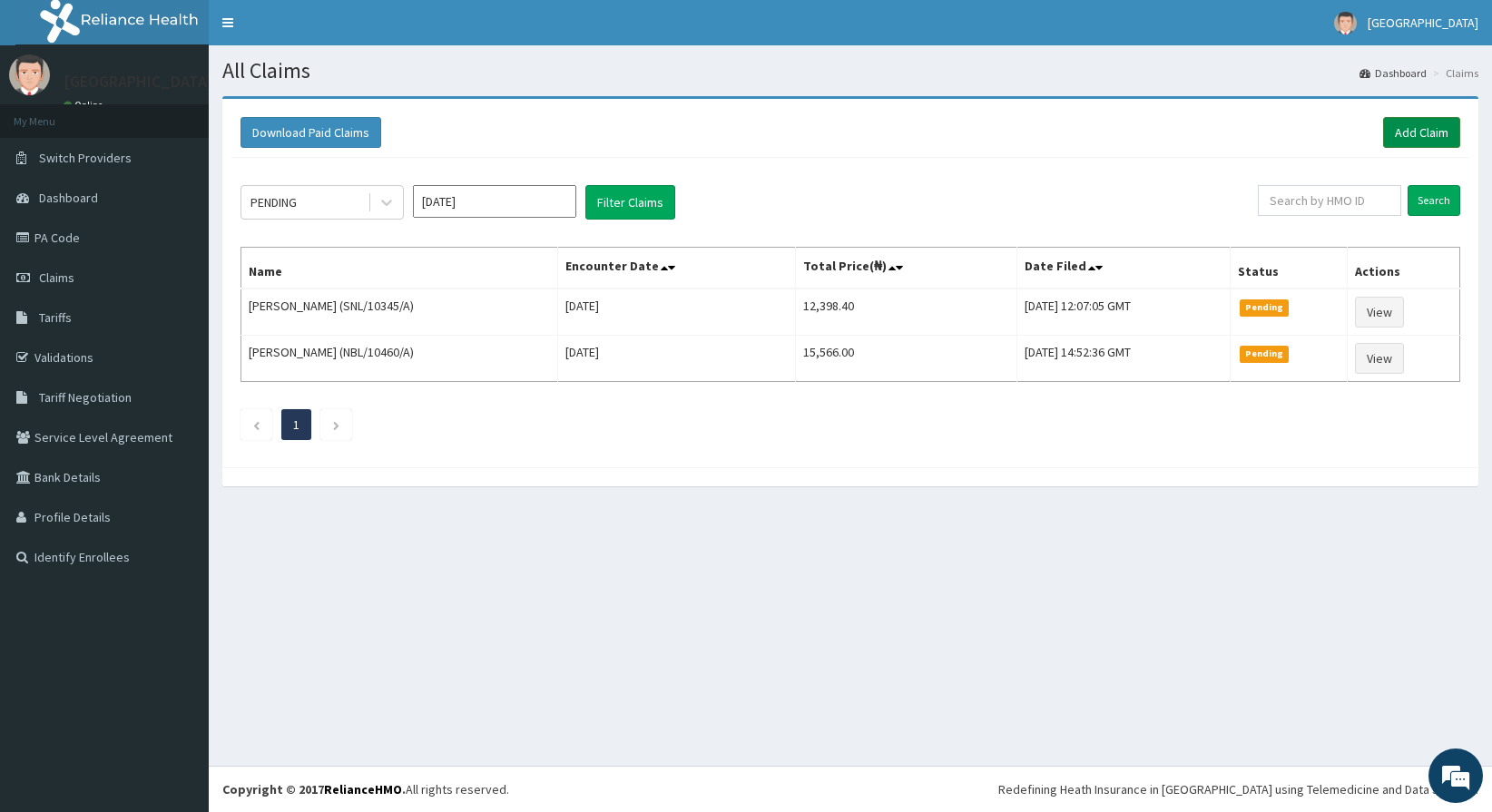
click at [1401, 127] on link "Add Claim" at bounding box center [1422, 132] width 77 height 31
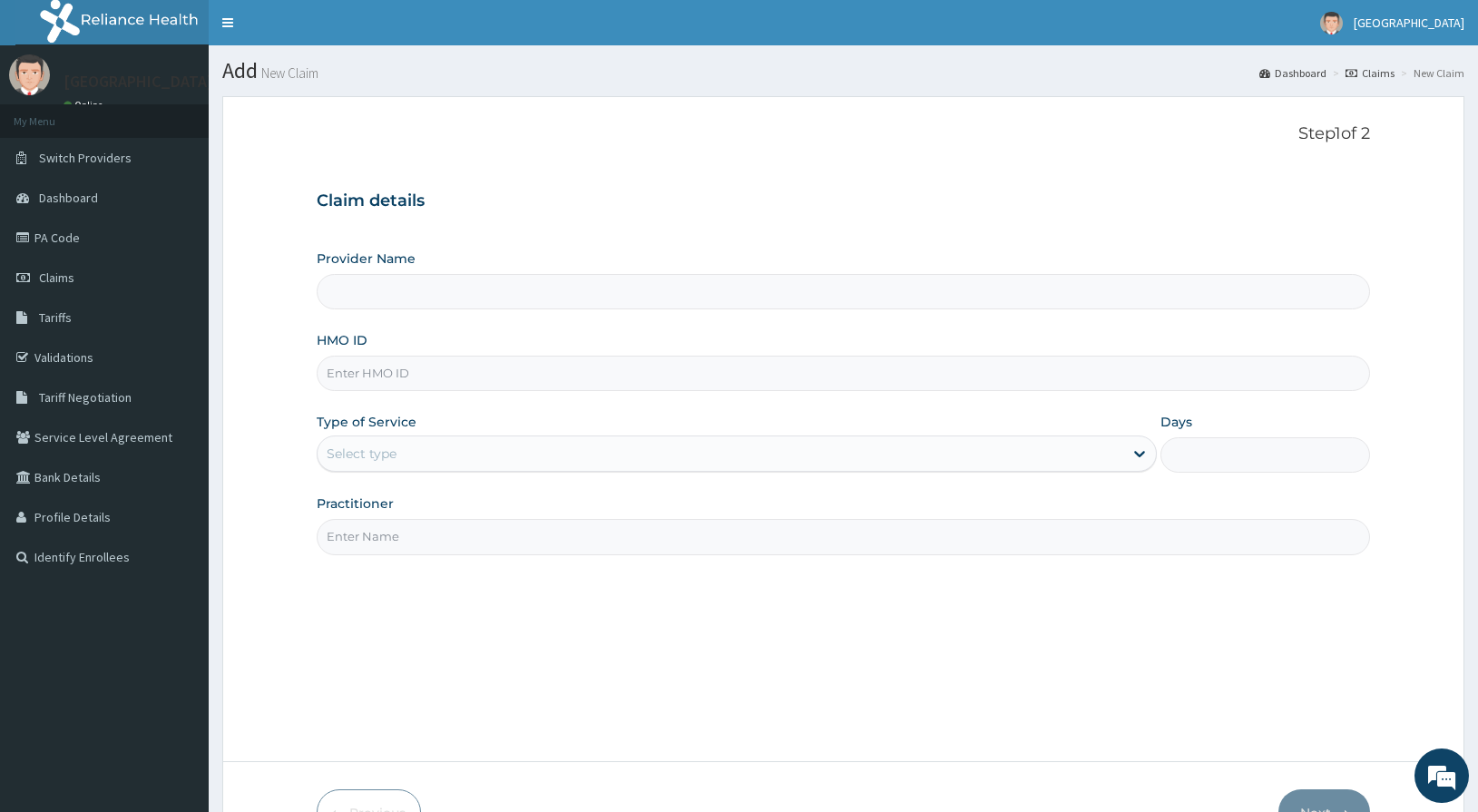
type input "[GEOGRAPHIC_DATA]"
click at [356, 376] on input "HMO ID" at bounding box center [844, 373] width 1054 height 36
type input "SSN/10437/A"
click at [407, 457] on div "Select type" at bounding box center [721, 454] width 806 height 29
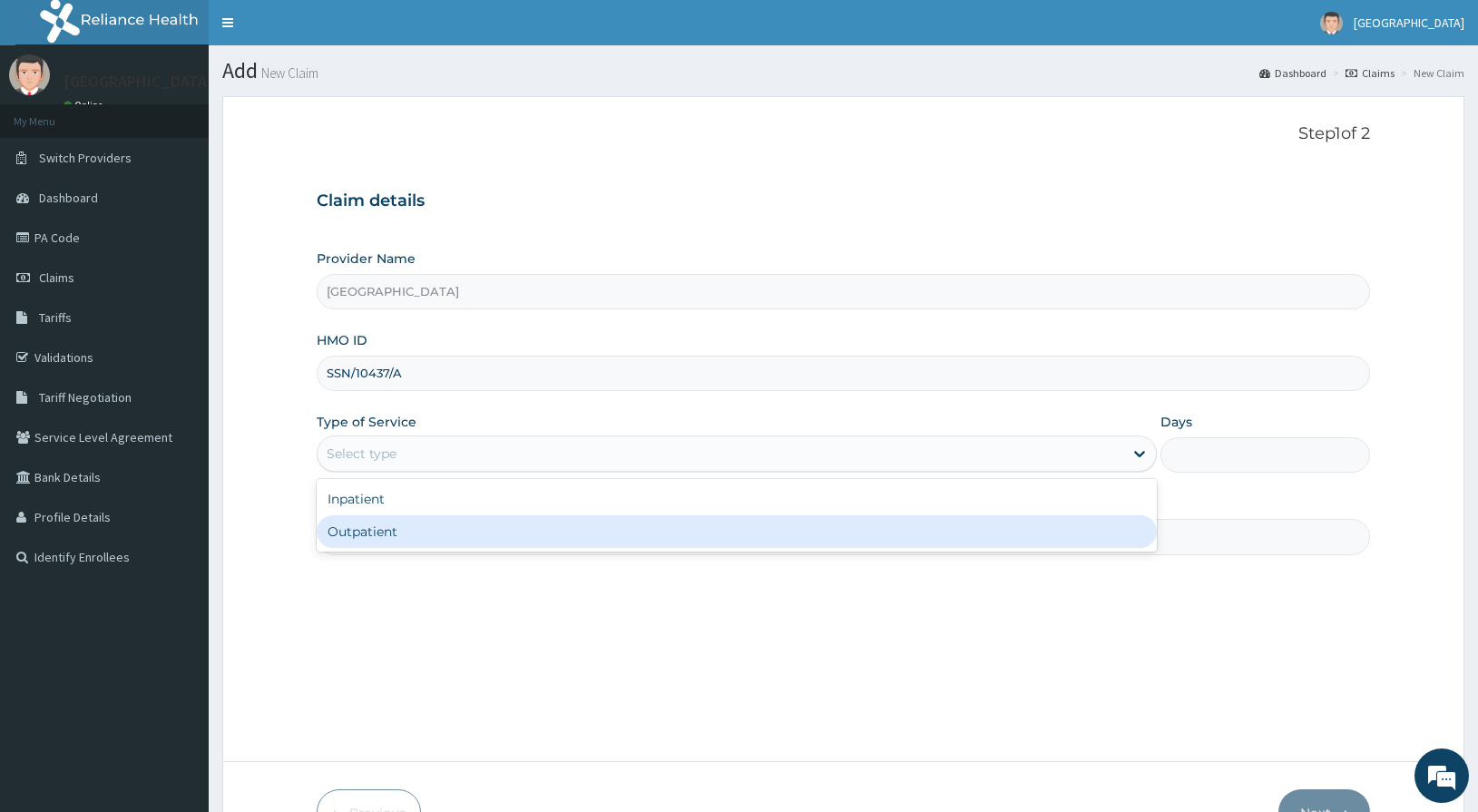
click at [395, 548] on div "Outpatient" at bounding box center [737, 531] width 841 height 33
type input "1"
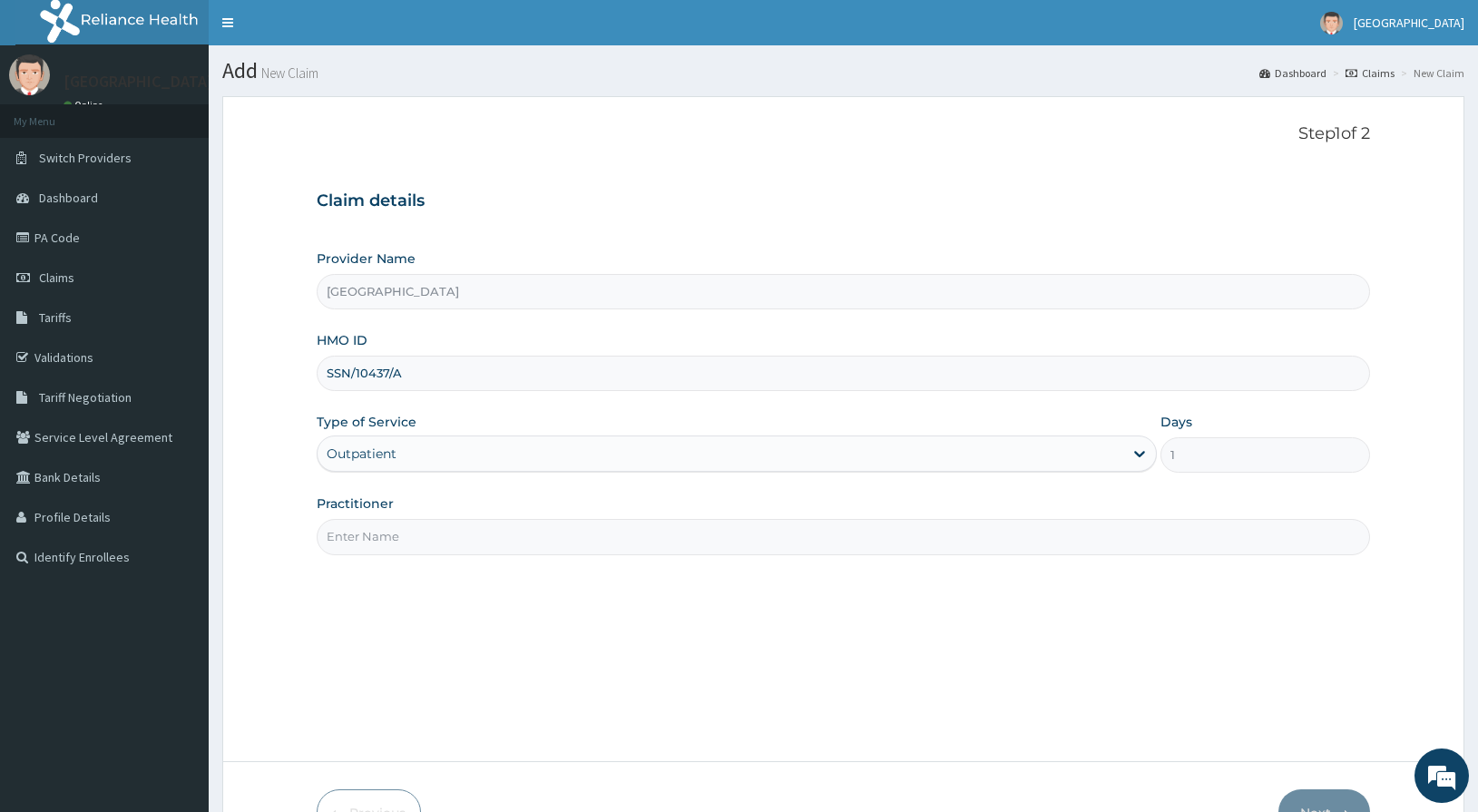
click at [395, 548] on input "Practitioner" at bounding box center [844, 537] width 1054 height 36
type input "Dr Nick"
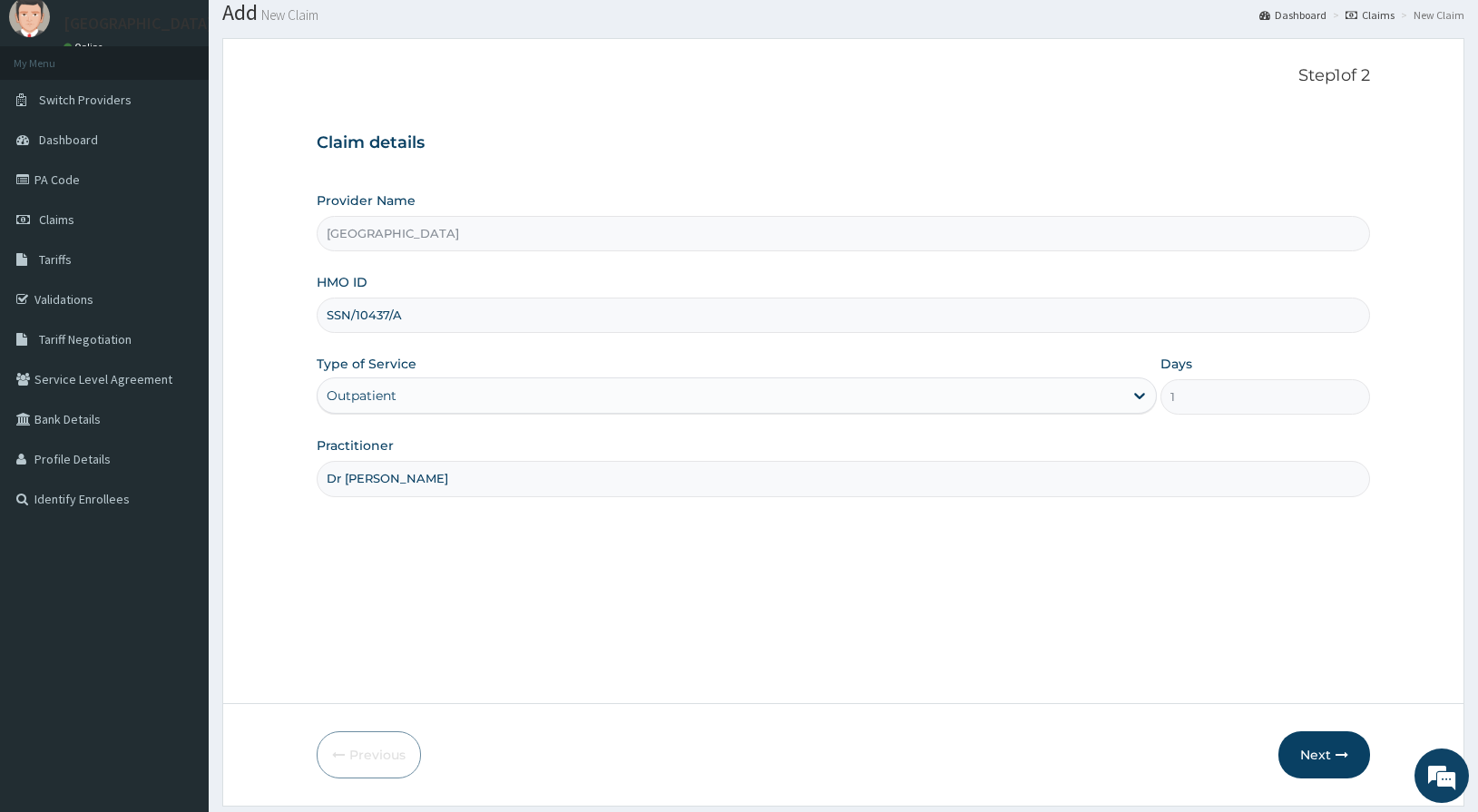
scroll to position [112, 0]
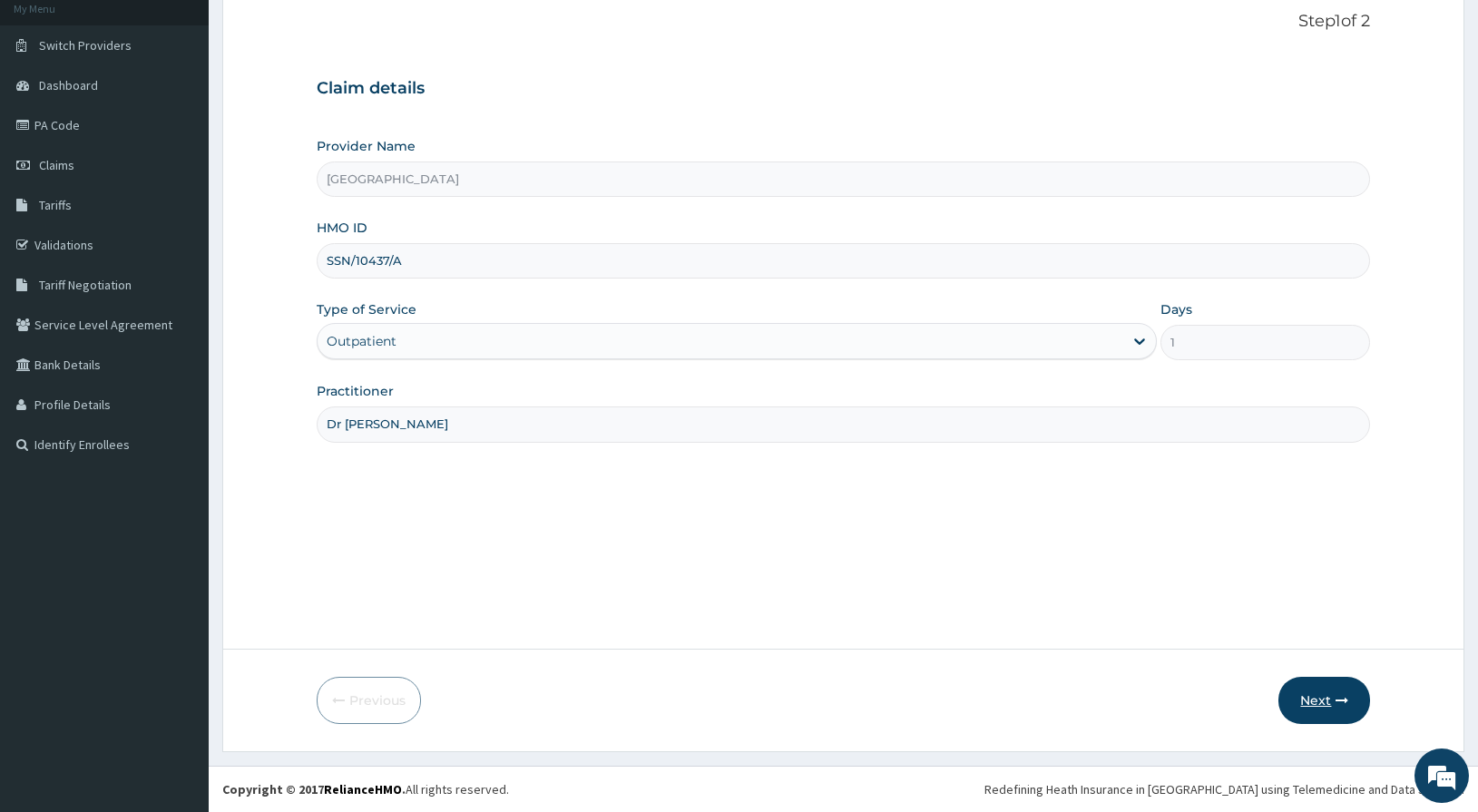
click at [1316, 705] on button "Next" at bounding box center [1324, 701] width 91 height 48
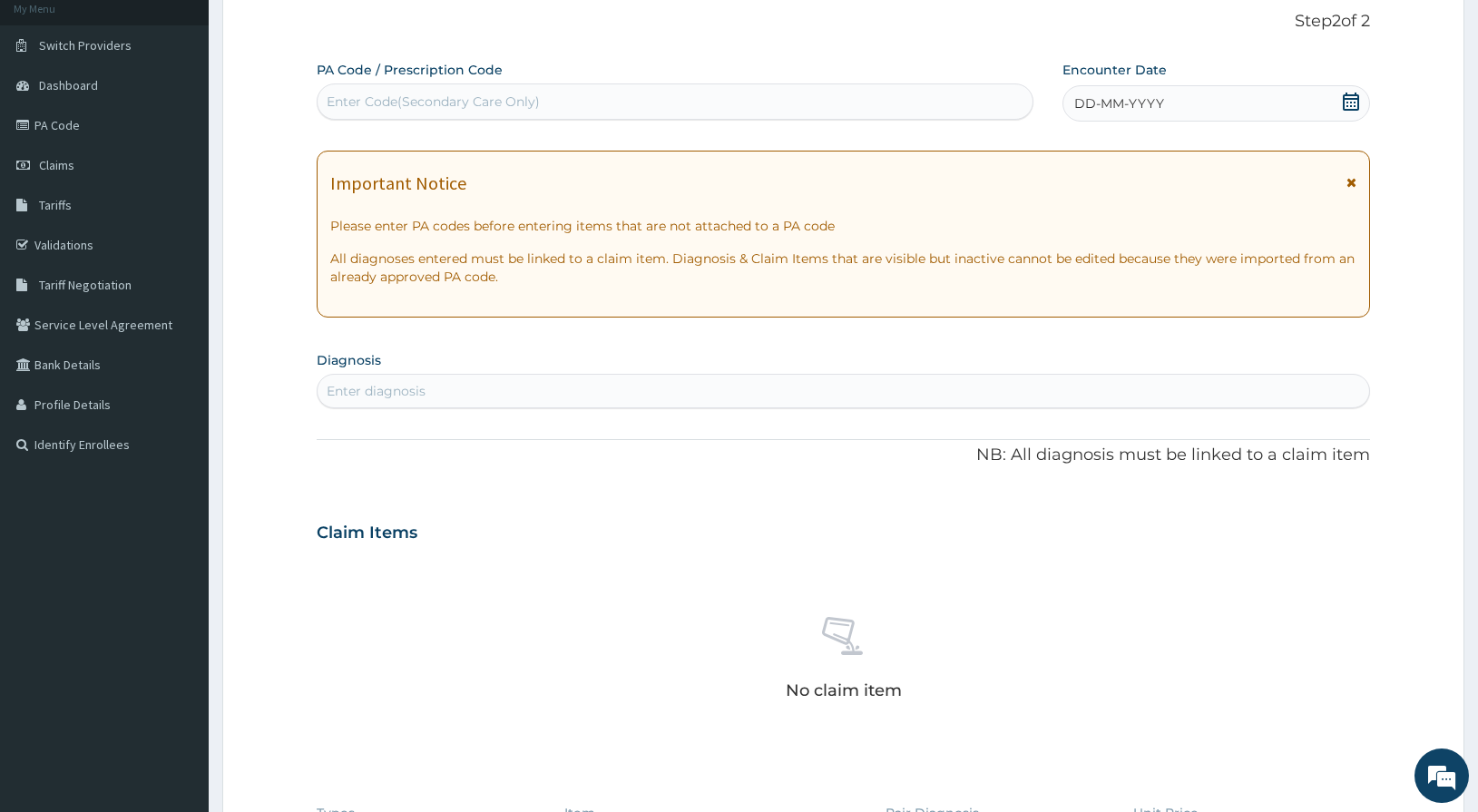
click at [440, 109] on div "Enter Code(Secondary Care Only)" at bounding box center [433, 101] width 213 height 18
type input "PA/54E014"
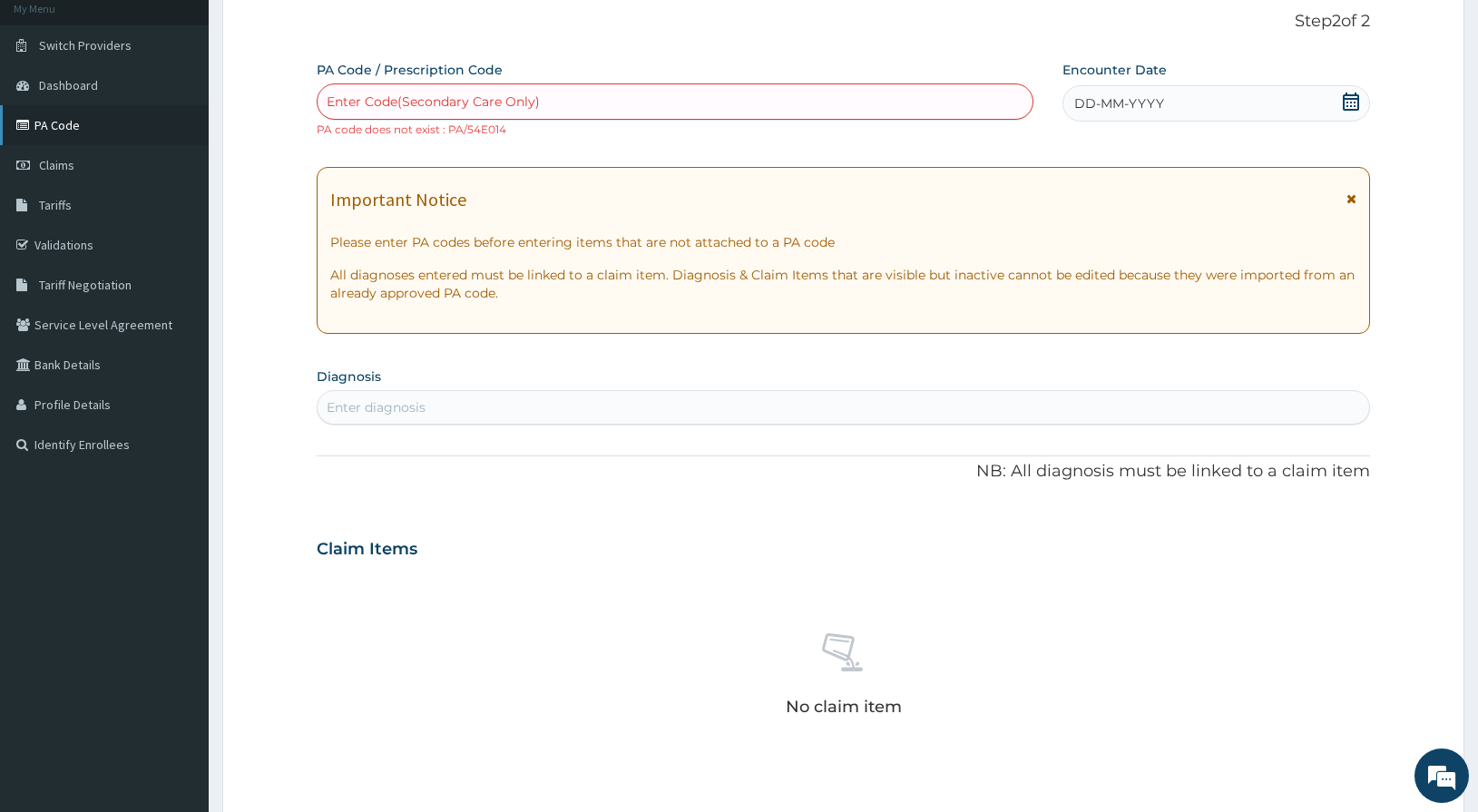
click at [71, 128] on link "PA Code" at bounding box center [104, 125] width 208 height 40
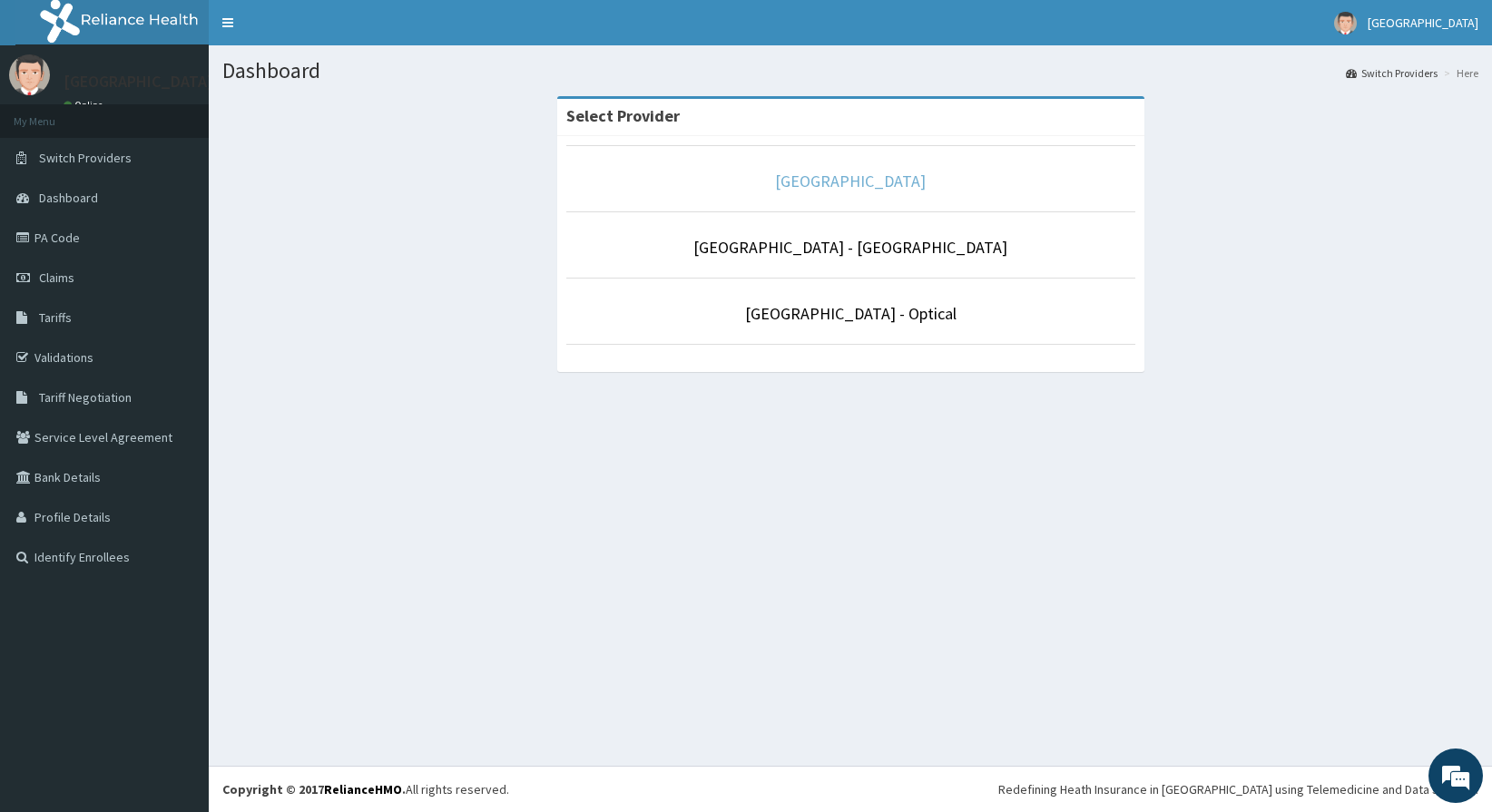
click at [775, 183] on link "[GEOGRAPHIC_DATA]" at bounding box center [851, 181] width 151 height 21
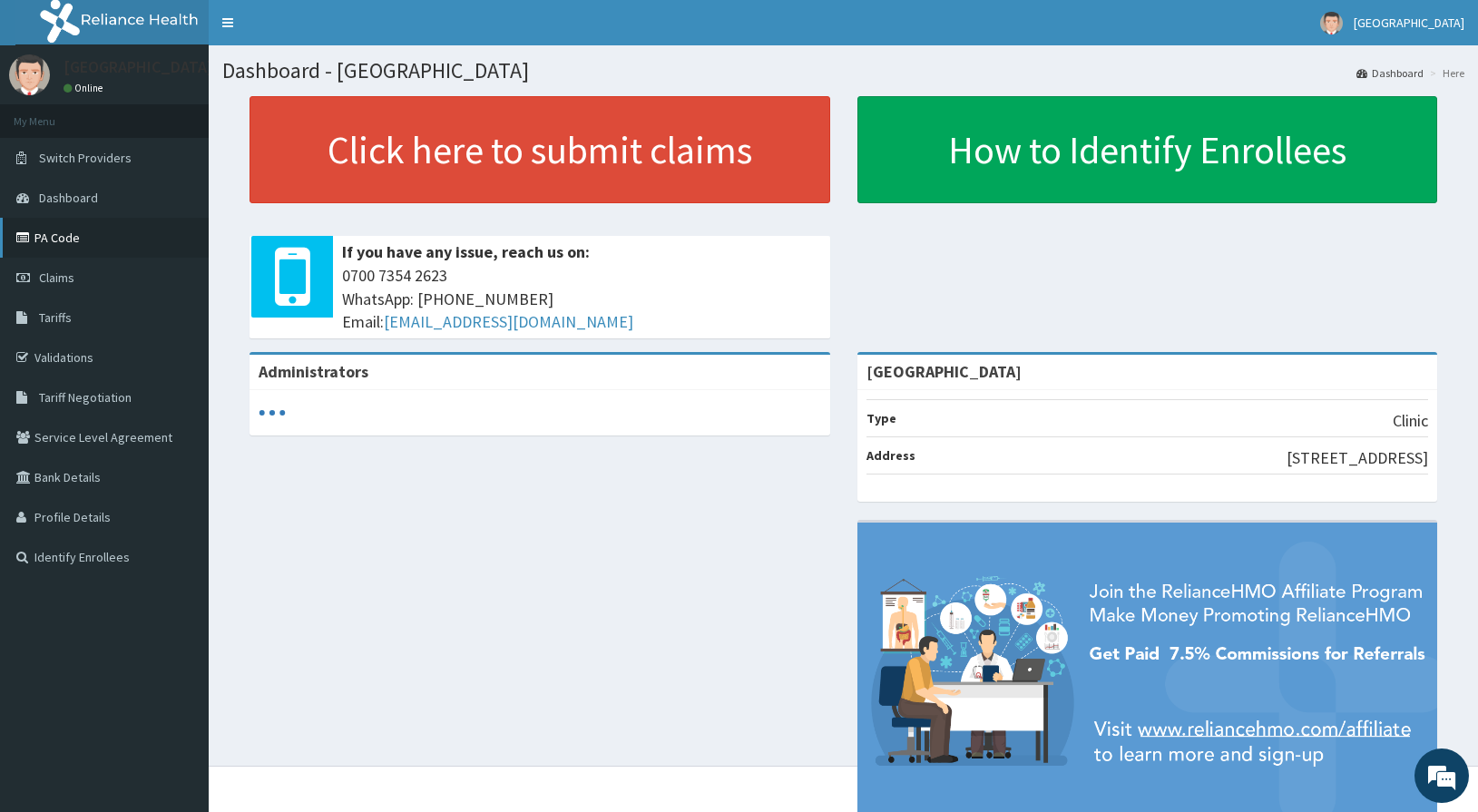
click at [59, 242] on link "PA Code" at bounding box center [104, 237] width 208 height 40
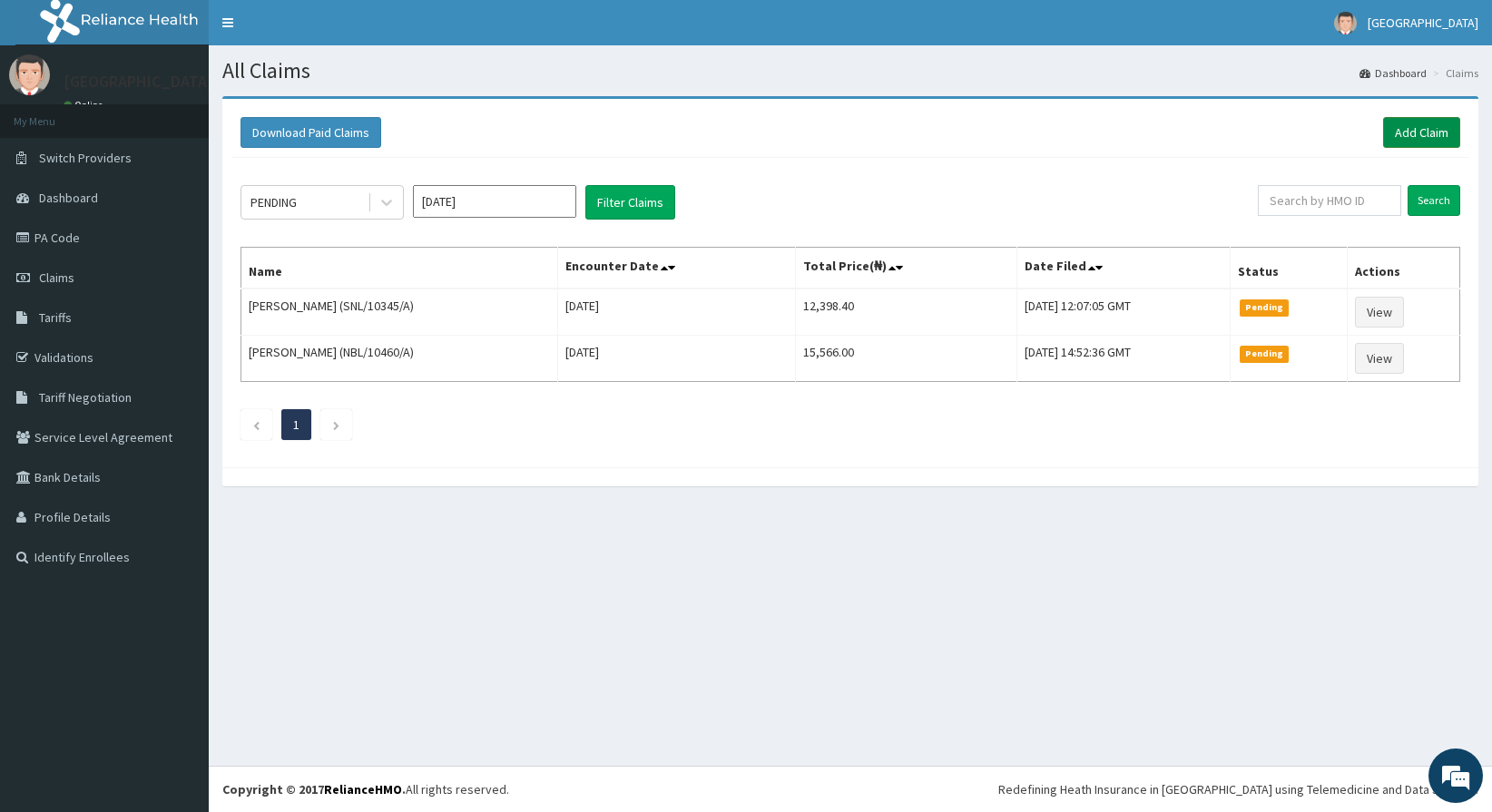
click at [1441, 130] on link "Add Claim" at bounding box center [1422, 132] width 77 height 31
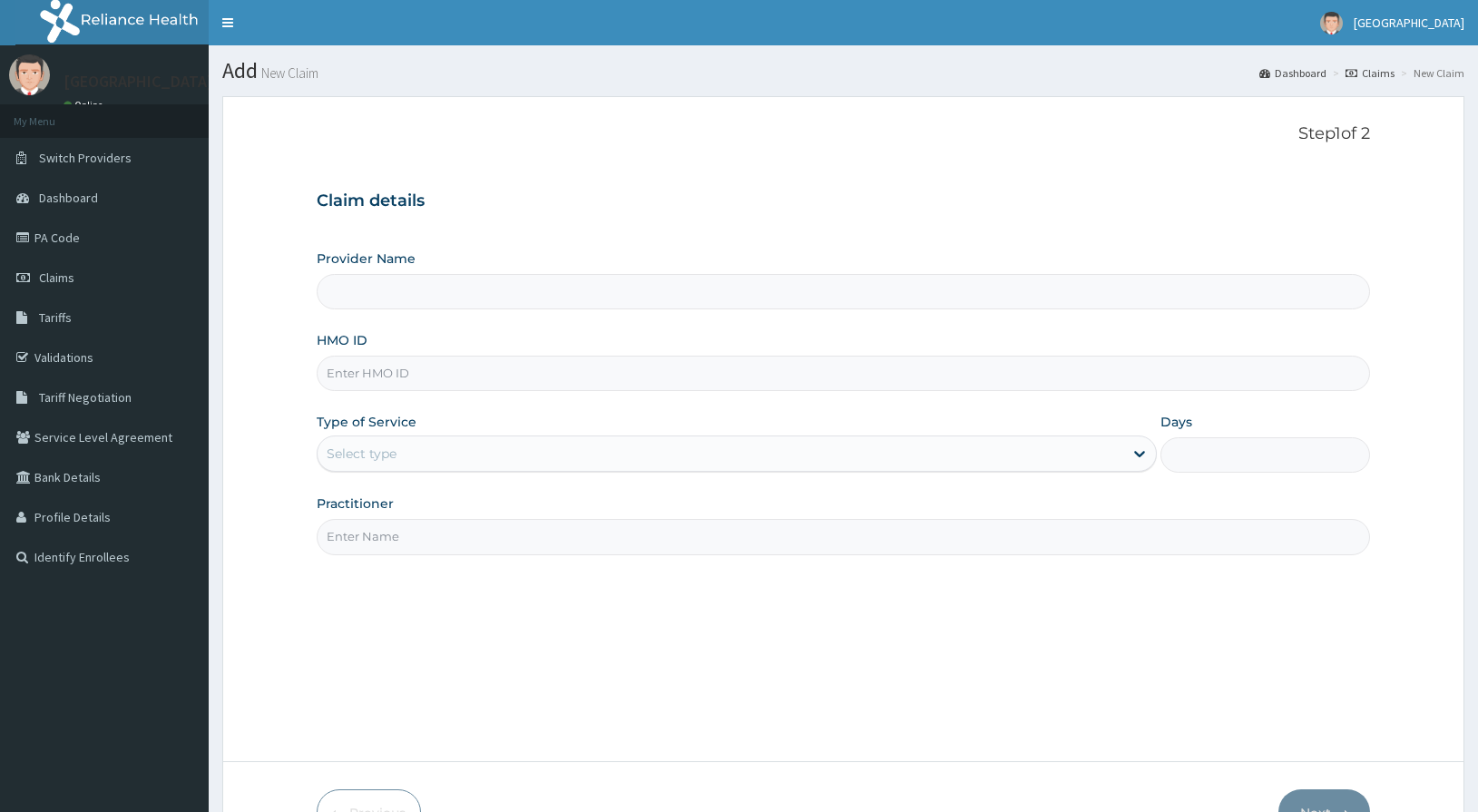
click at [447, 386] on input "HMO ID" at bounding box center [844, 373] width 1054 height 36
type input "De-lakeland Imperial Medical Centre"
type input "SSN/10437/A"
click at [371, 451] on div "Select type" at bounding box center [361, 454] width 69 height 18
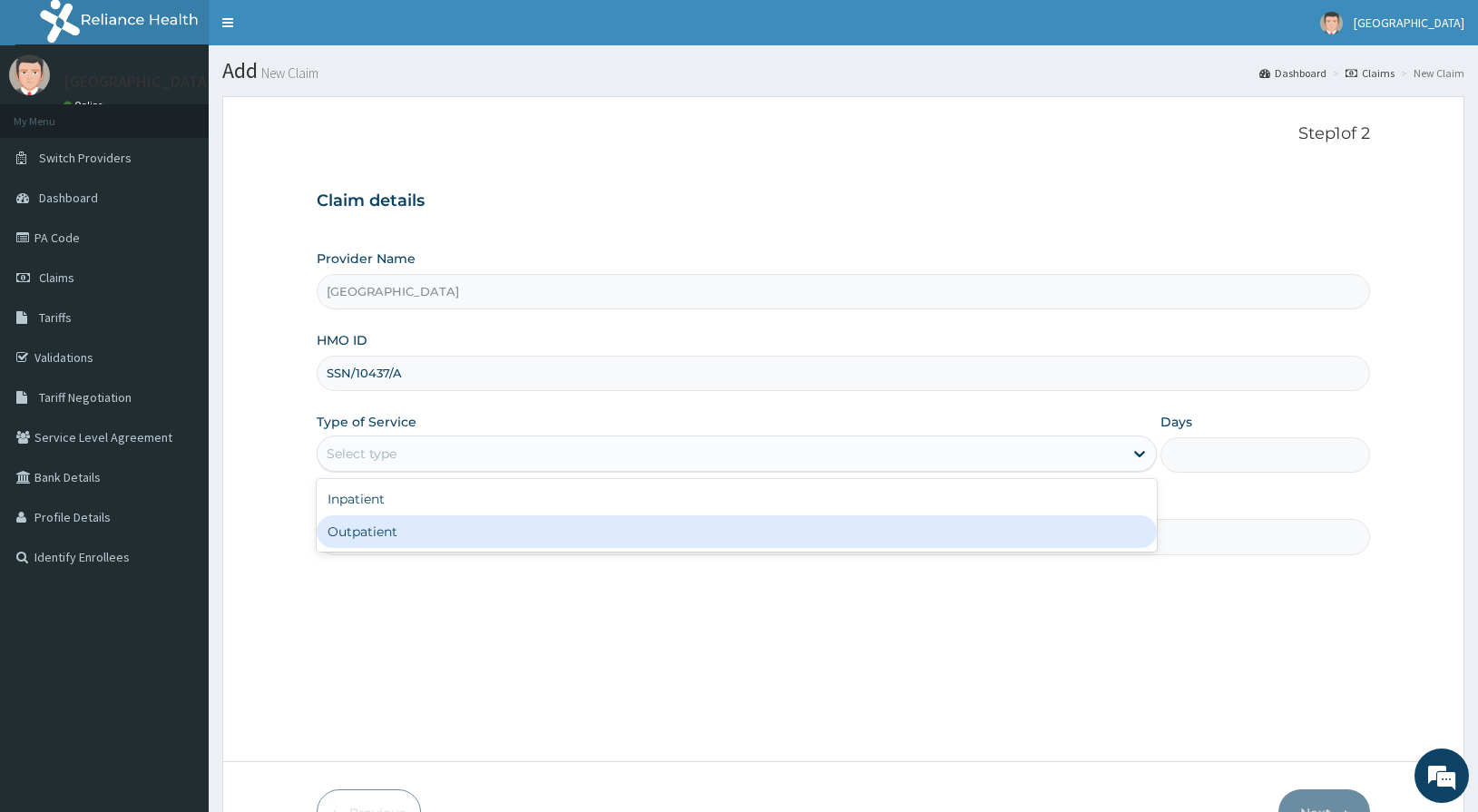
click at [386, 527] on div "Outpatient" at bounding box center [737, 531] width 841 height 33
type input "1"
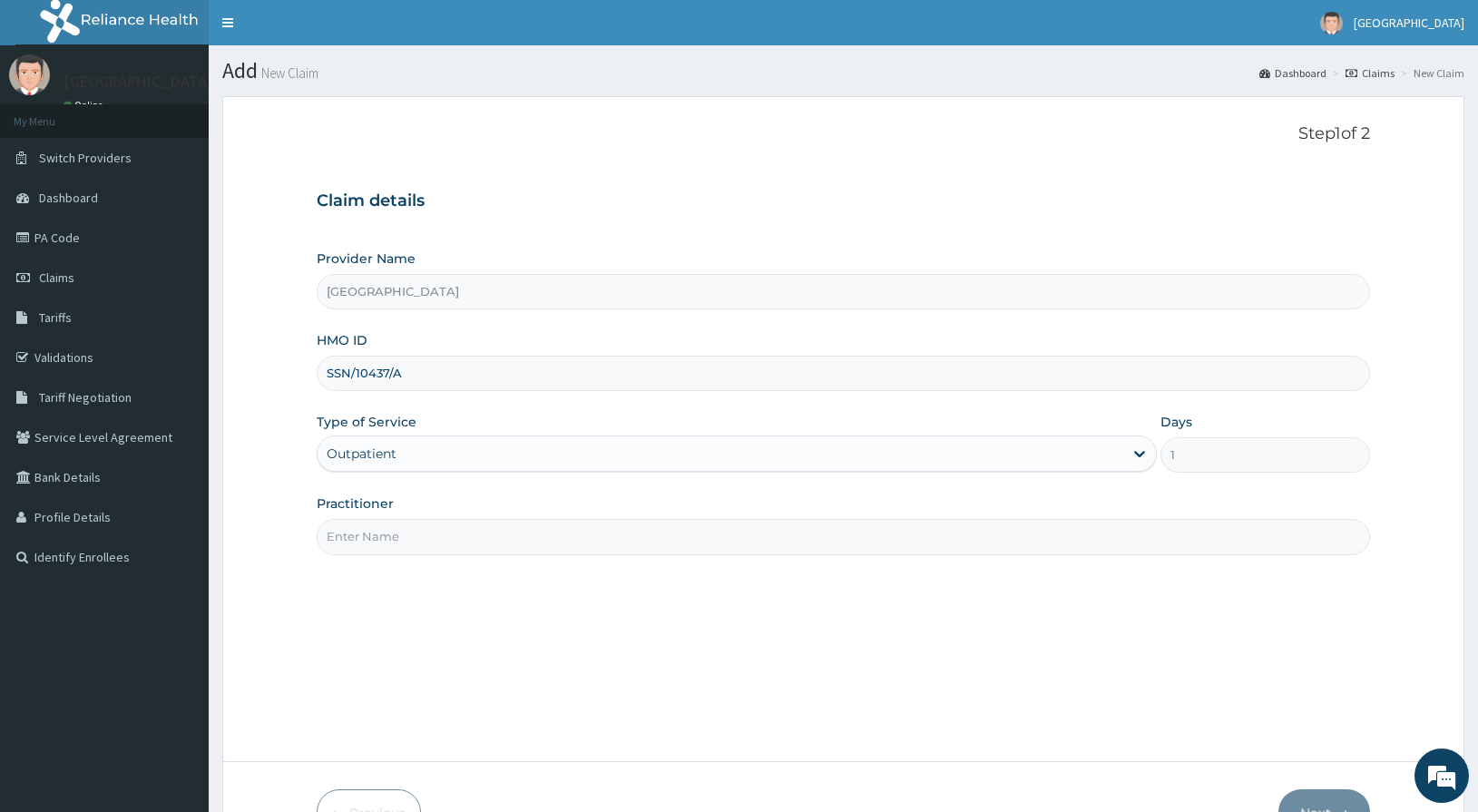
click at [386, 527] on input "Practitioner" at bounding box center [844, 537] width 1054 height 36
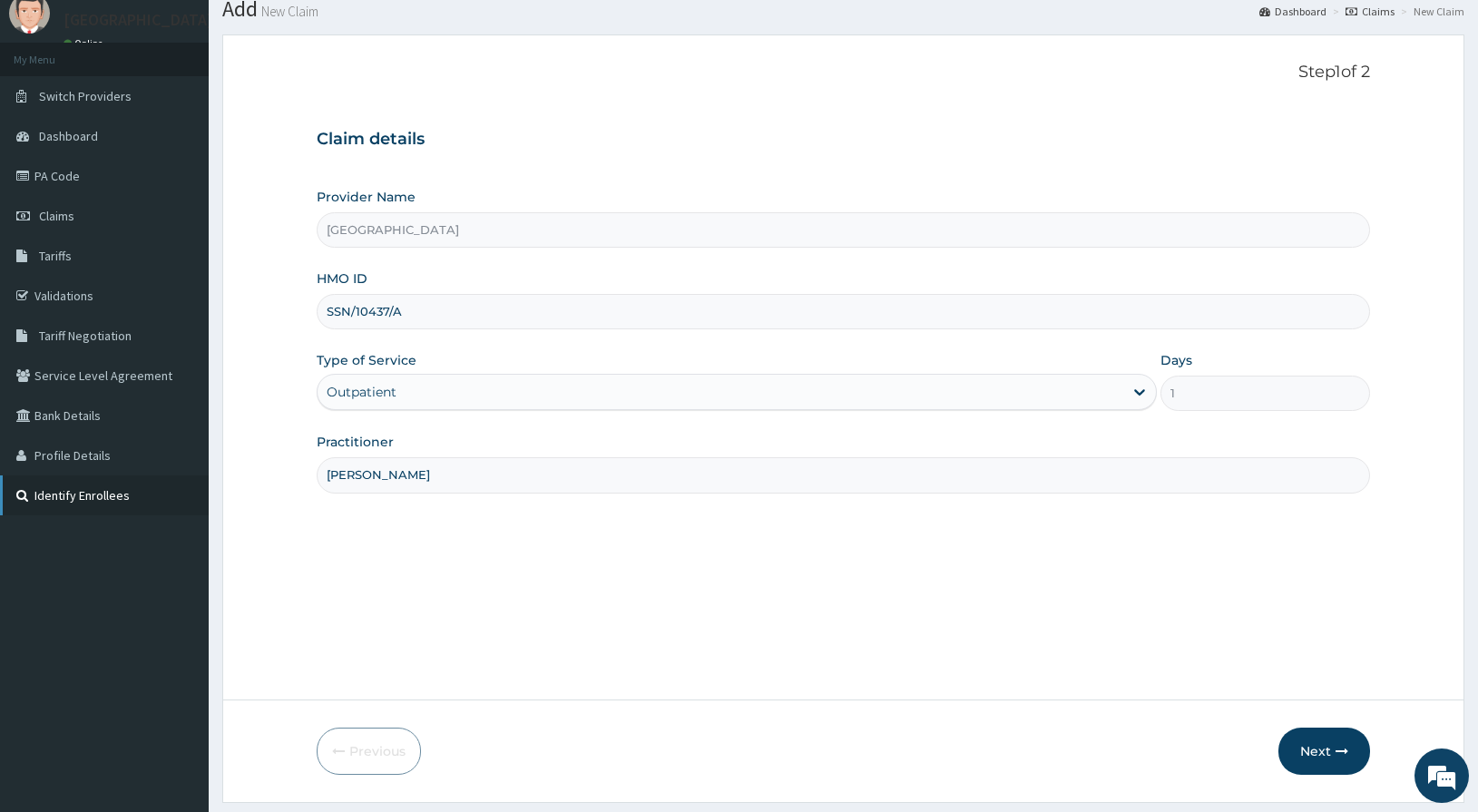
scroll to position [112, 0]
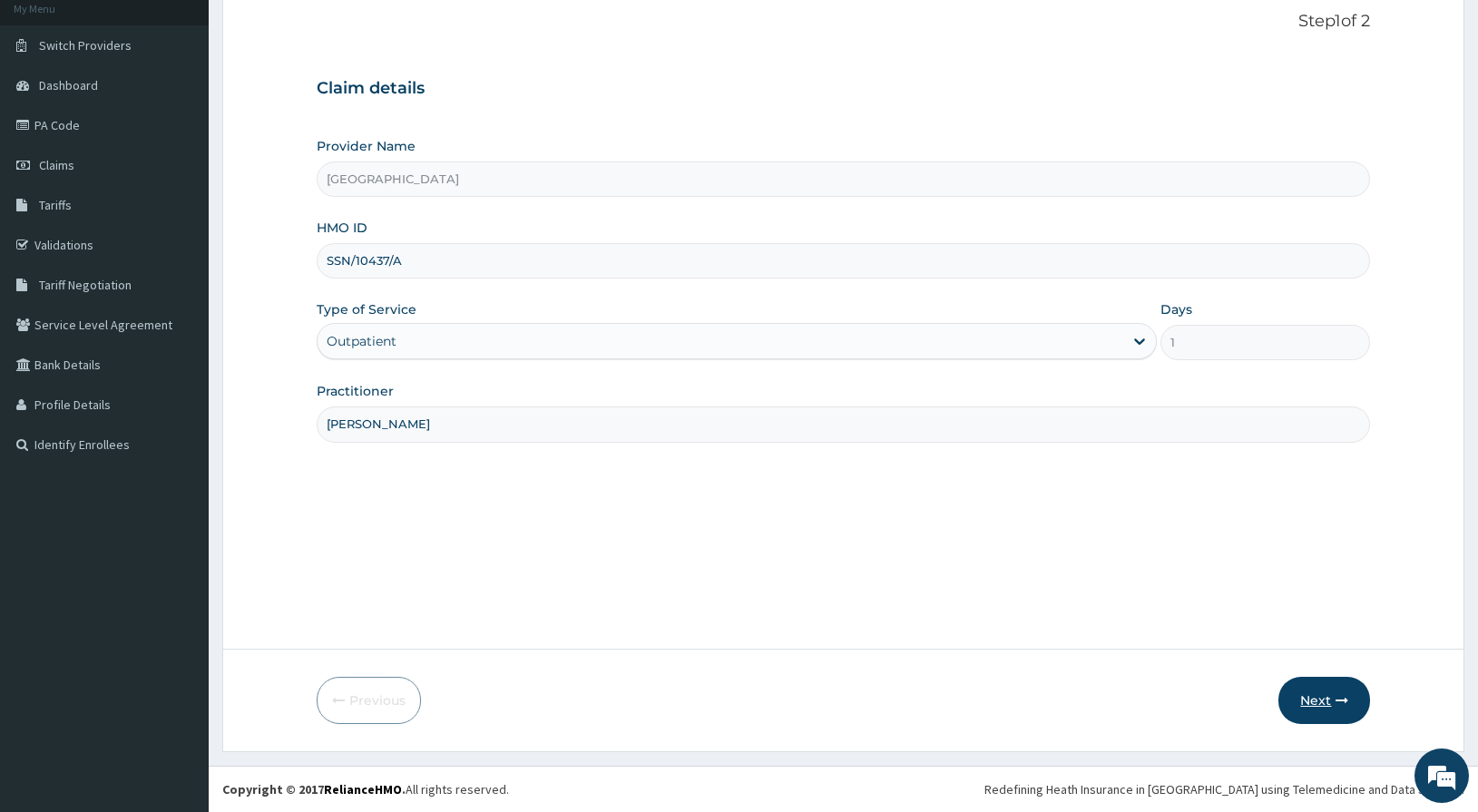
type input "DR RAPHAEL"
click at [1324, 699] on button "Next" at bounding box center [1324, 701] width 91 height 48
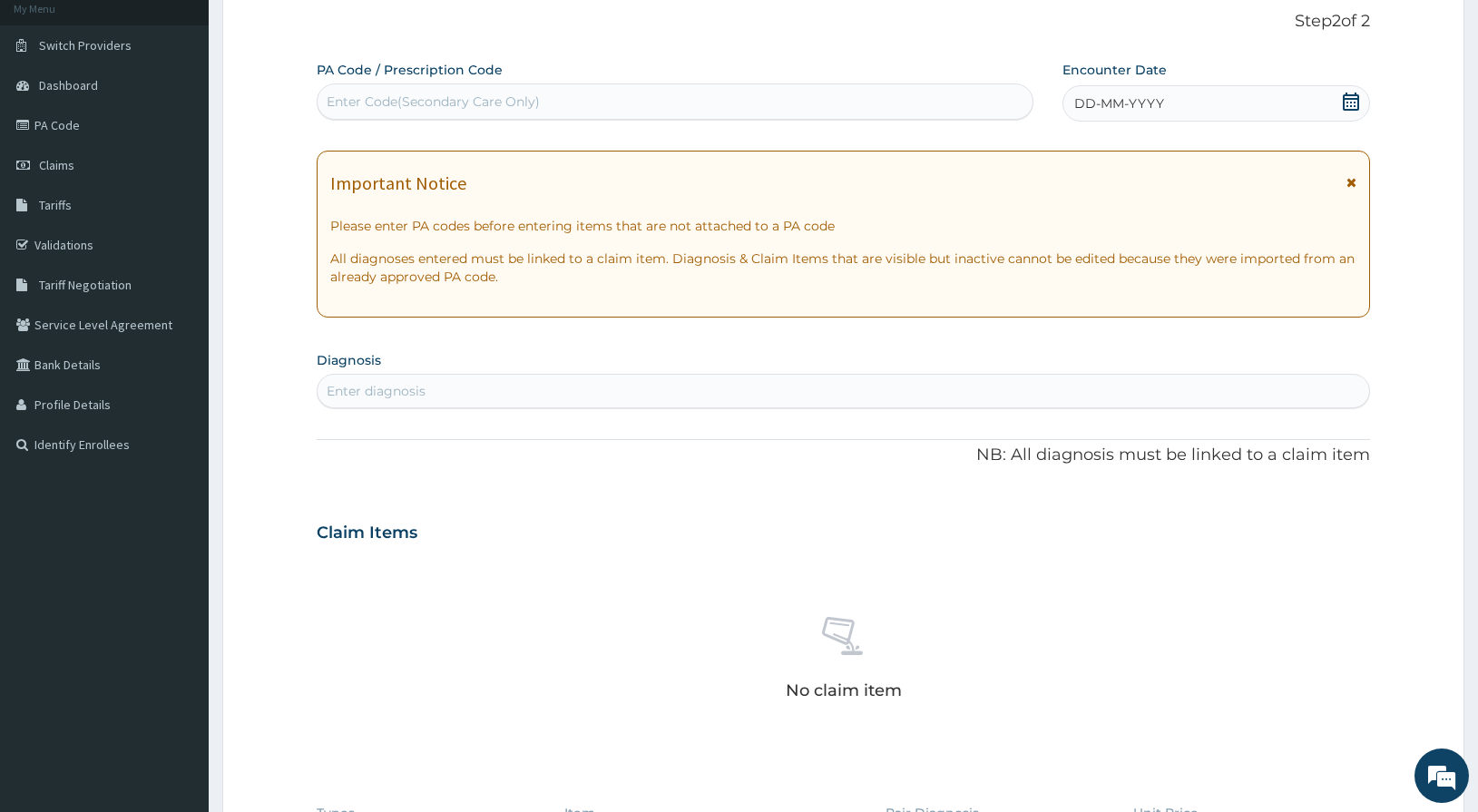
click at [480, 92] on div "Enter Code(Secondary Care Only)" at bounding box center [433, 101] width 213 height 18
paste input "PA/54E0F4"
type input "PA/54E0F4"
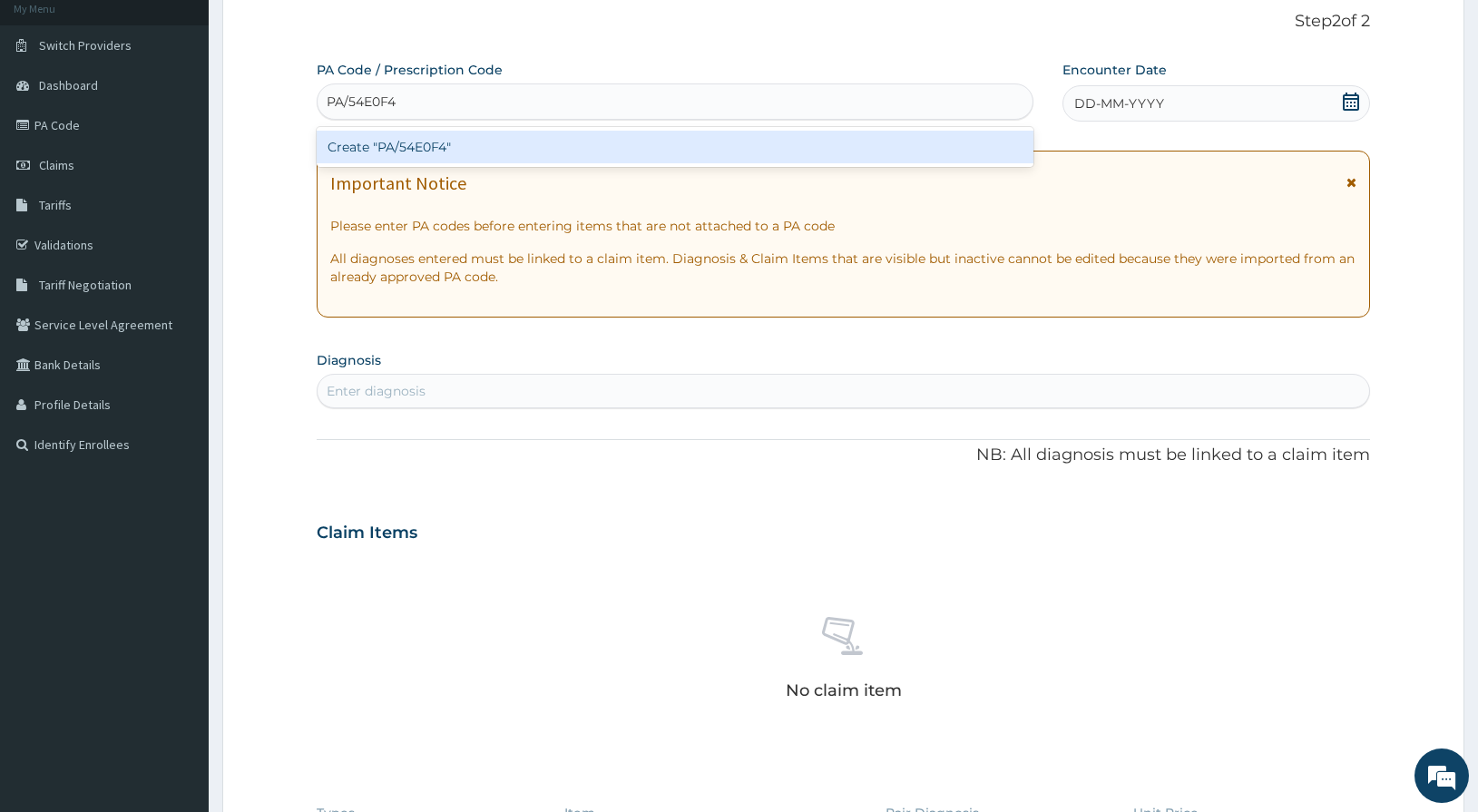
click at [482, 138] on div "Create "PA/54E0F4"" at bounding box center [675, 147] width 718 height 33
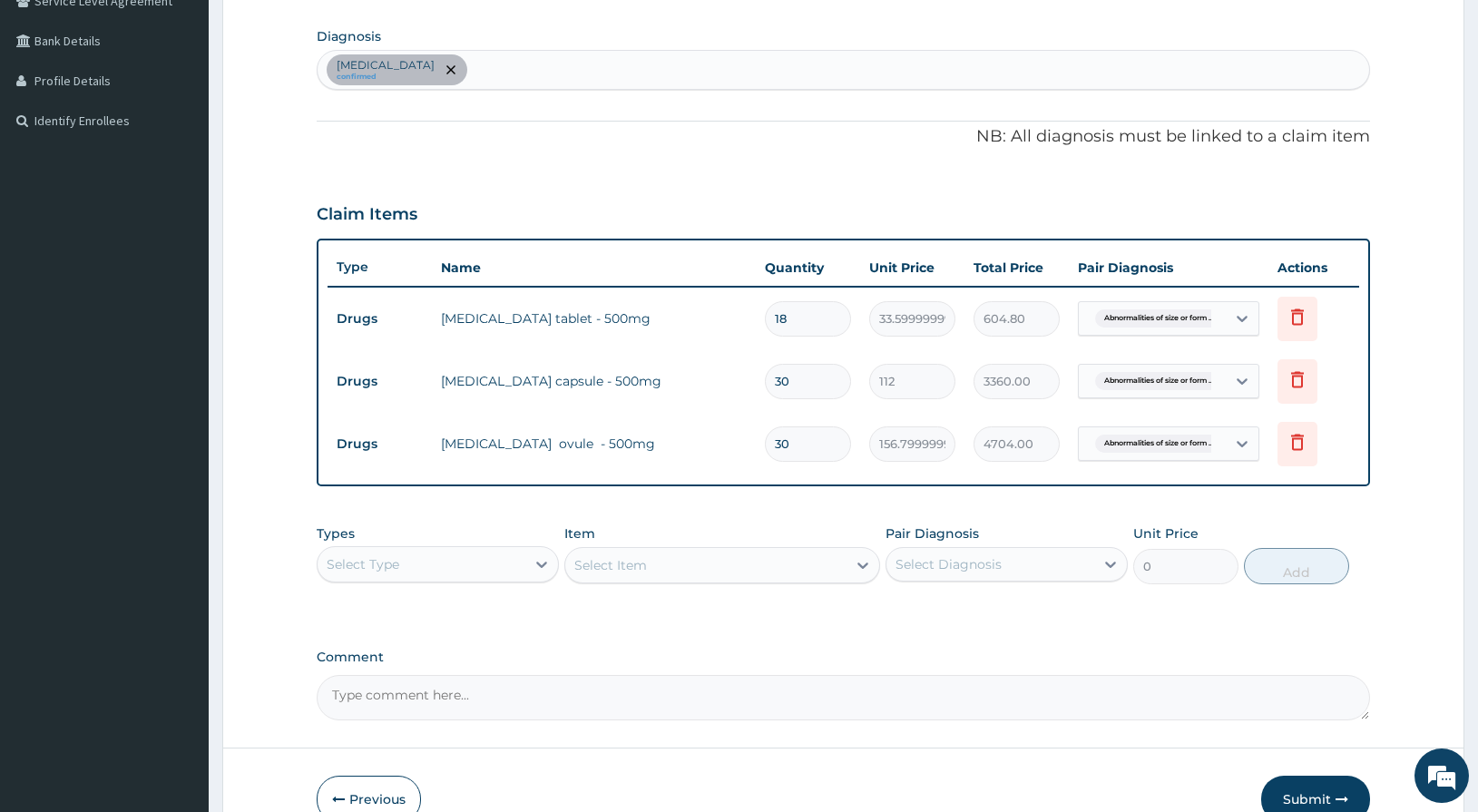
scroll to position [535, 0]
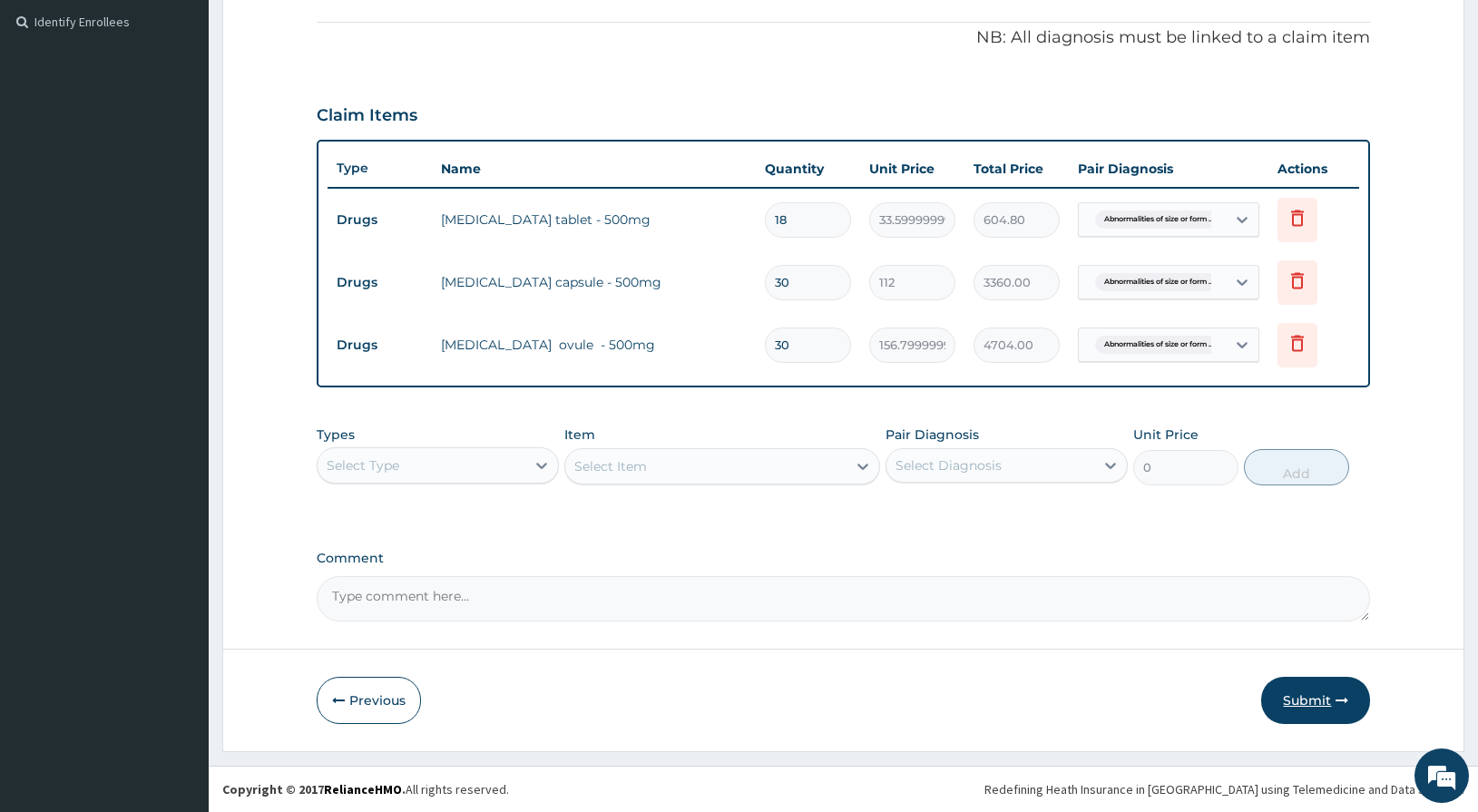
click at [1275, 706] on button "Submit" at bounding box center [1316, 701] width 109 height 48
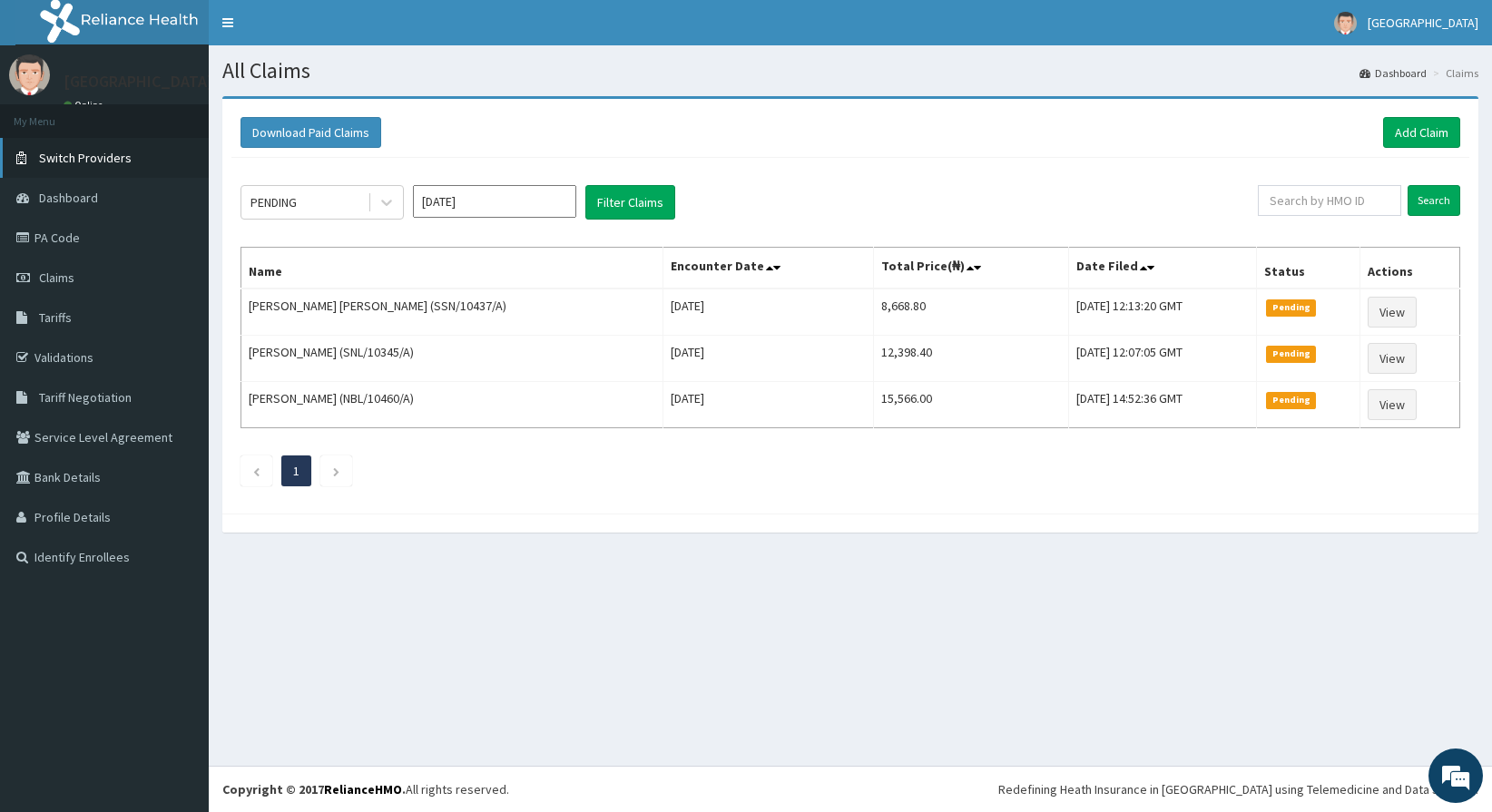
click at [67, 159] on span "Switch Providers" at bounding box center [84, 158] width 92 height 16
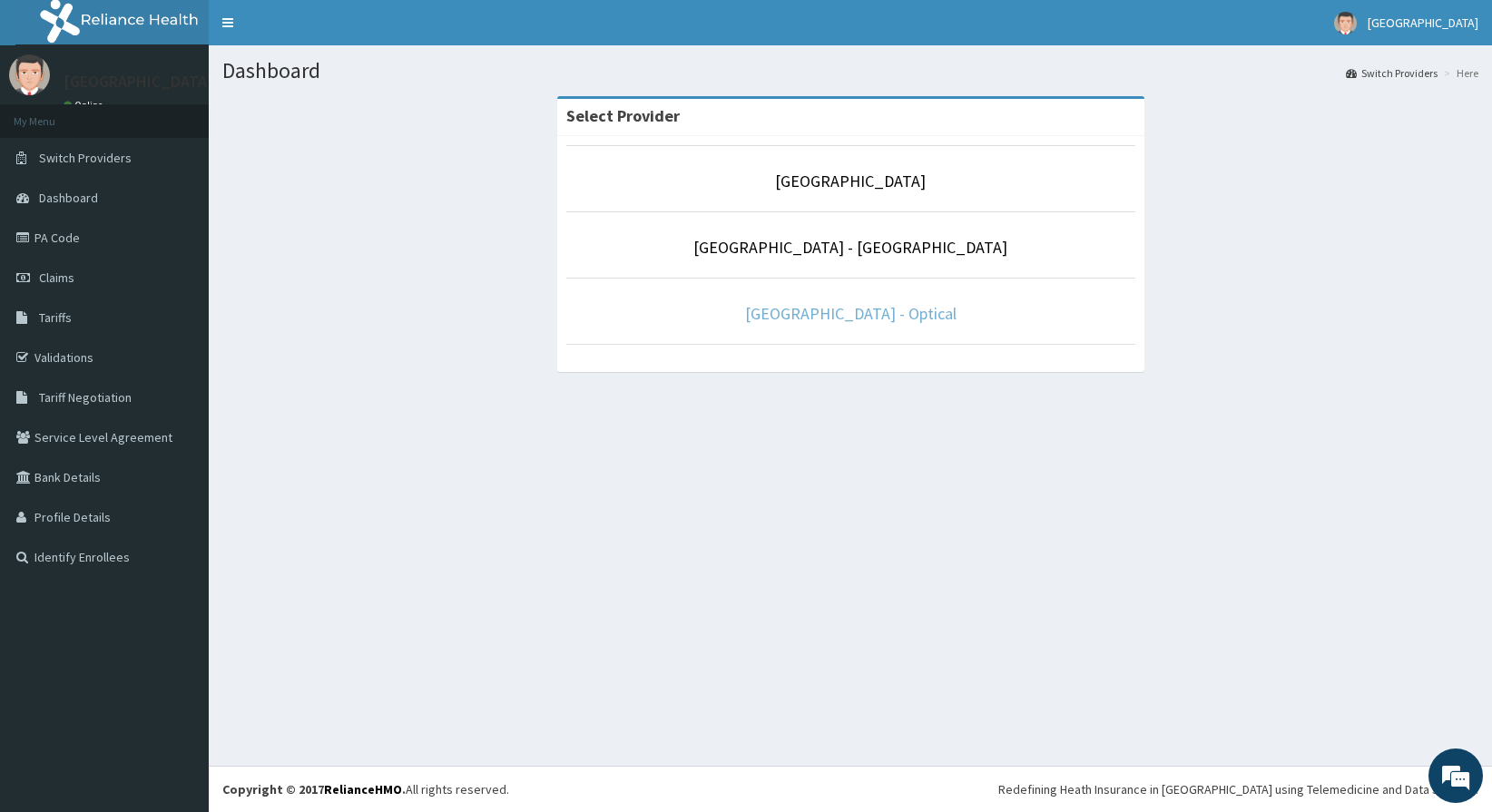
click at [923, 307] on link "De-Lakeland Imperial Hospital - Optical" at bounding box center [851, 313] width 211 height 21
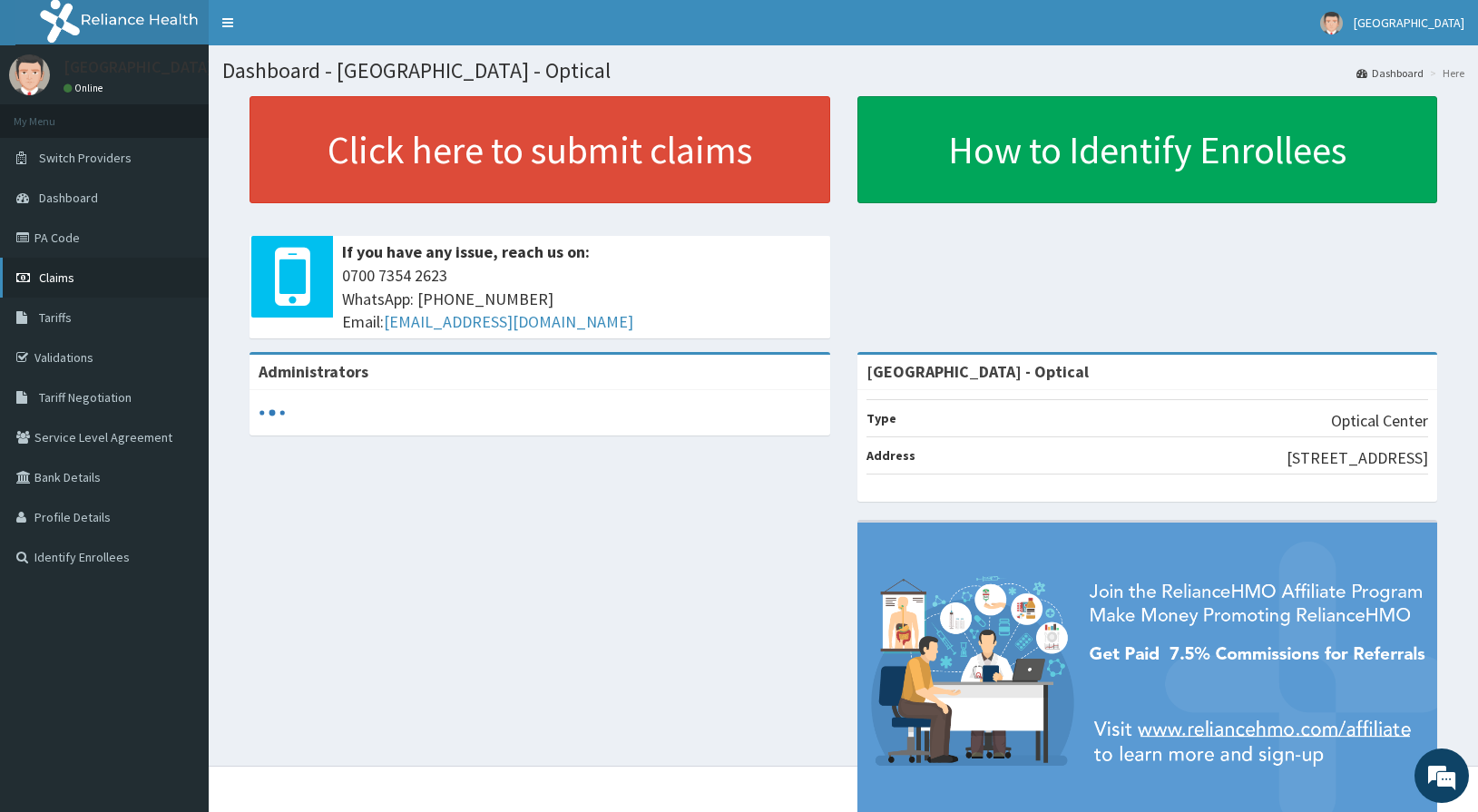
click at [46, 281] on span "Claims" at bounding box center [57, 278] width 36 height 16
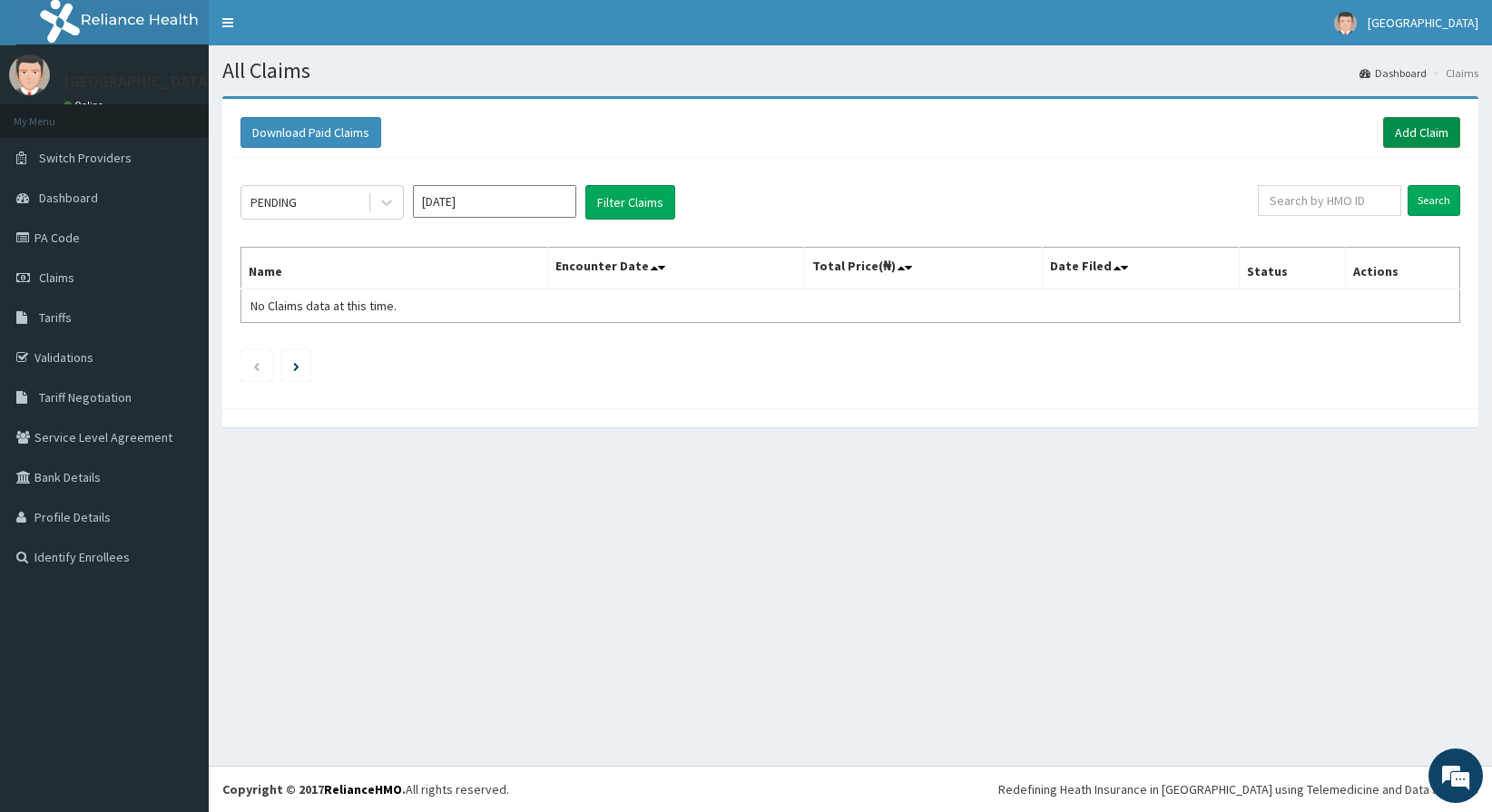
click at [1411, 135] on link "Add Claim" at bounding box center [1422, 132] width 77 height 31
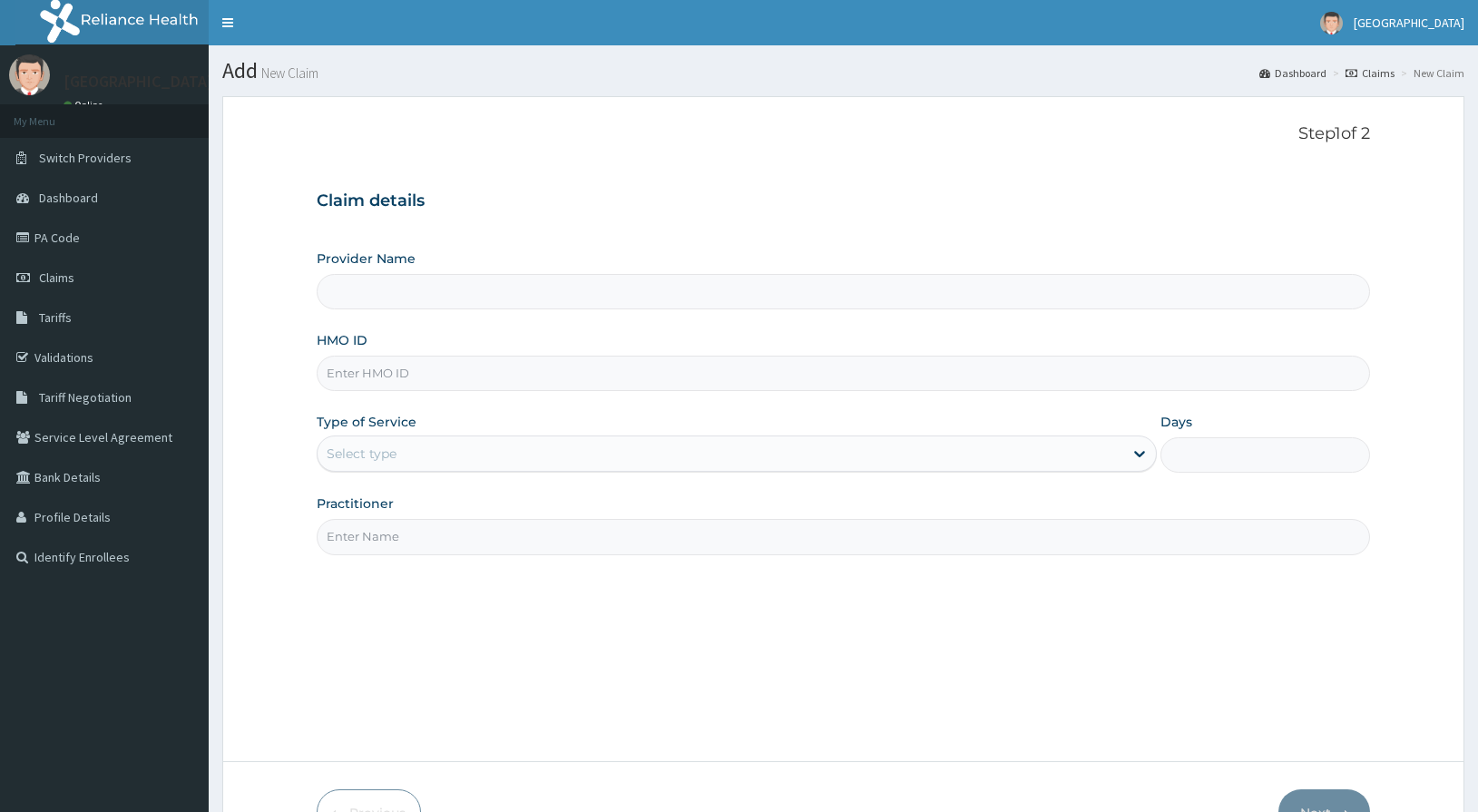
click at [514, 381] on input "HMO ID" at bounding box center [844, 373] width 1054 height 36
type input "EE"
type input "[GEOGRAPHIC_DATA] - Optical"
type input "EEL/10001/B"
click at [382, 460] on div "Select type" at bounding box center [361, 454] width 69 height 18
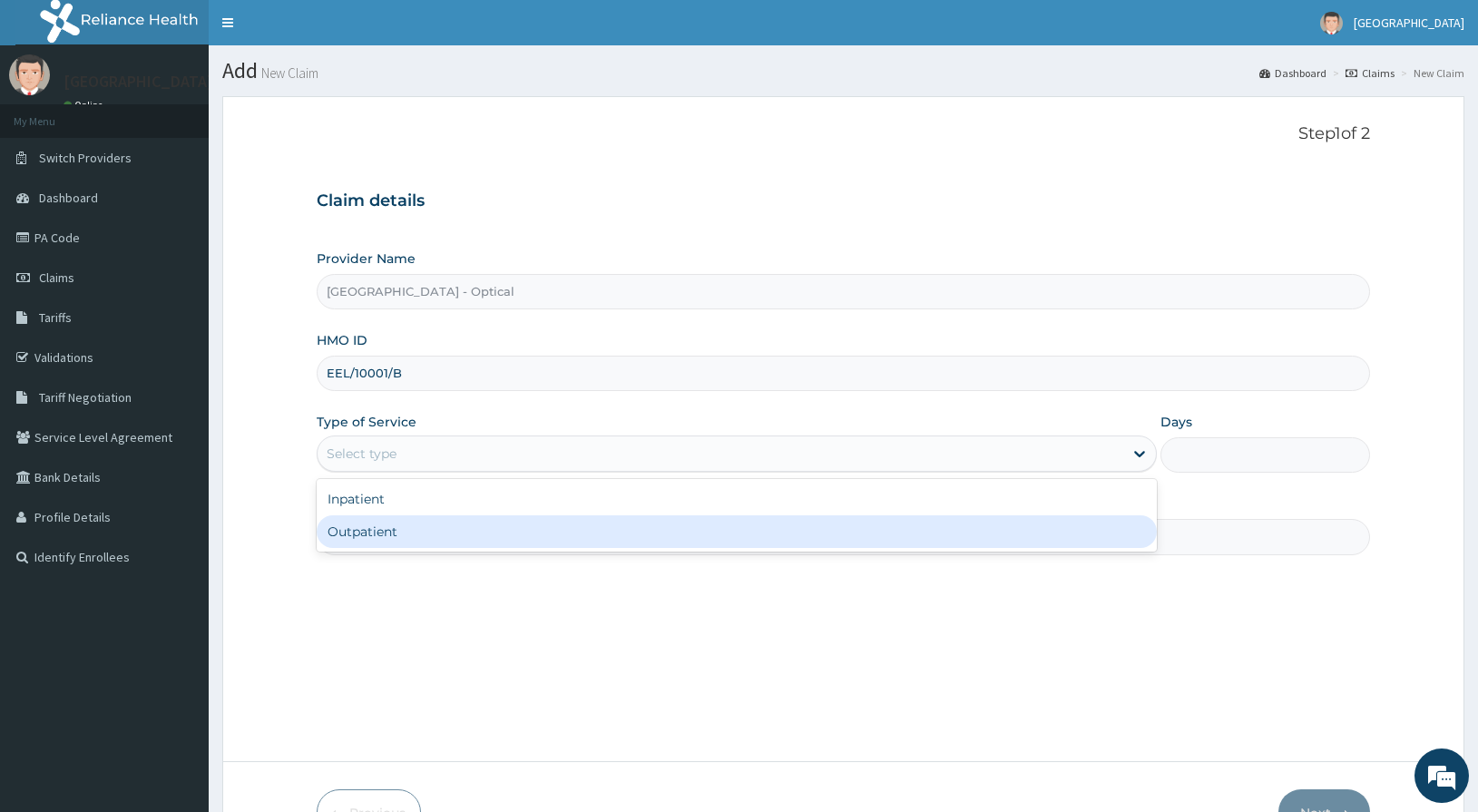
click at [386, 529] on div "Outpatient" at bounding box center [737, 531] width 841 height 33
type input "1"
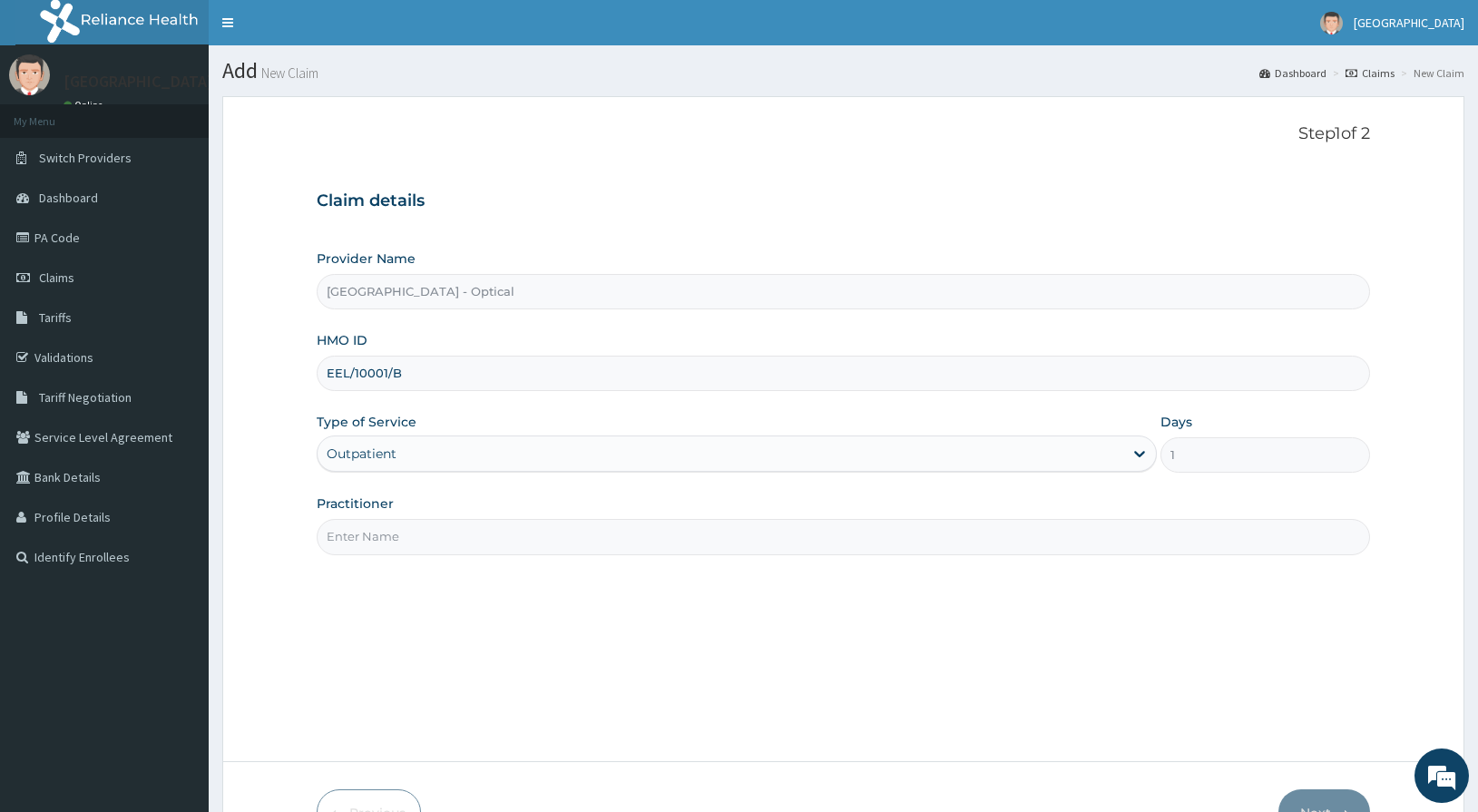
click at [386, 547] on input "Practitioner" at bounding box center [844, 537] width 1054 height 36
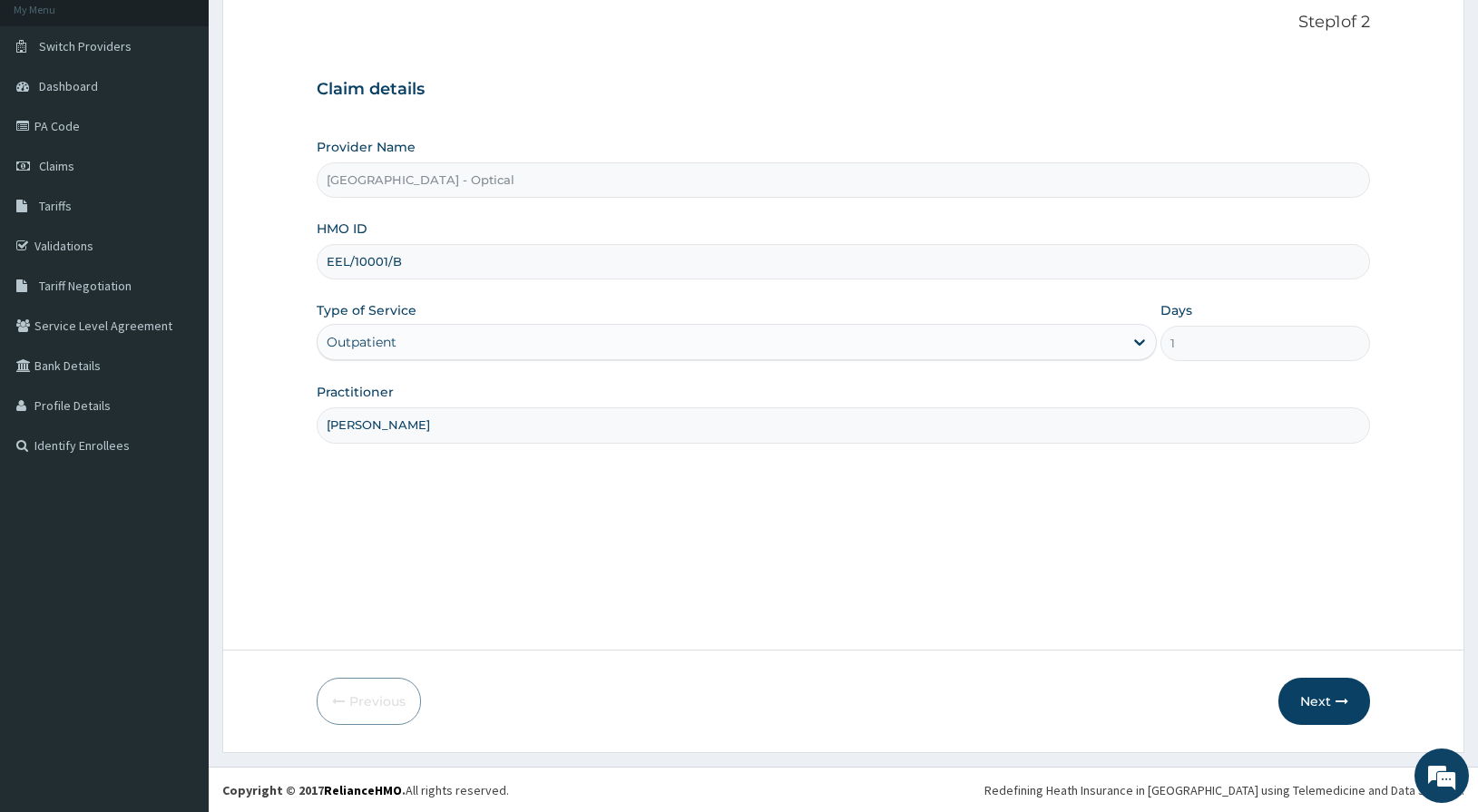
scroll to position [112, 0]
type input "DR CHIOMA"
click at [1332, 686] on button "Next" at bounding box center [1324, 701] width 91 height 48
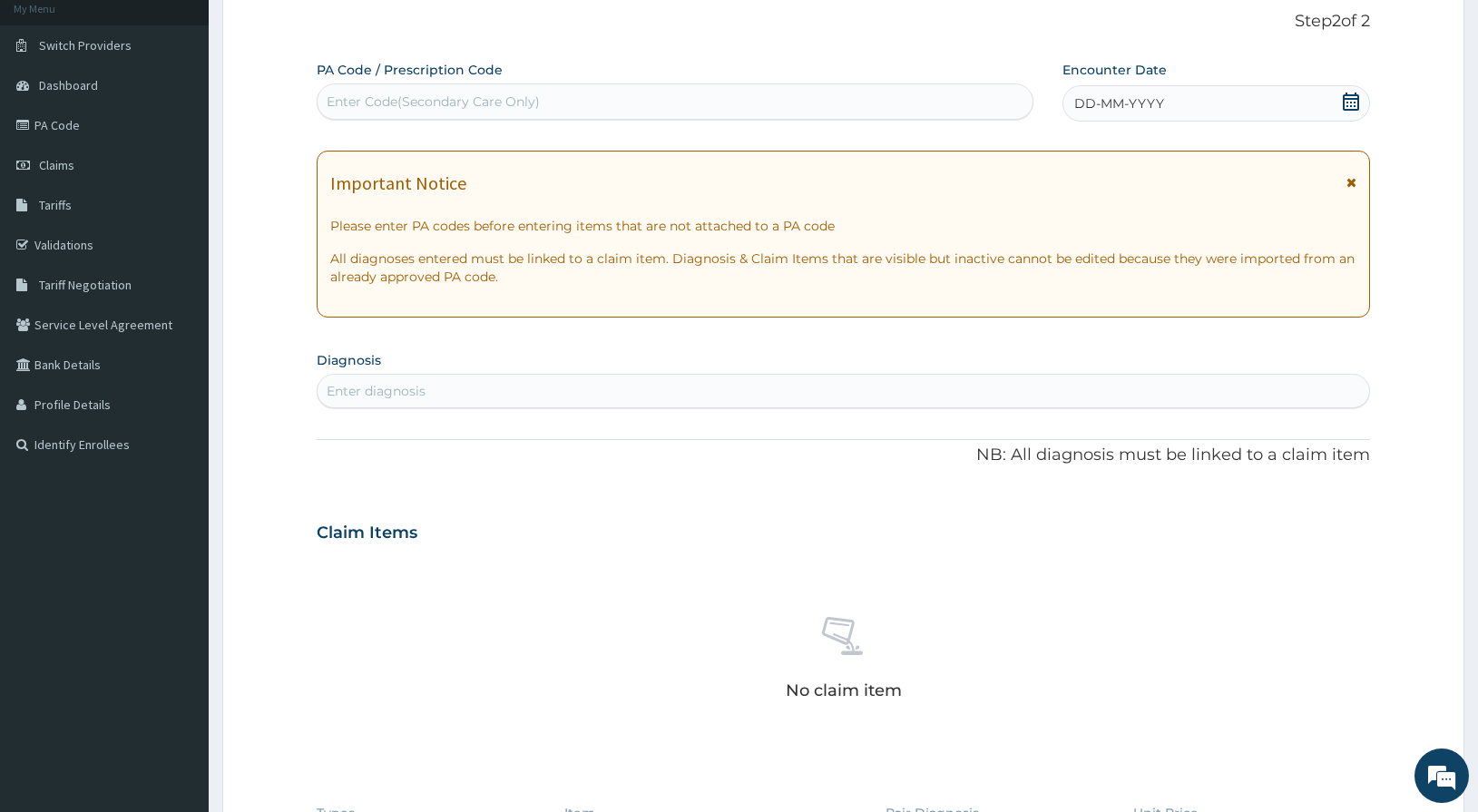
click at [579, 96] on div "Enter Code(Secondary Care Only)" at bounding box center [675, 101] width 716 height 29
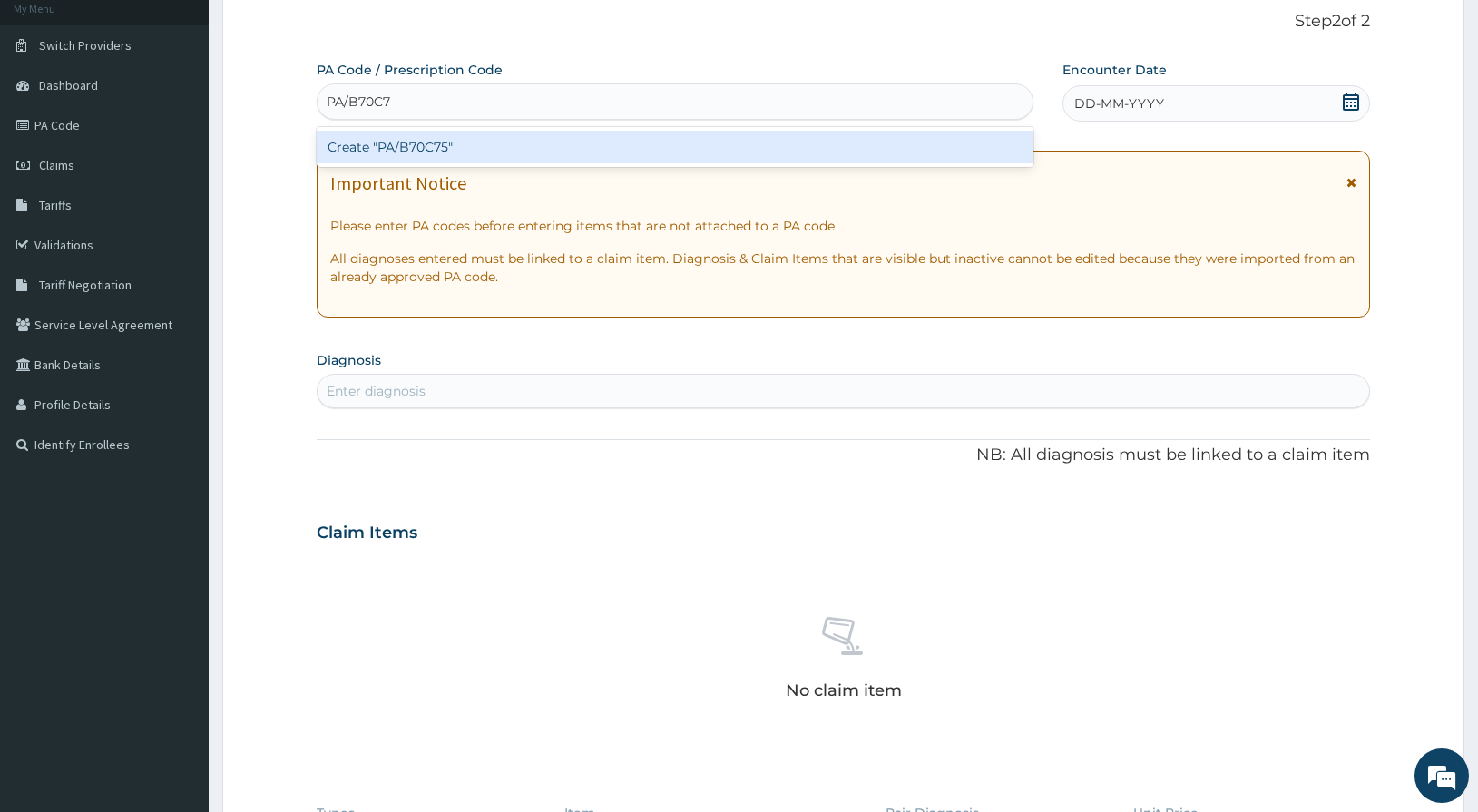
type input "PA/B70C75"
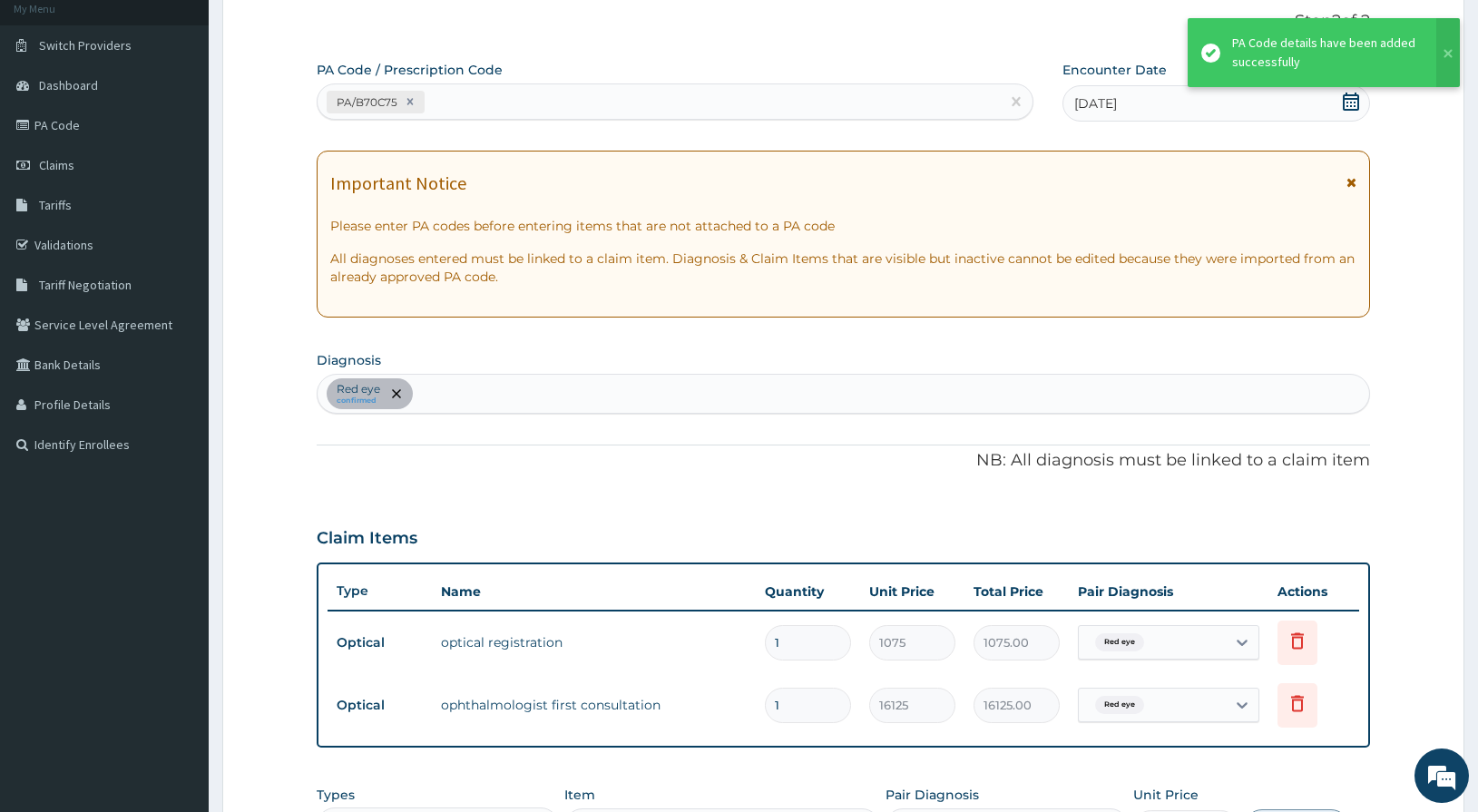
click at [580, 117] on div "PA/B70C75" at bounding box center [675, 101] width 718 height 37
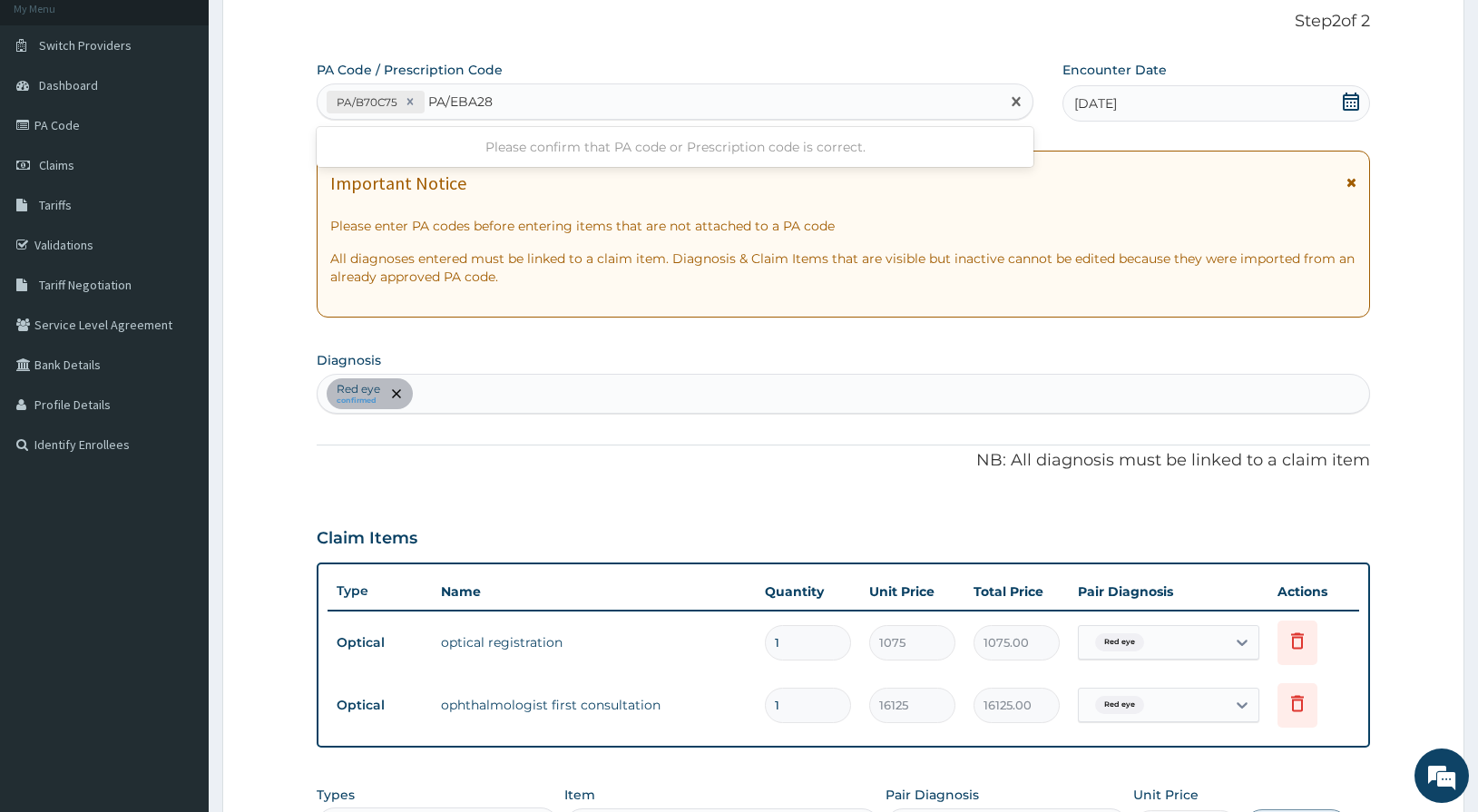
type input "PA/EBA289"
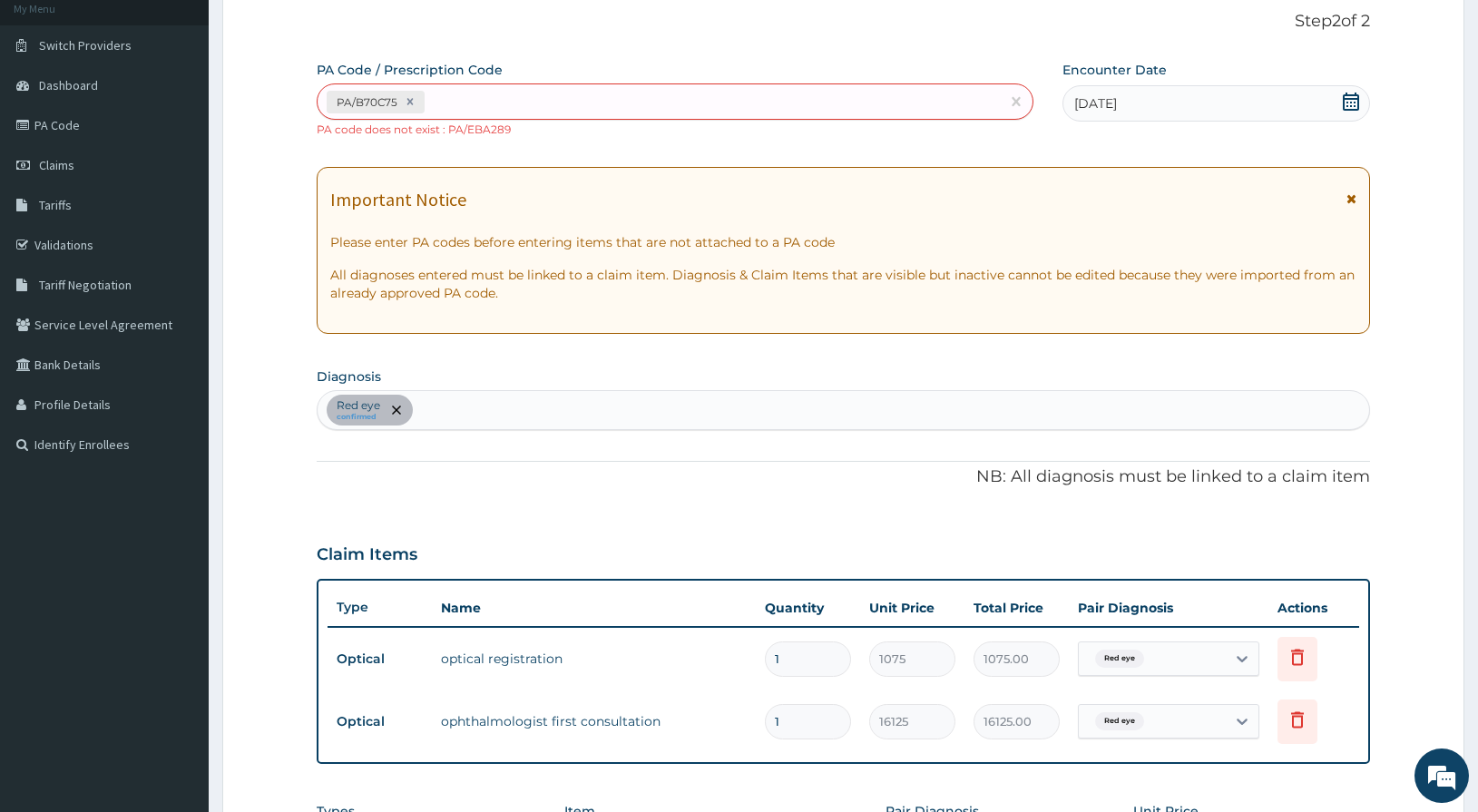
click at [484, 127] on small "PA code does not exist : PA/EBA289" at bounding box center [414, 129] width 195 height 14
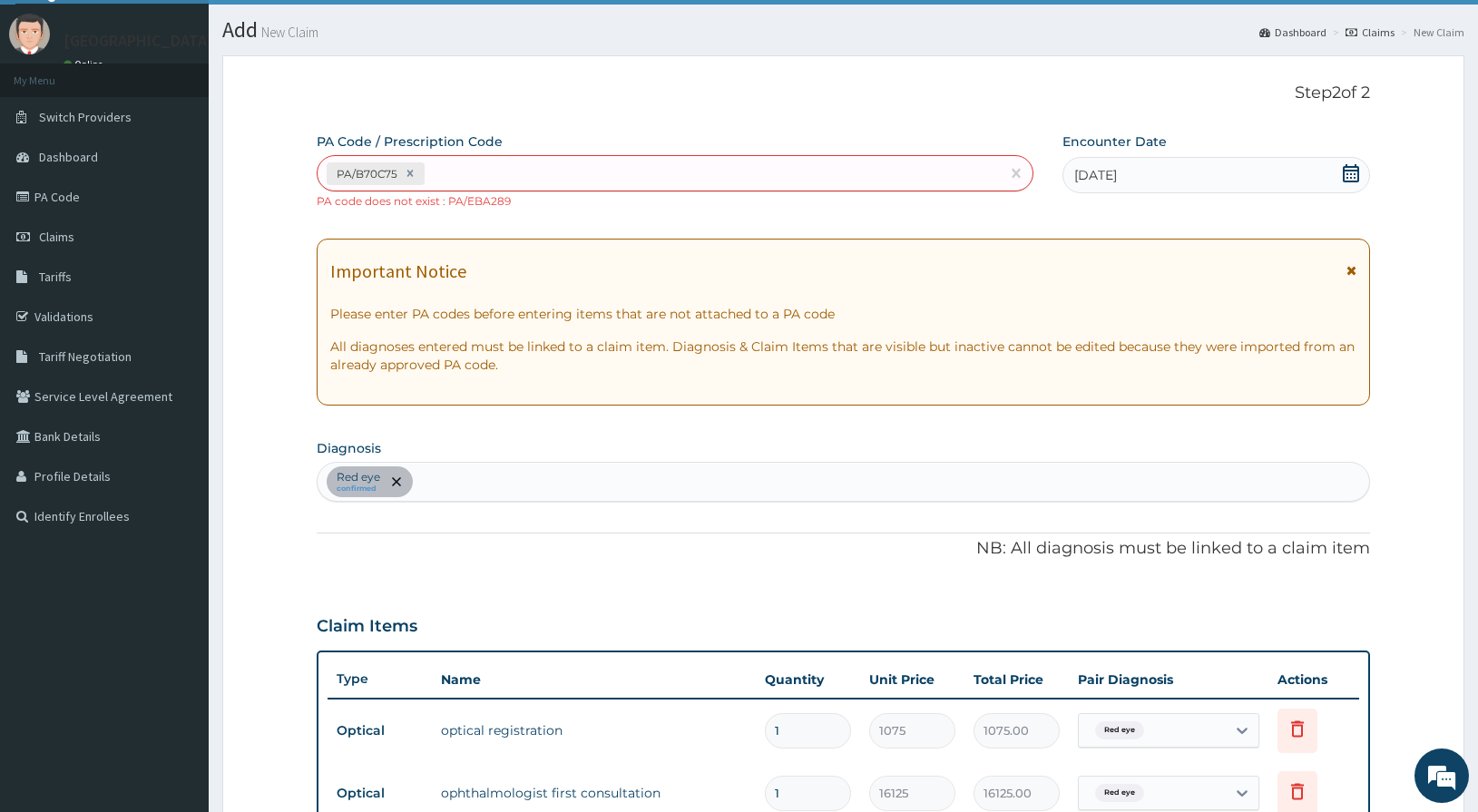
scroll to position [0, 0]
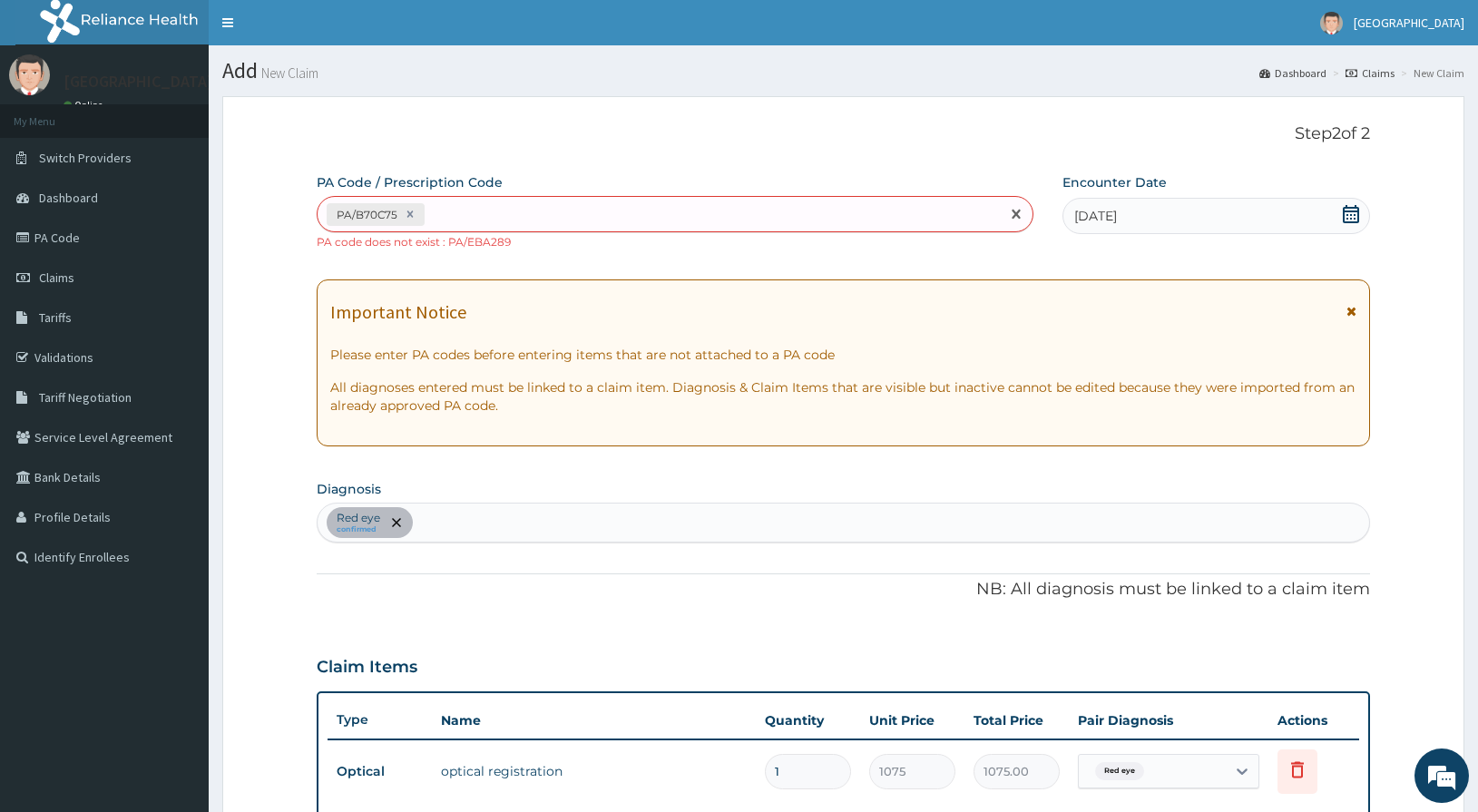
click at [558, 205] on div "PA/B70C75" at bounding box center [659, 214] width 684 height 30
type input "V"
paste input "PA/E8A289"
type input "PA/E8A289"
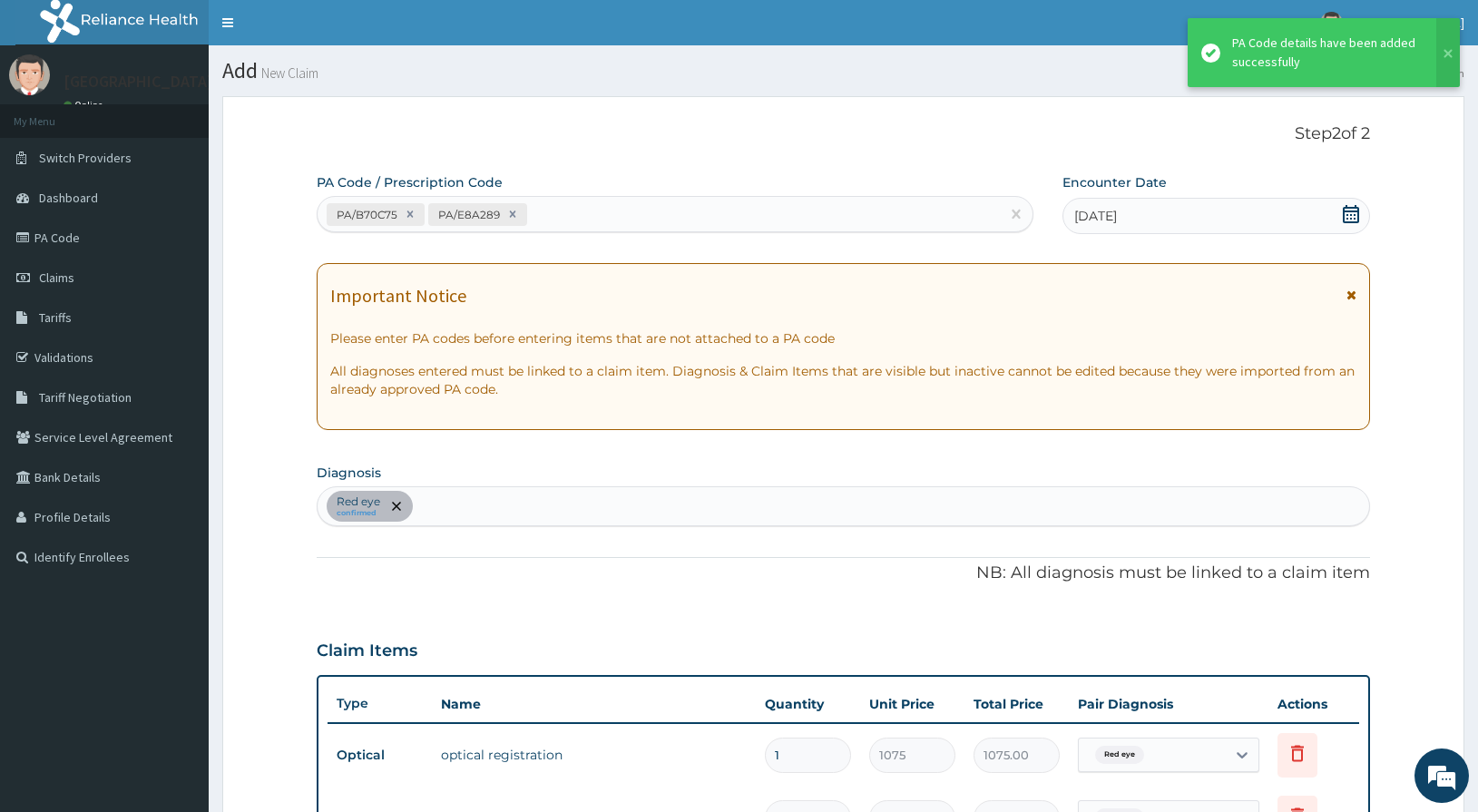
scroll to position [662, 0]
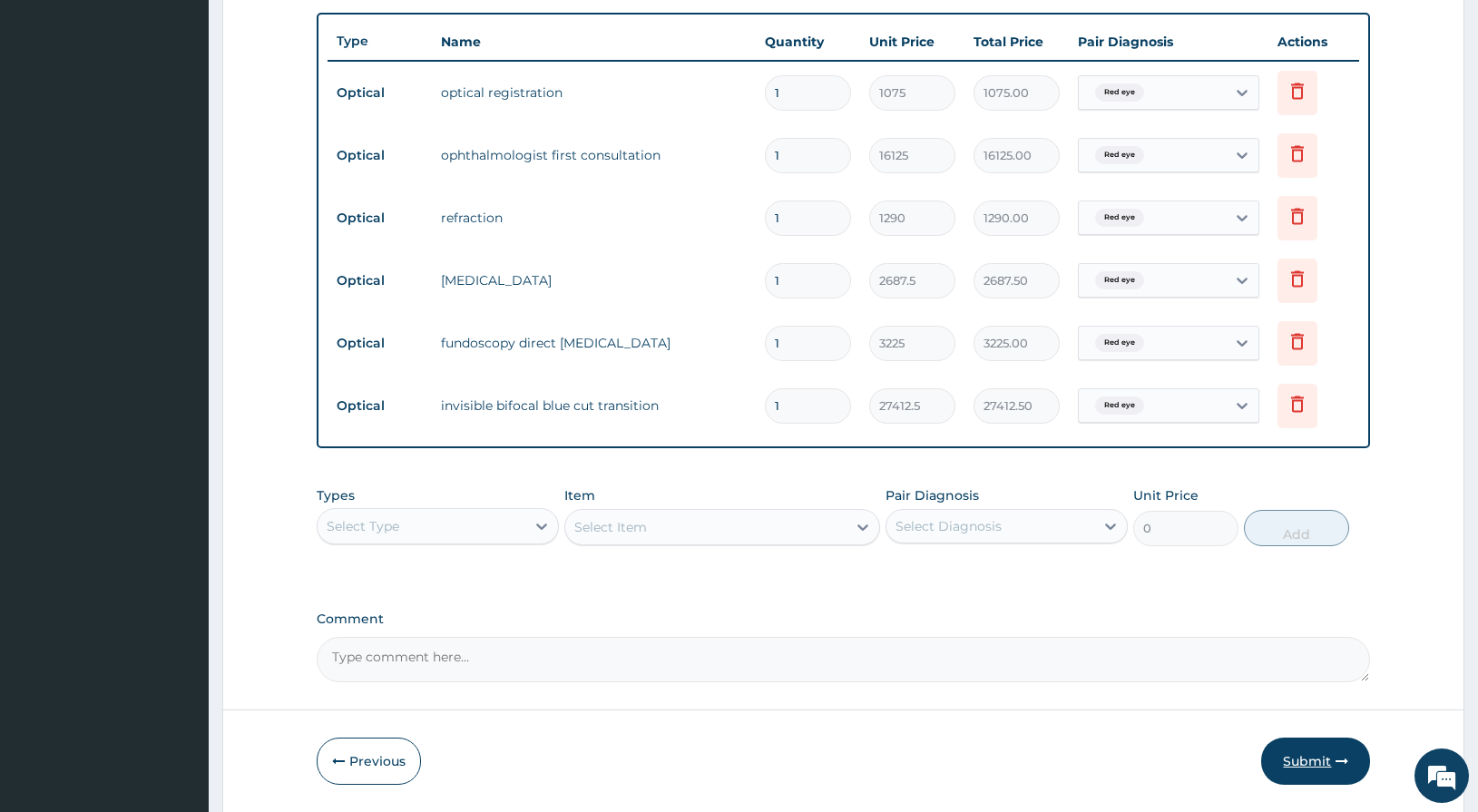
click at [1320, 759] on button "Submit" at bounding box center [1316, 761] width 109 height 48
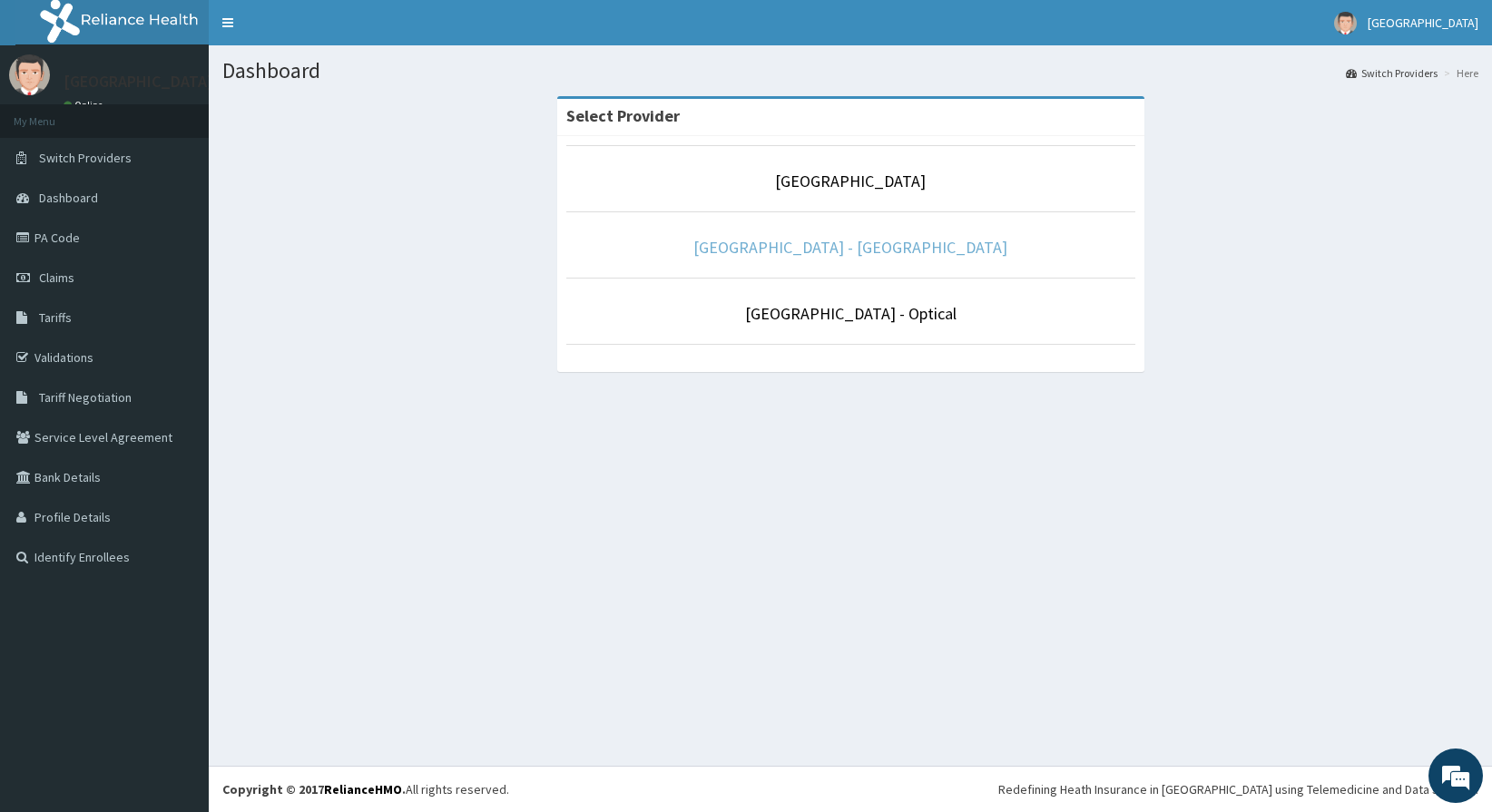
click at [806, 249] on link "De Lakeland Imperial Hospital - Dental" at bounding box center [851, 247] width 314 height 21
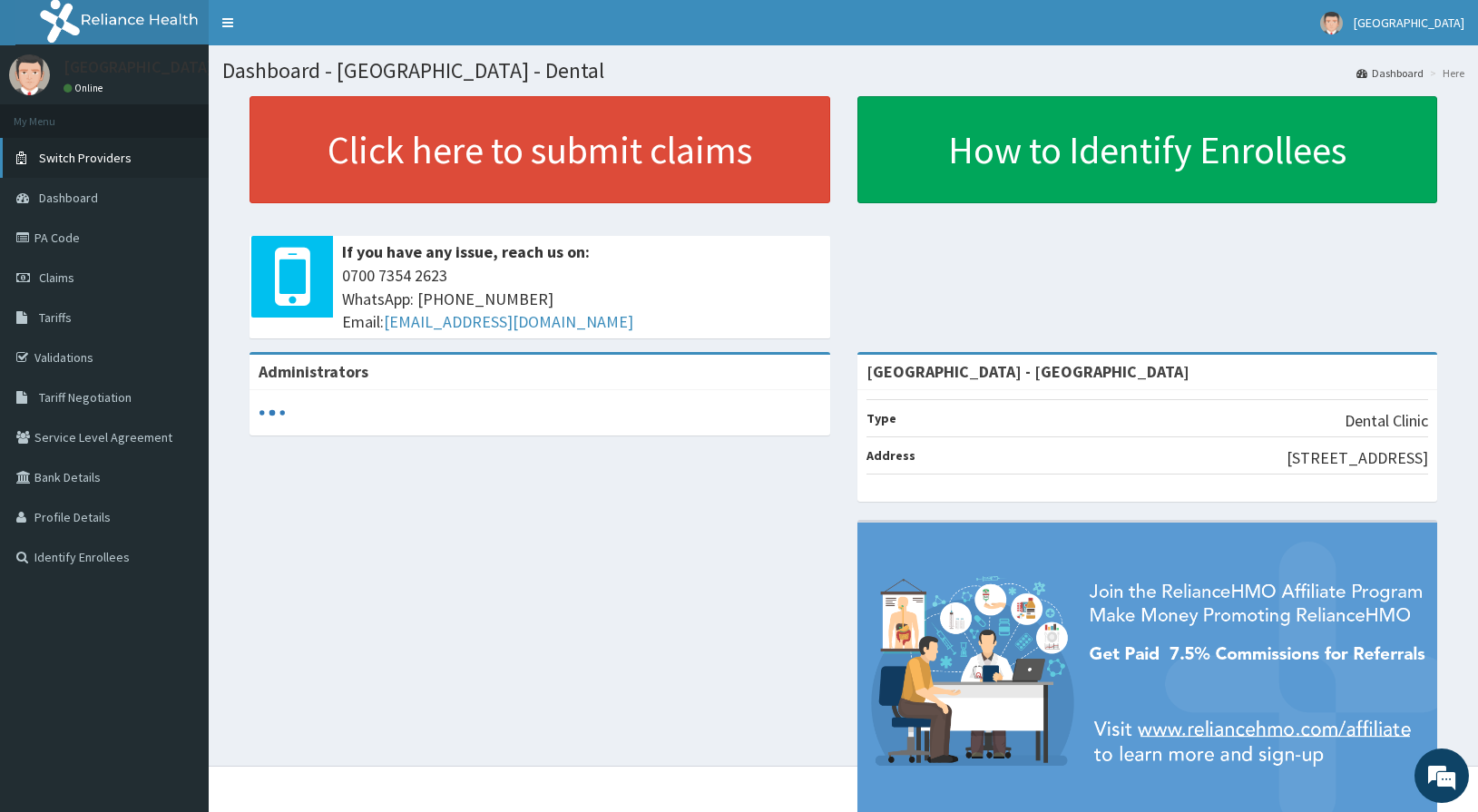
click at [91, 164] on span "Switch Providers" at bounding box center [84, 158] width 92 height 16
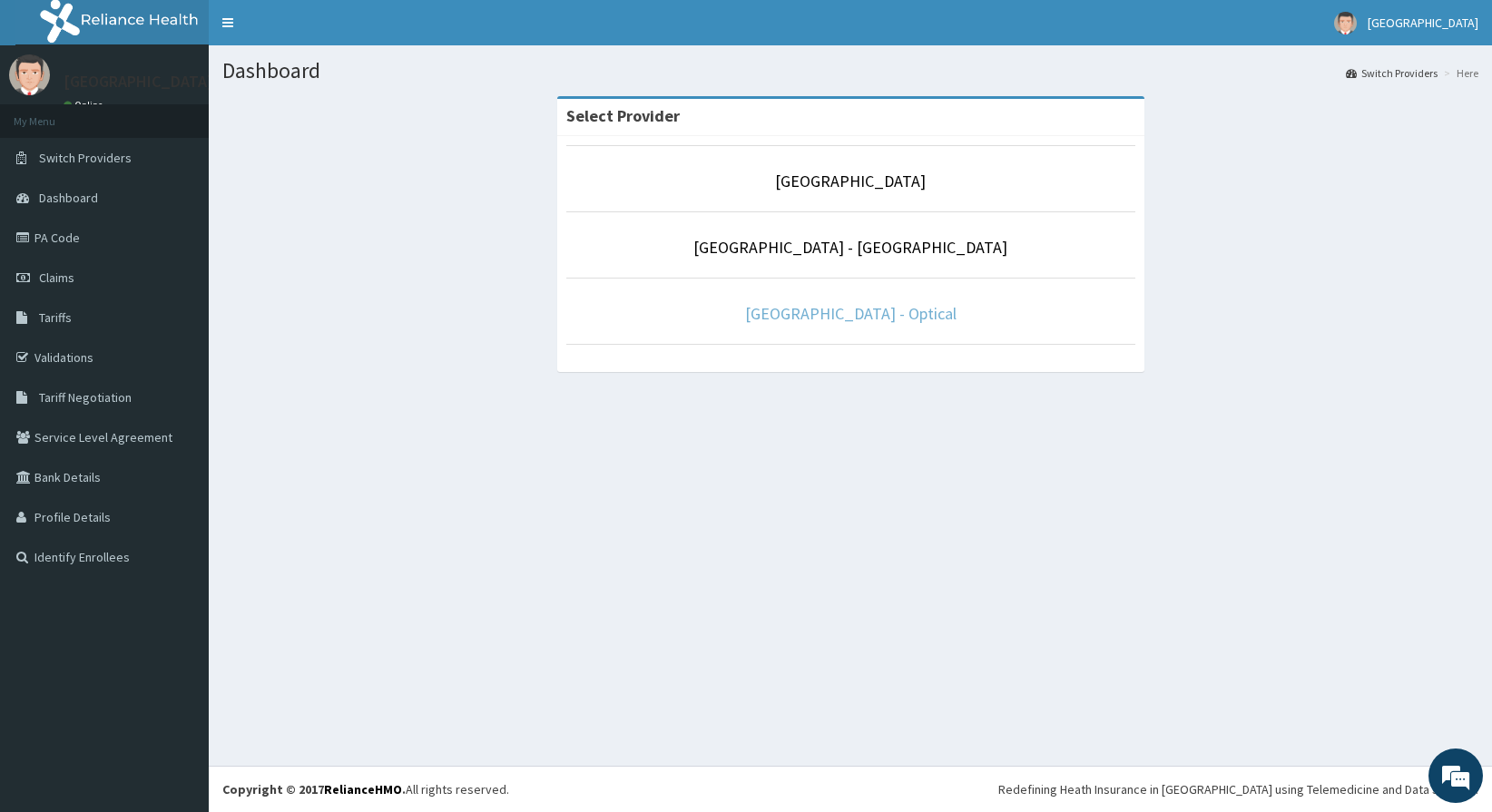
click at [796, 315] on link "[GEOGRAPHIC_DATA] - Optical" at bounding box center [851, 313] width 211 height 21
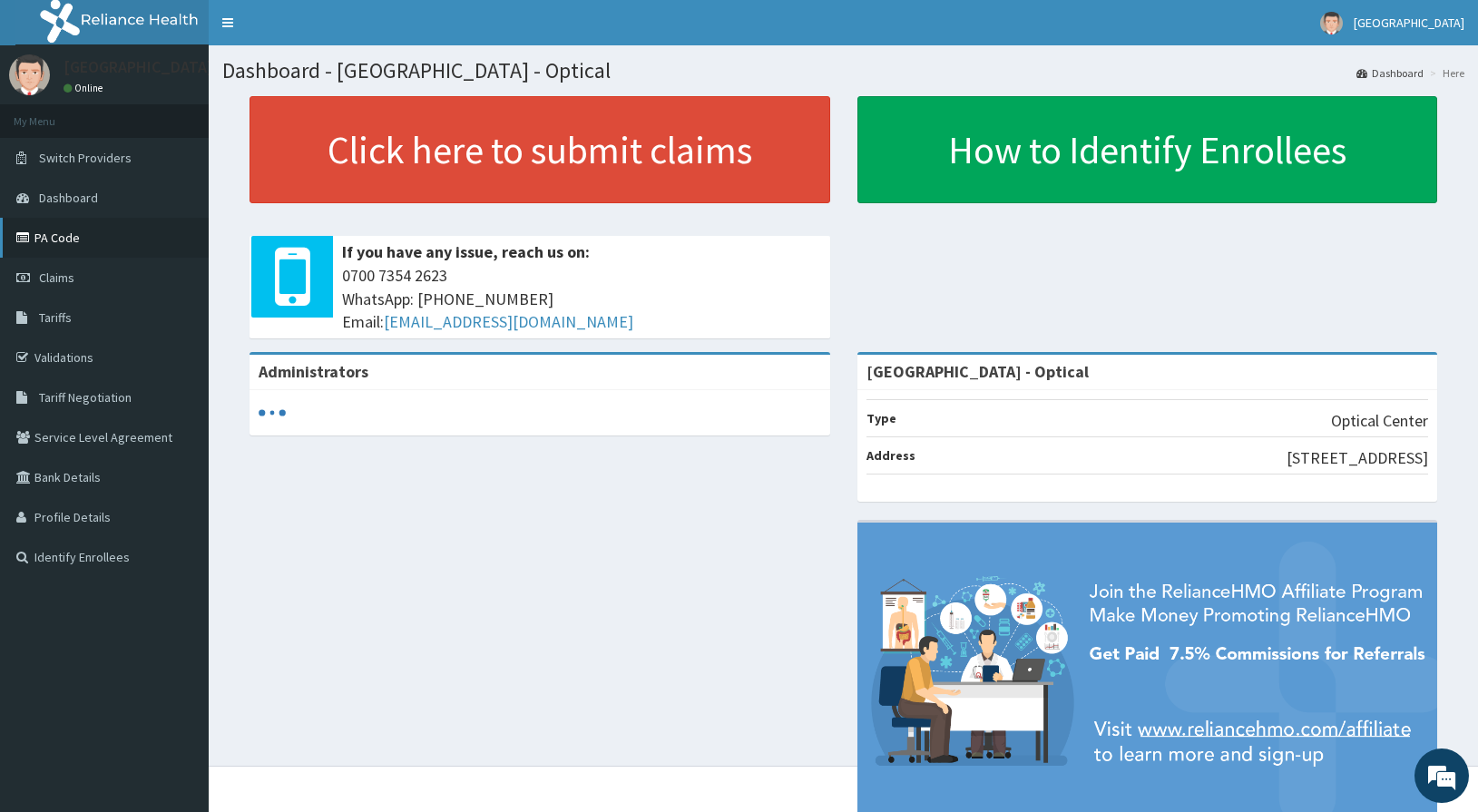
click at [67, 239] on link "PA Code" at bounding box center [104, 237] width 208 height 40
